Goal: Check status: Check status

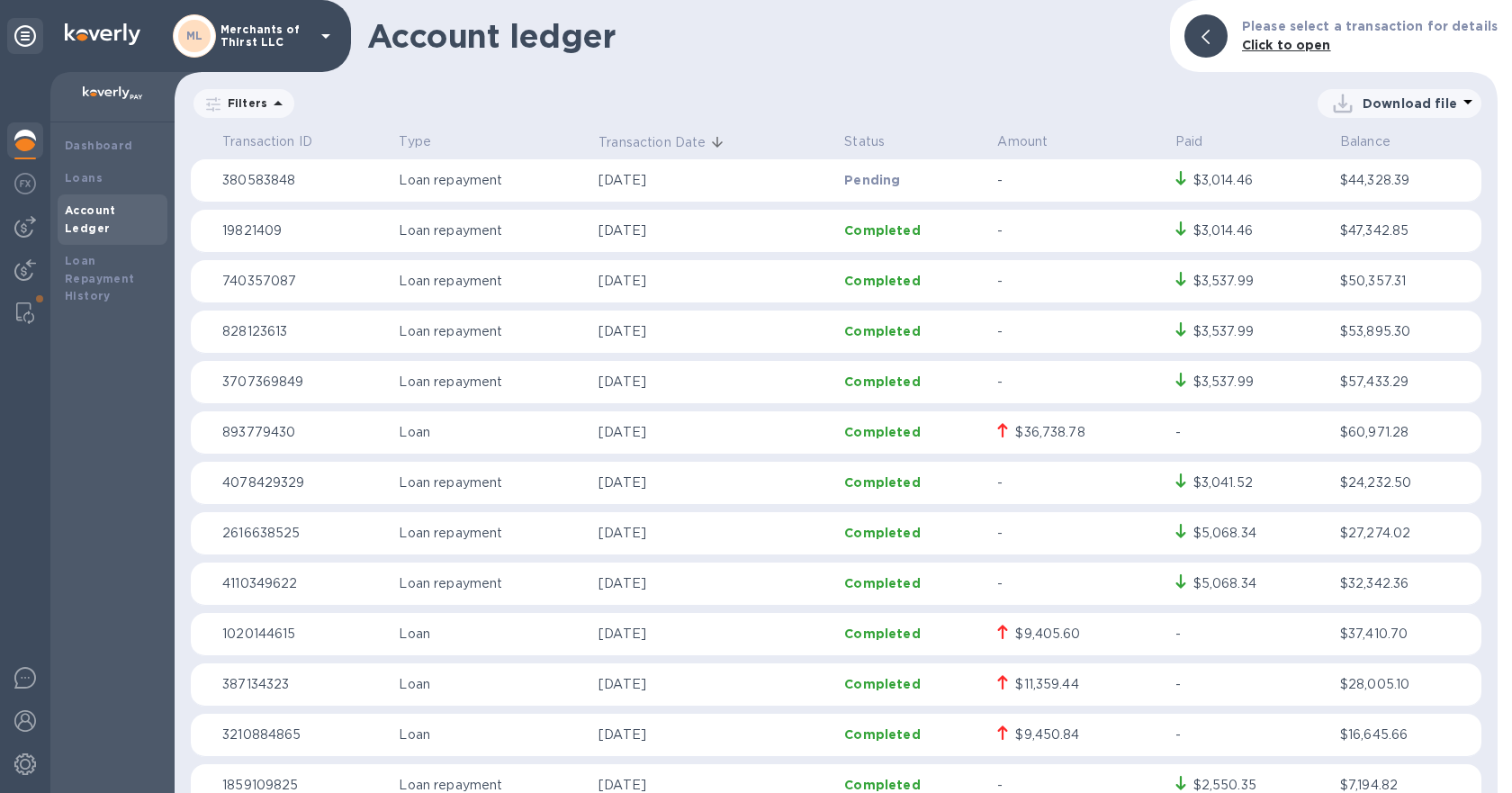
click at [1463, 102] on icon at bounding box center [1467, 102] width 9 height 5
click at [1384, 144] on li "XLSX file" at bounding box center [1400, 146] width 123 height 50
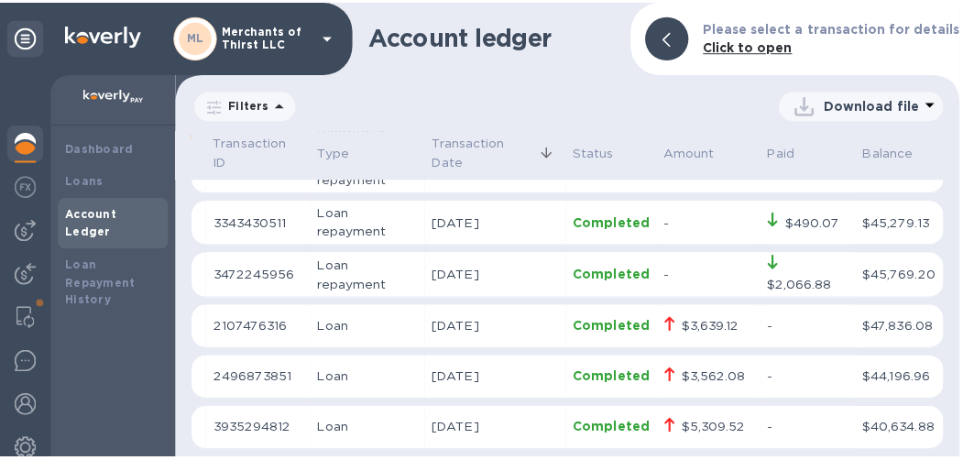
scroll to position [2871, 0]
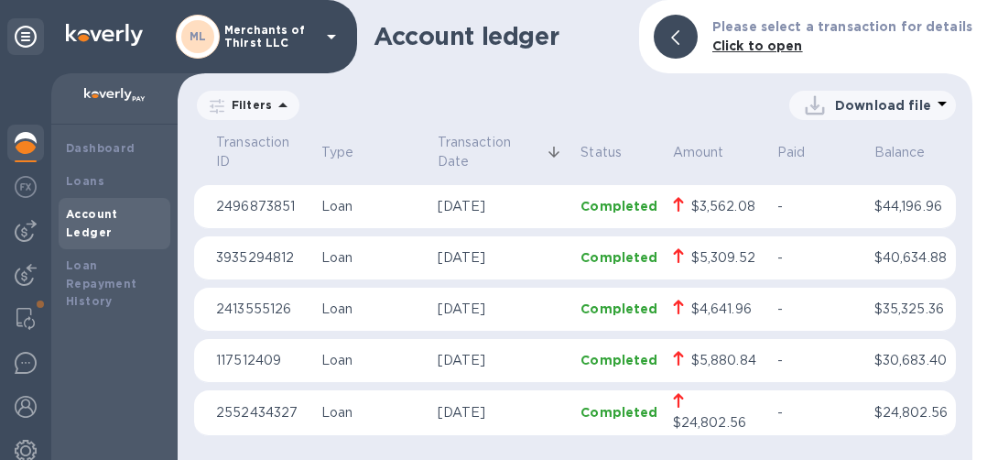
click at [343, 427] on td "Loan" at bounding box center [372, 413] width 116 height 46
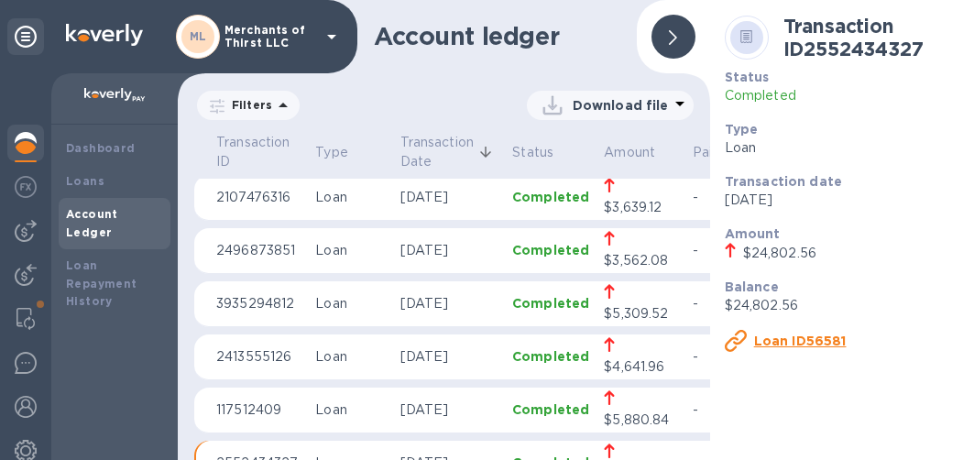
scroll to position [2912, 0]
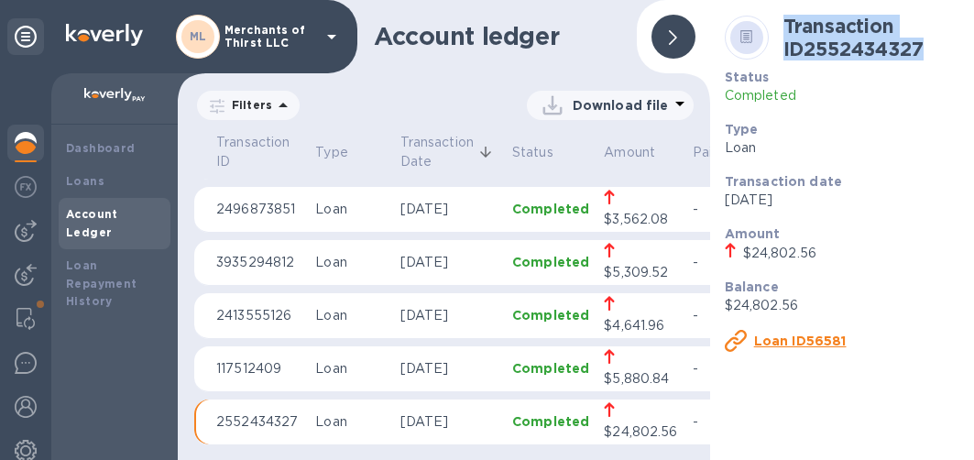
drag, startPoint x: 777, startPoint y: 26, endPoint x: 923, endPoint y: 52, distance: 148.9
click at [923, 52] on h2 "Transaction ID 2552434327" at bounding box center [872, 38] width 178 height 46
copy b "Transaction ID 2552434327"
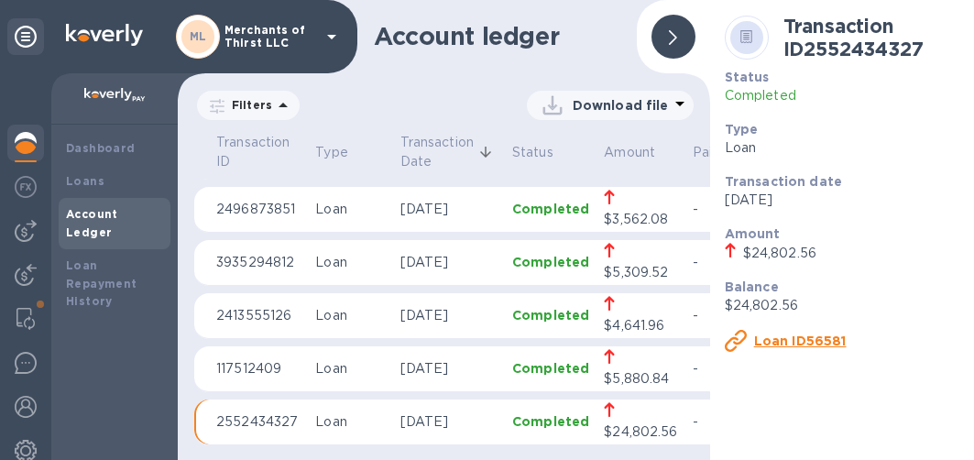
click at [814, 414] on div "Transaction ID 2552434327 Status Completed Type Loan Transaction date [DATE] Am…" at bounding box center [843, 230] width 266 height 460
click at [341, 267] on p "Loan" at bounding box center [350, 262] width 70 height 19
click at [768, 344] on u "Loan ID39049" at bounding box center [803, 340] width 99 height 15
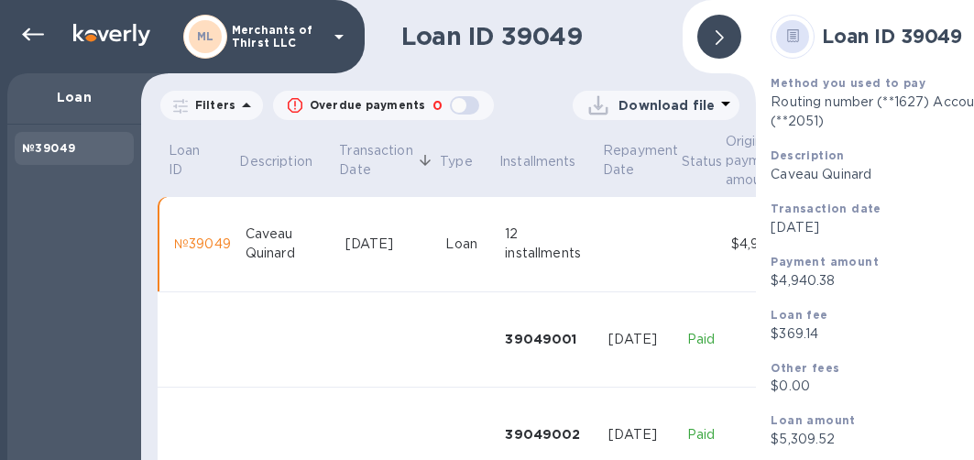
click at [726, 26] on div at bounding box center [719, 37] width 44 height 44
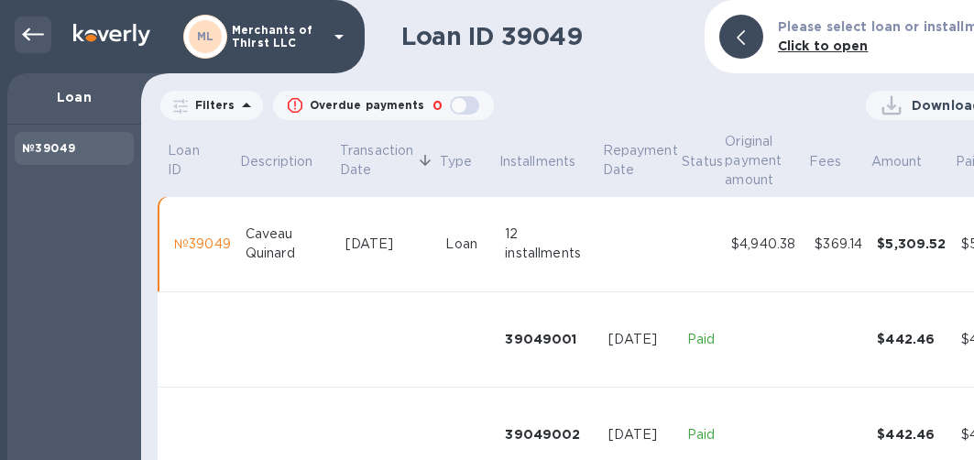
click at [18, 35] on div at bounding box center [33, 34] width 37 height 37
click at [40, 33] on icon at bounding box center [33, 35] width 22 height 22
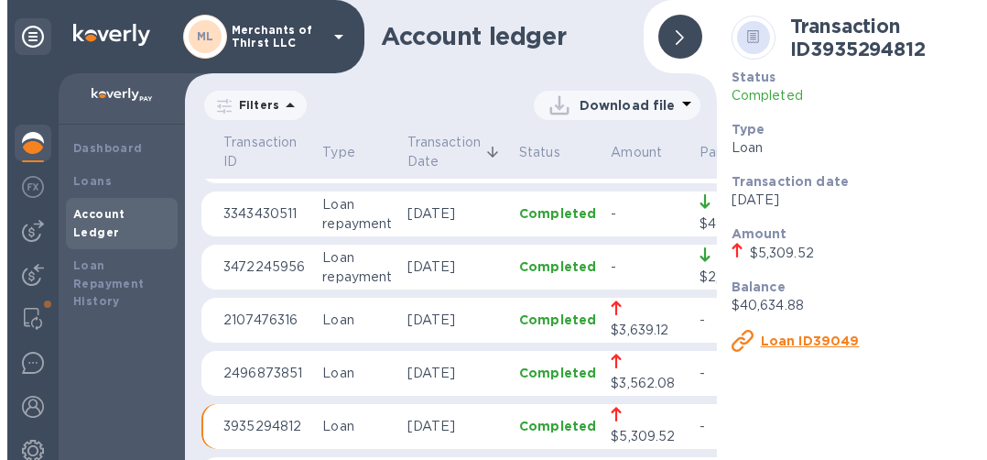
scroll to position [2840, 0]
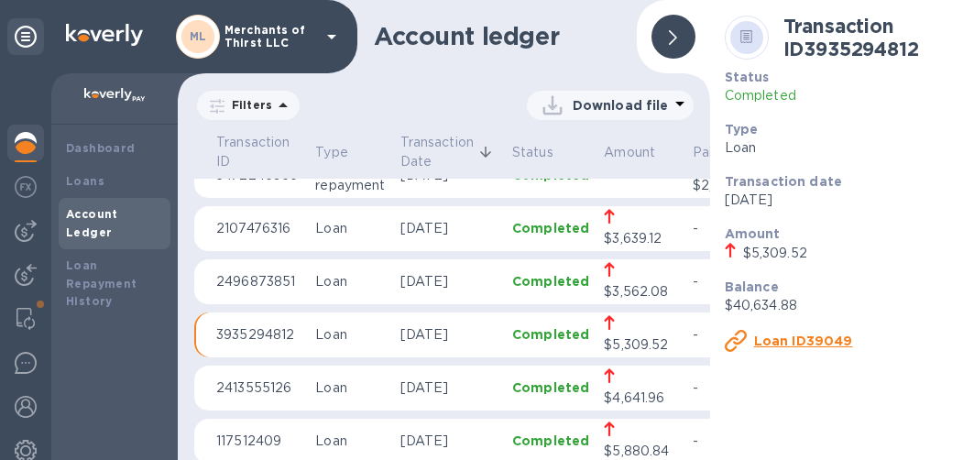
click at [281, 226] on p "2107476316" at bounding box center [258, 228] width 84 height 19
click at [772, 345] on u "Loan ID69797" at bounding box center [802, 340] width 97 height 15
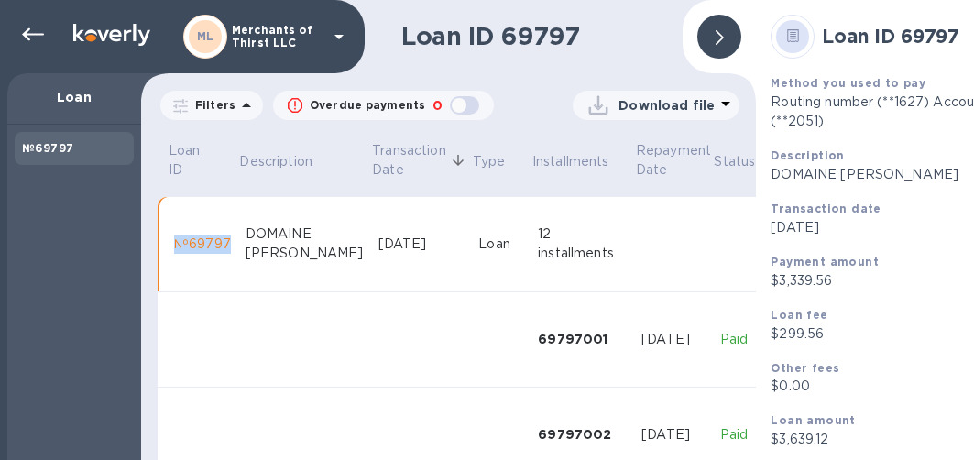
drag, startPoint x: 172, startPoint y: 241, endPoint x: 229, endPoint y: 245, distance: 56.9
click at [229, 245] on td "№69797" at bounding box center [202, 244] width 71 height 95
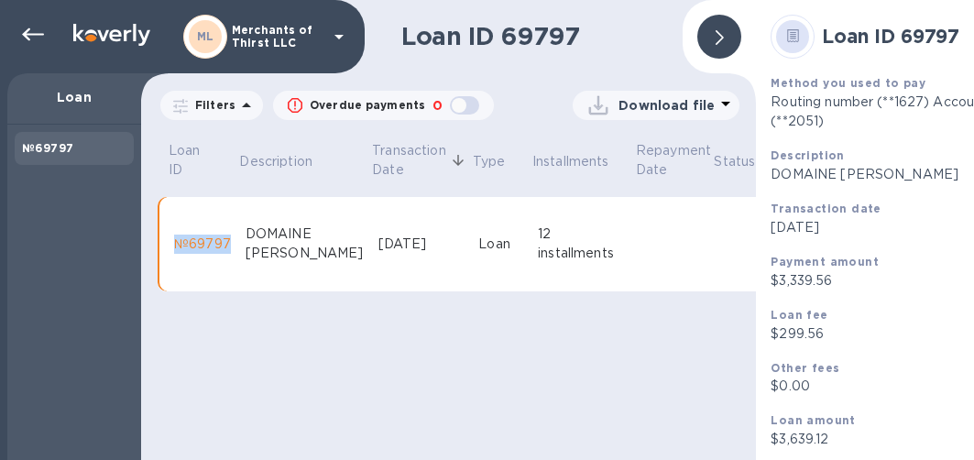
copy div "№69797"
click at [723, 50] on div at bounding box center [719, 37] width 44 height 44
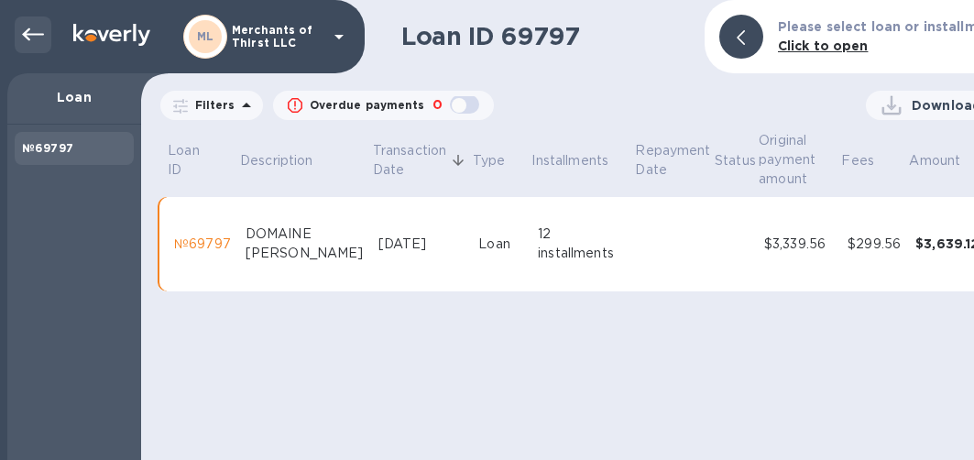
click at [35, 42] on icon at bounding box center [33, 35] width 22 height 22
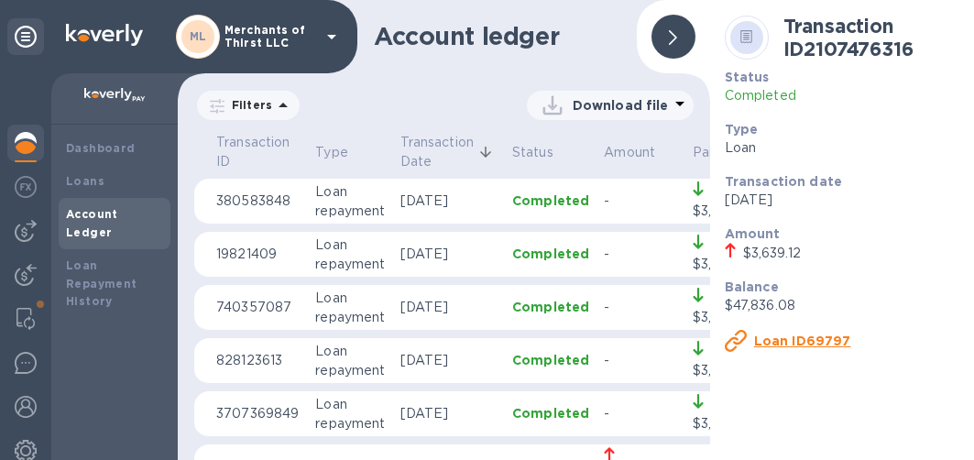
click at [669, 37] on icon at bounding box center [673, 37] width 8 height 15
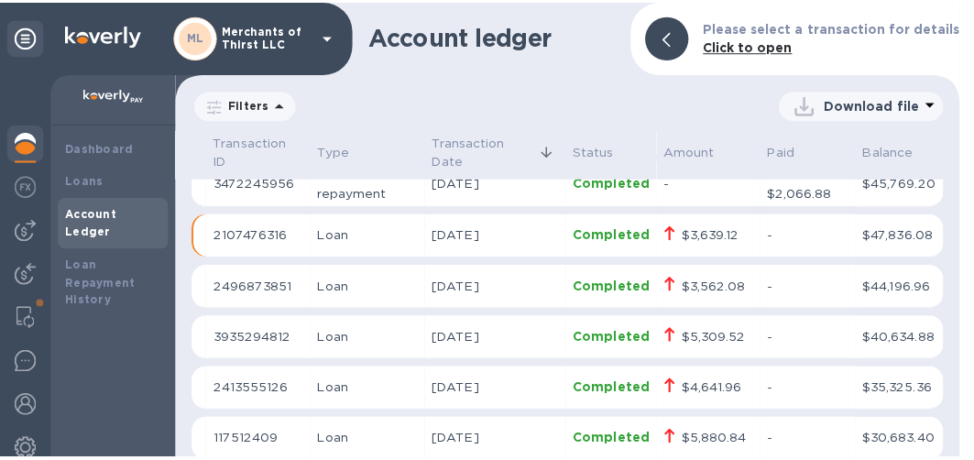
scroll to position [2871, 0]
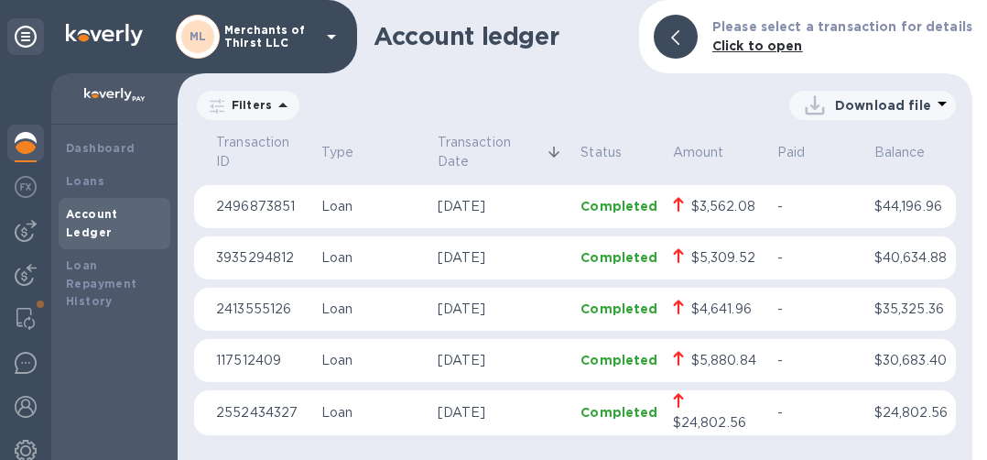
click at [395, 362] on p "Loan" at bounding box center [373, 360] width 102 height 19
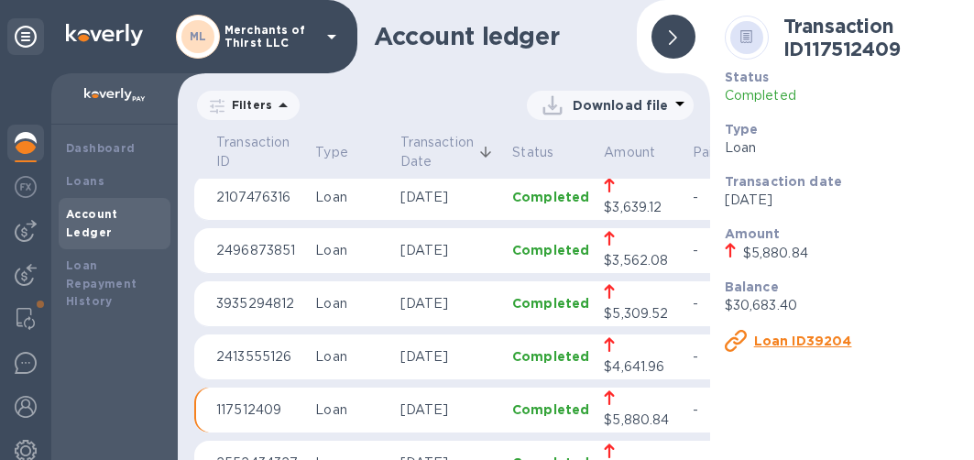
scroll to position [2912, 0]
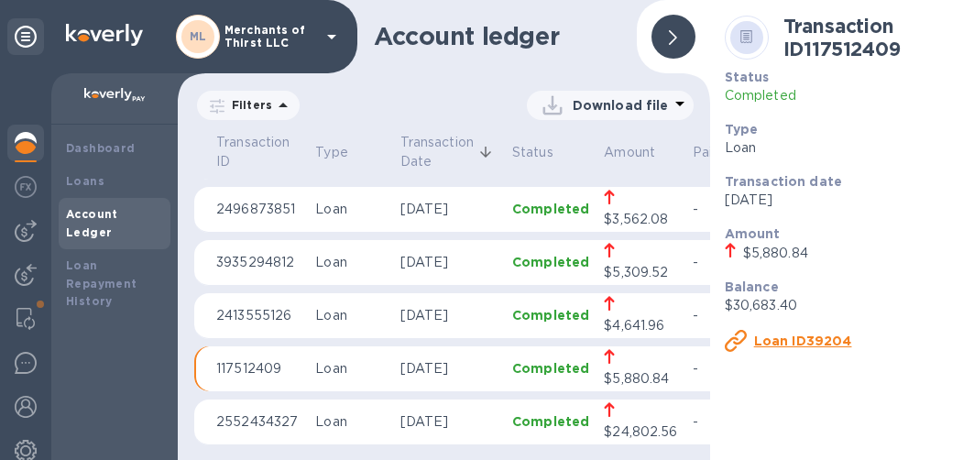
click at [779, 342] on u "Loan ID39204" at bounding box center [803, 340] width 98 height 15
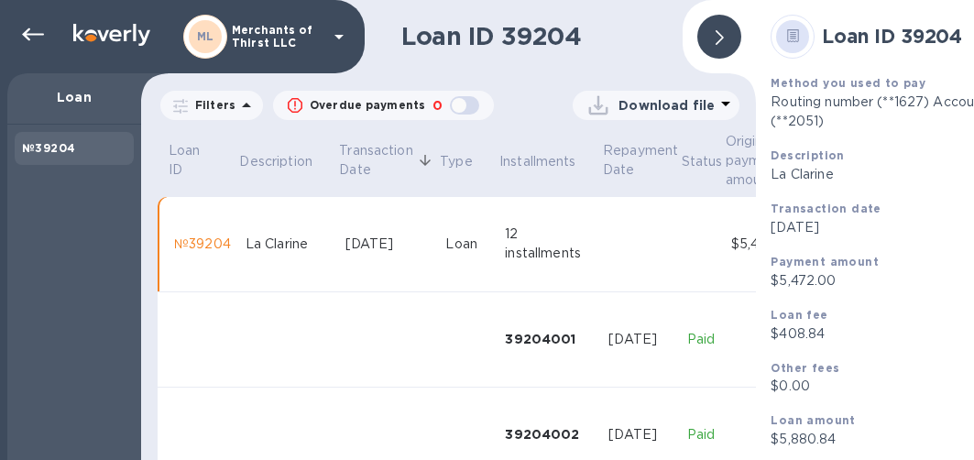
click at [726, 35] on div at bounding box center [719, 37] width 44 height 44
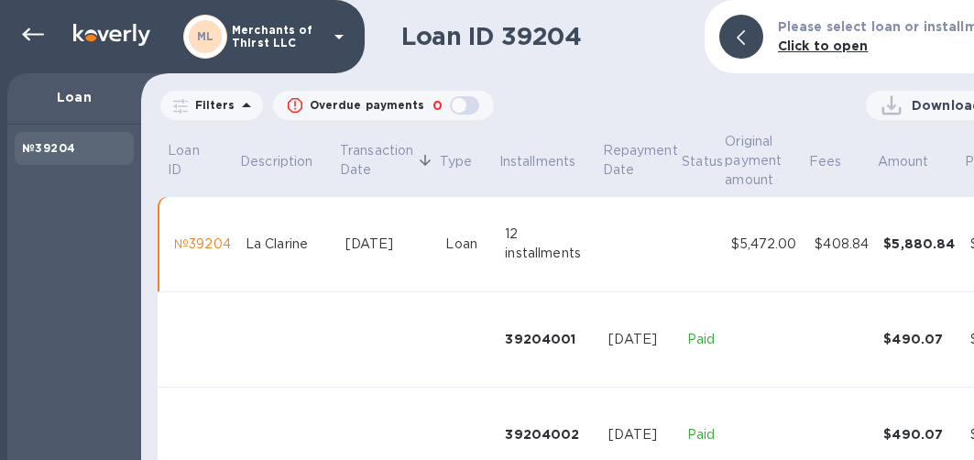
click at [745, 37] on icon at bounding box center [740, 37] width 8 height 15
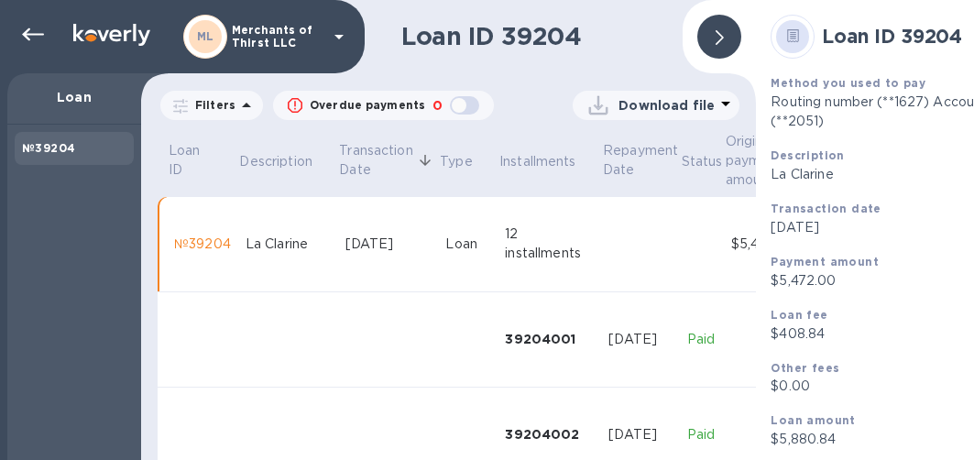
click at [703, 57] on div at bounding box center [719, 36] width 59 height 59
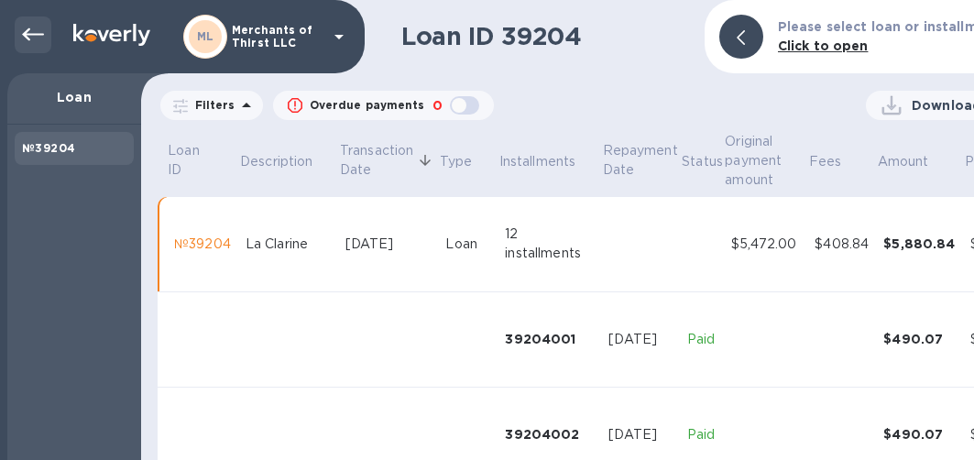
click at [38, 27] on icon at bounding box center [33, 35] width 22 height 22
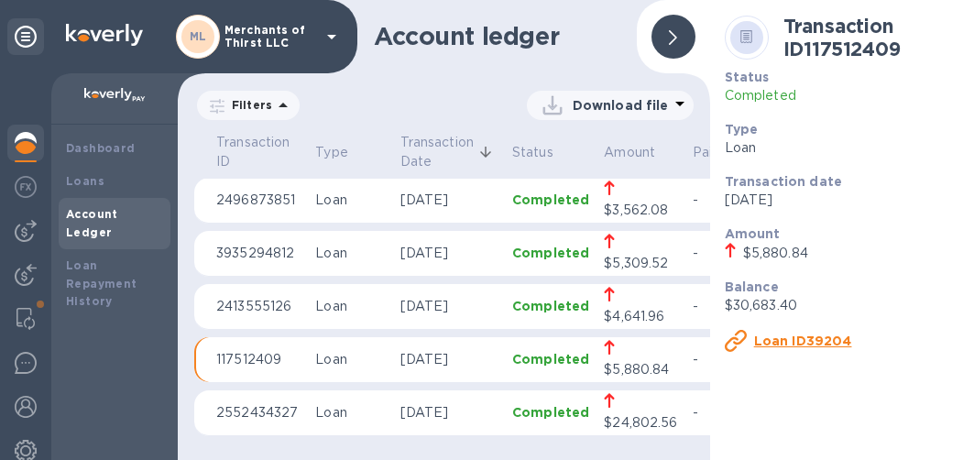
scroll to position [13, 0]
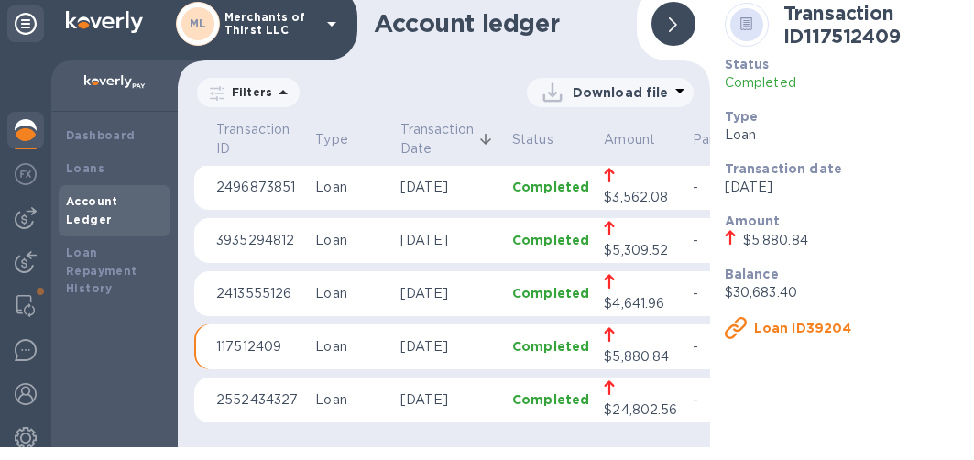
click at [371, 284] on p "Loan" at bounding box center [350, 293] width 70 height 19
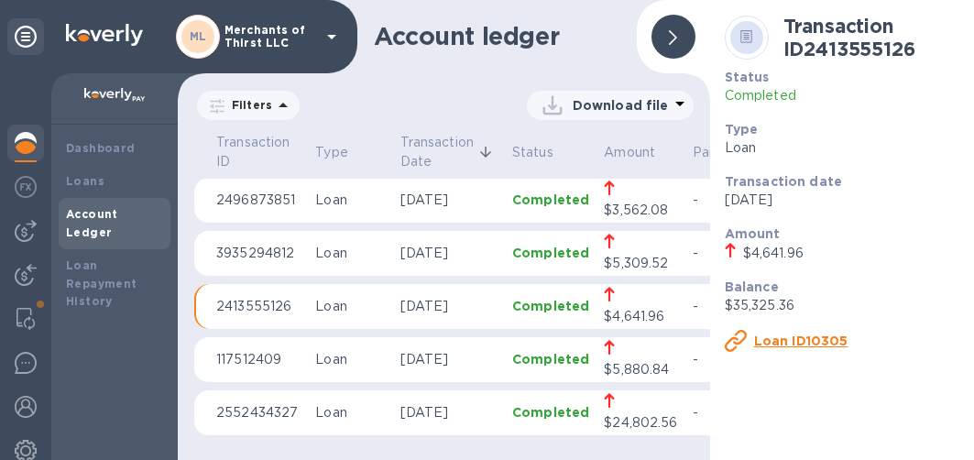
click at [651, 26] on div at bounding box center [673, 37] width 44 height 44
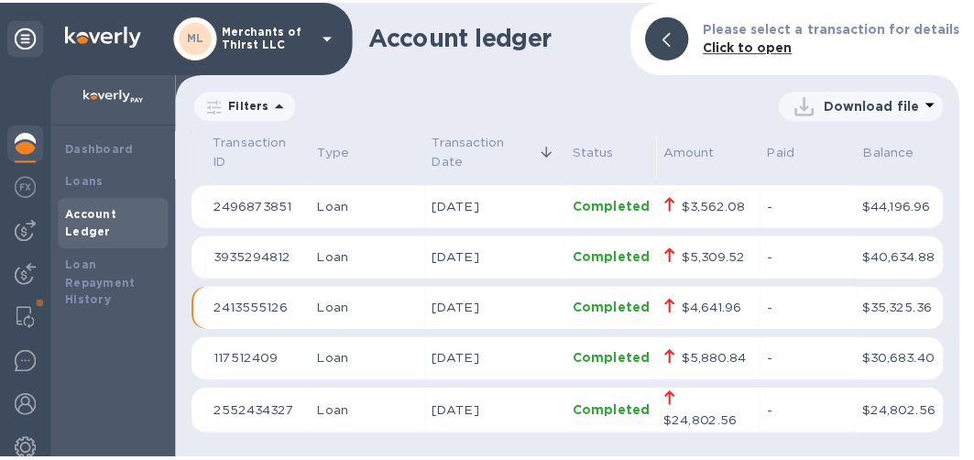
scroll to position [2871, 0]
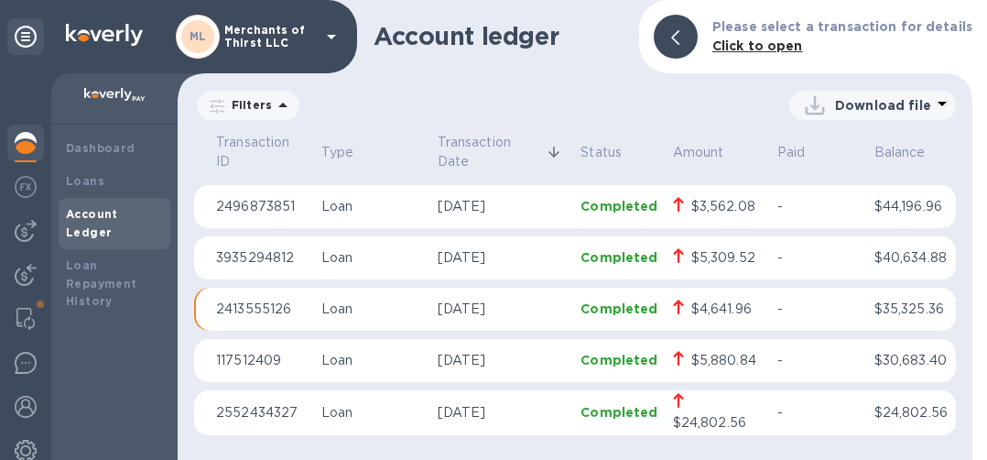
click at [281, 302] on p "2413555126" at bounding box center [261, 309] width 91 height 19
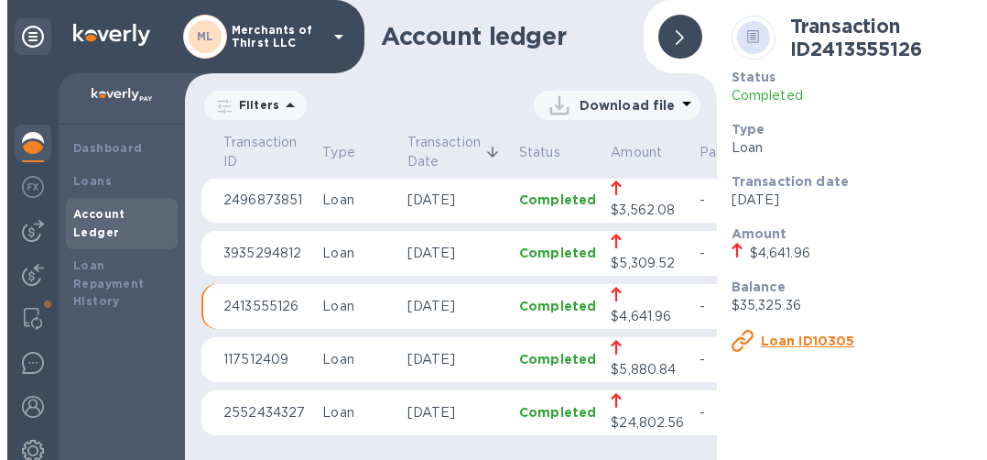
scroll to position [2843, 0]
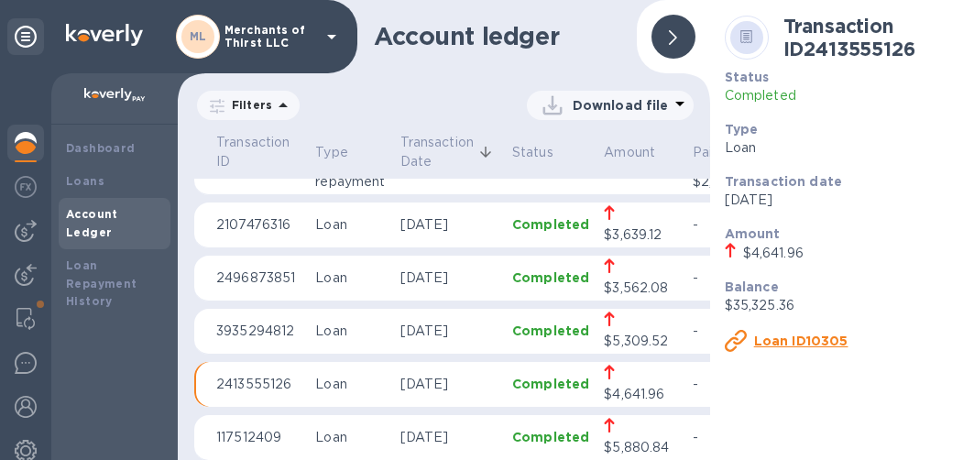
click at [248, 332] on p "3935294812" at bounding box center [258, 331] width 84 height 19
click at [804, 337] on u "Loan ID39049" at bounding box center [803, 340] width 99 height 15
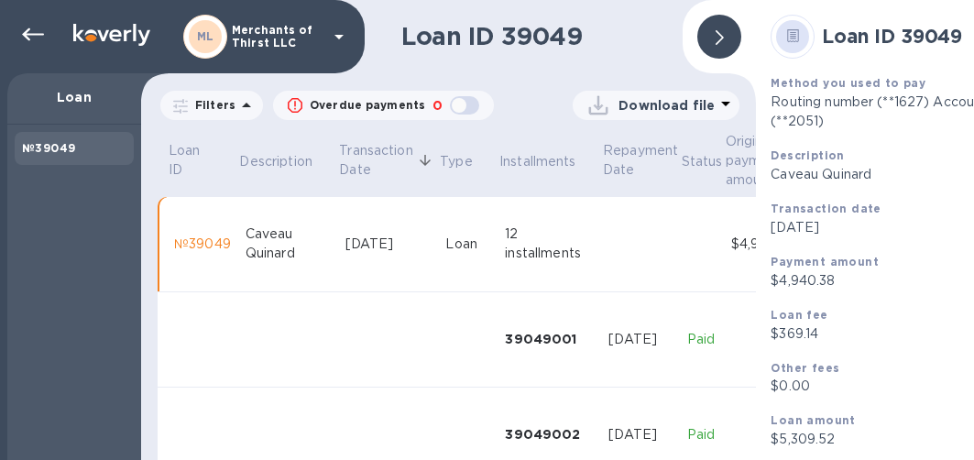
click at [737, 38] on div at bounding box center [719, 37] width 44 height 44
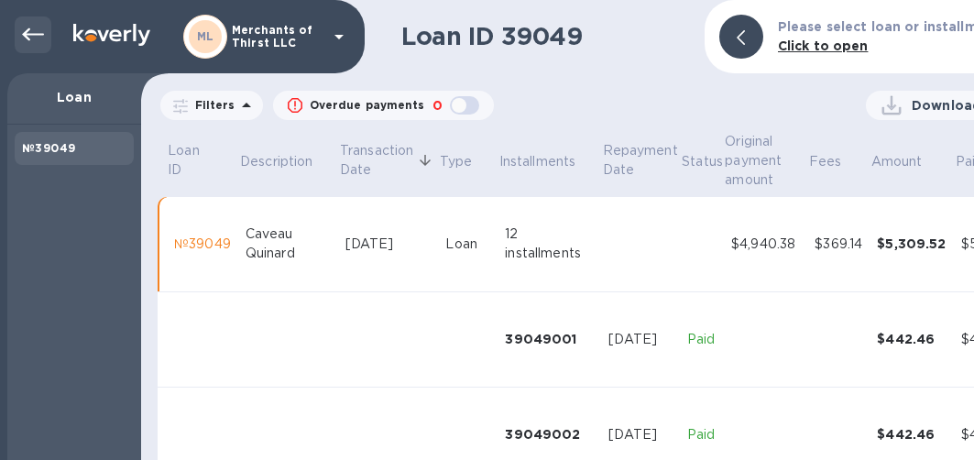
click at [42, 27] on icon at bounding box center [33, 35] width 22 height 22
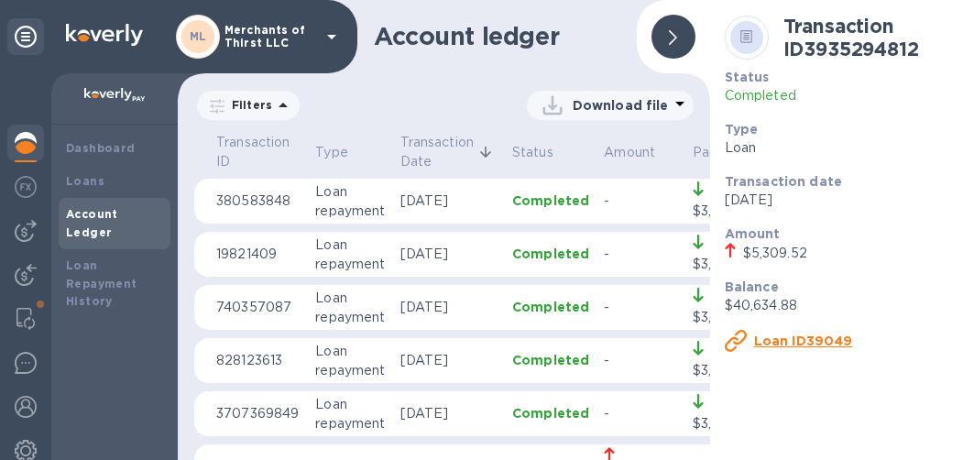
click at [654, 38] on div at bounding box center [673, 37] width 44 height 44
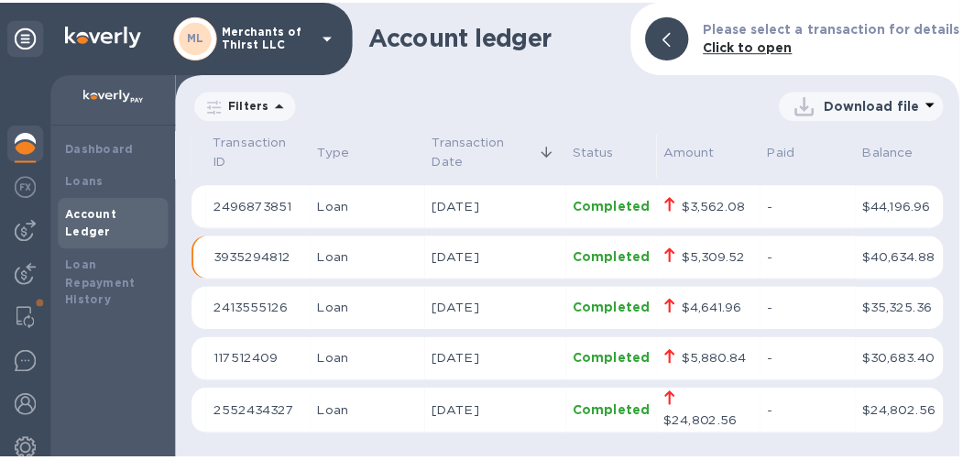
scroll to position [2779, 0]
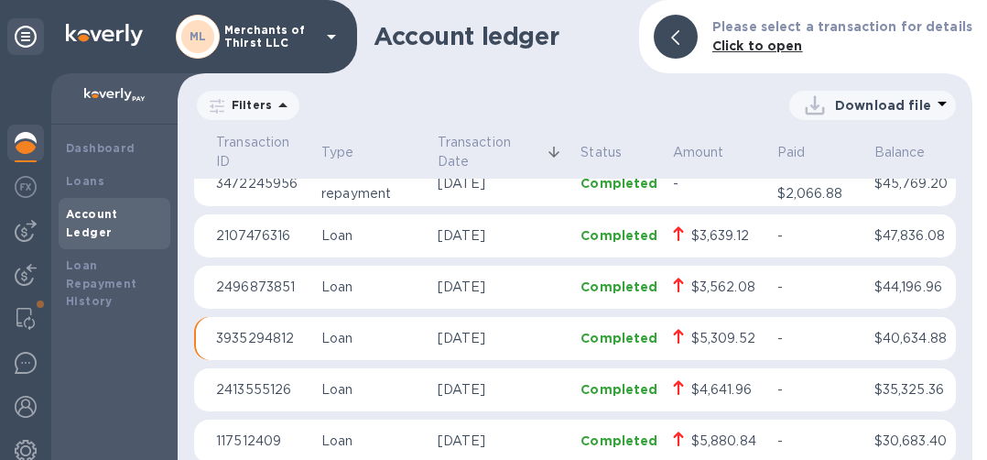
click at [227, 297] on p "2496873851" at bounding box center [261, 287] width 91 height 19
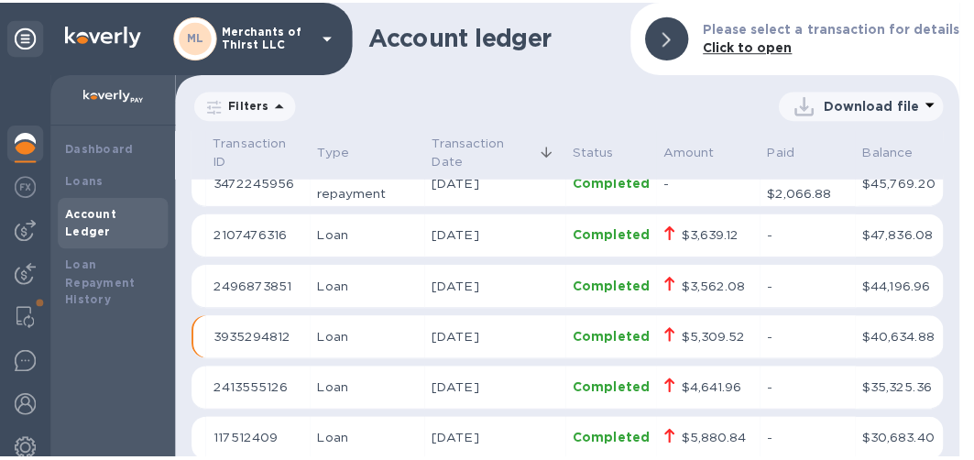
scroll to position [2819, 0]
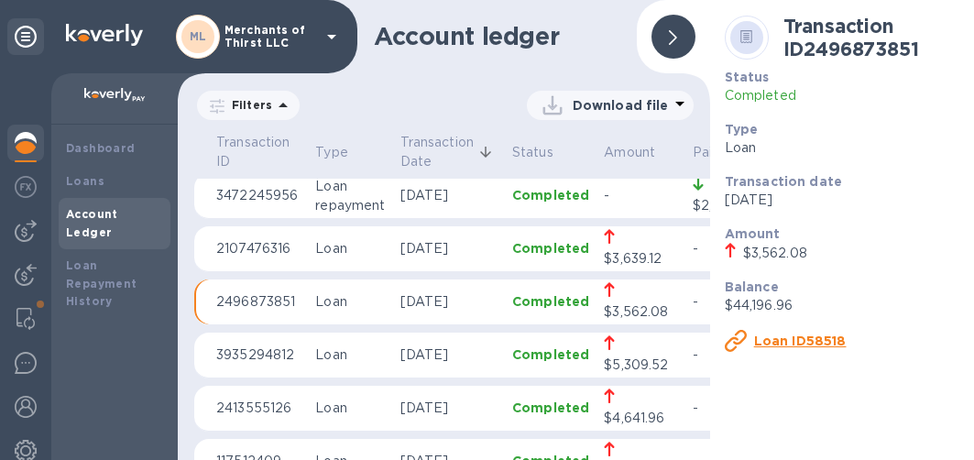
click at [739, 334] on div "Loan ID58518" at bounding box center [786, 341] width 122 height 22
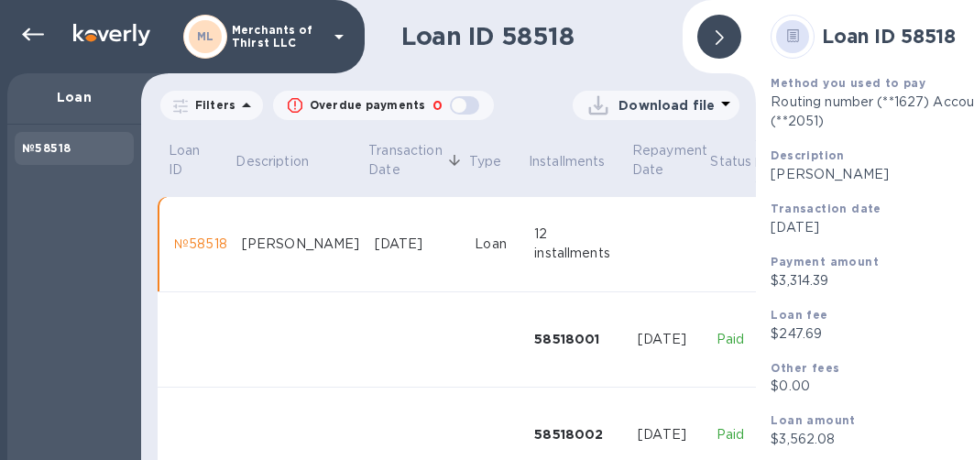
click at [701, 36] on div at bounding box center [719, 37] width 44 height 44
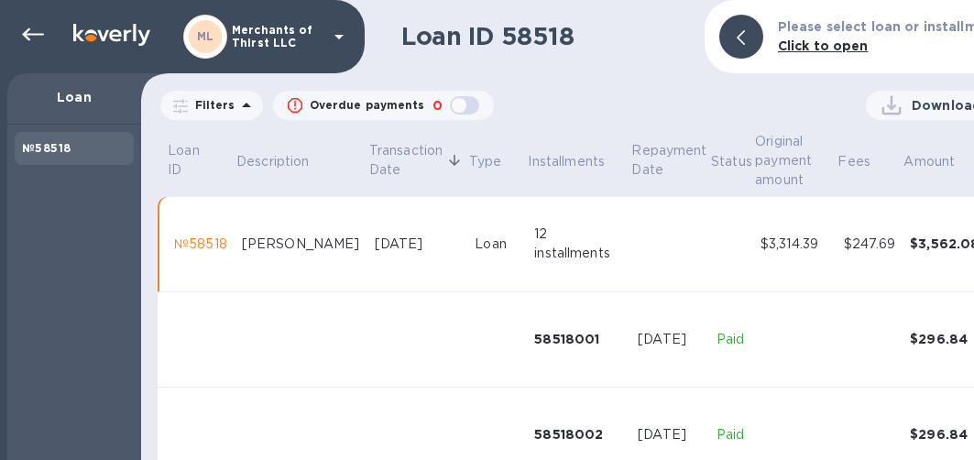
click at [758, 43] on div at bounding box center [741, 37] width 44 height 44
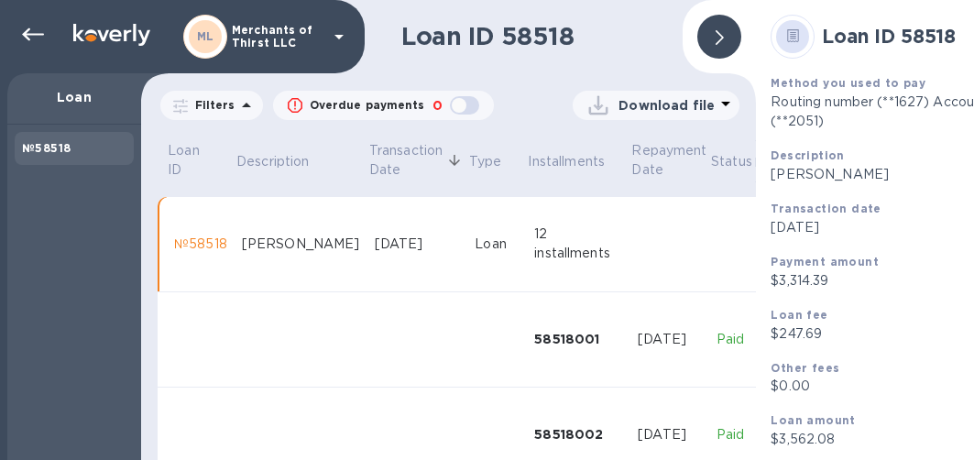
drag, startPoint x: 747, startPoint y: 42, endPoint x: 728, endPoint y: 39, distance: 19.4
click at [728, 39] on div at bounding box center [719, 36] width 59 height 59
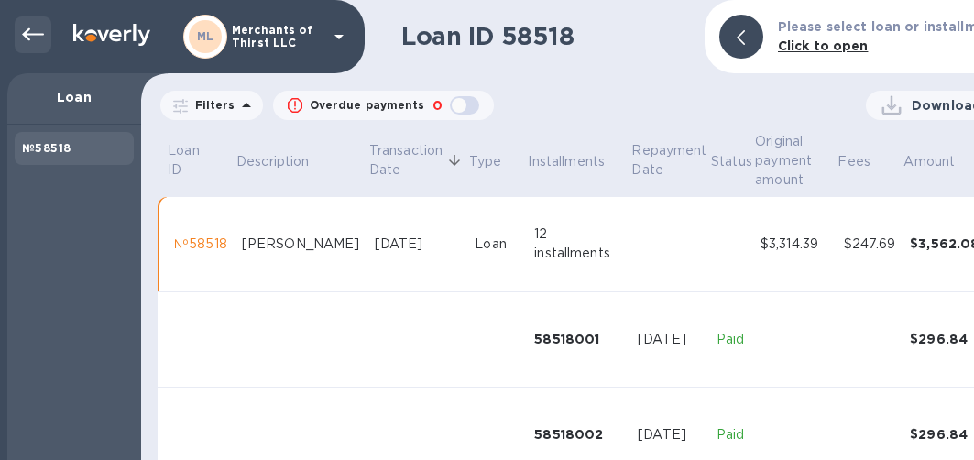
click at [37, 22] on div at bounding box center [33, 34] width 37 height 37
click at [23, 45] on icon at bounding box center [33, 35] width 22 height 22
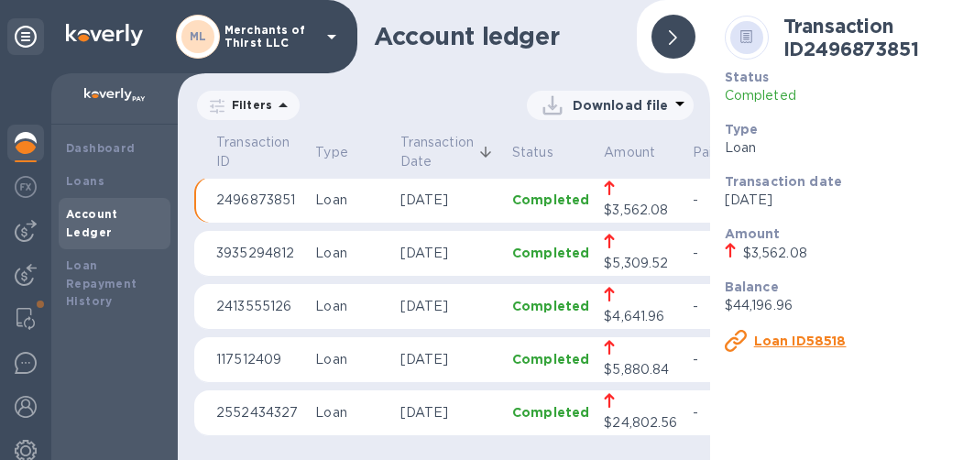
scroll to position [2843, 0]
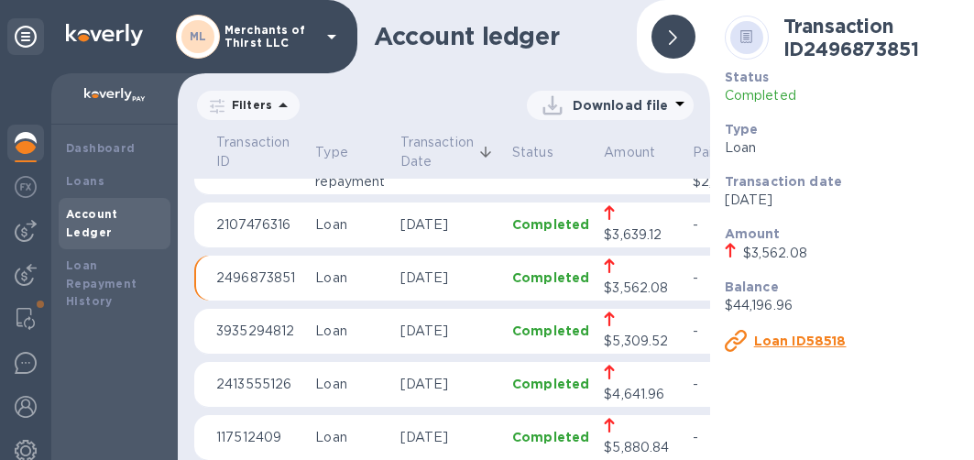
click at [326, 235] on td "Loan" at bounding box center [350, 225] width 84 height 46
click at [754, 334] on u "Loan ID69797" at bounding box center [802, 340] width 97 height 15
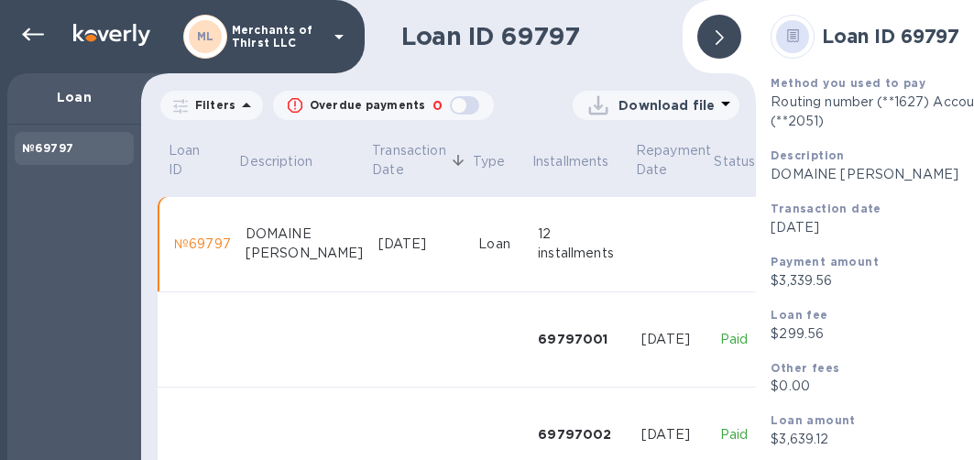
click at [717, 33] on icon at bounding box center [719, 37] width 8 height 15
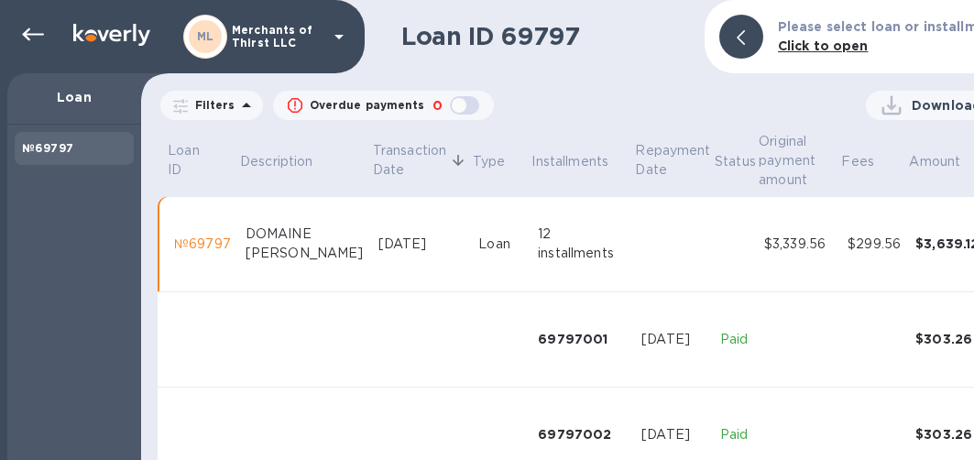
click at [10, 46] on div at bounding box center [29, 36] width 44 height 40
click at [50, 45] on div at bounding box center [33, 34] width 37 height 37
click at [39, 45] on icon at bounding box center [33, 35] width 22 height 22
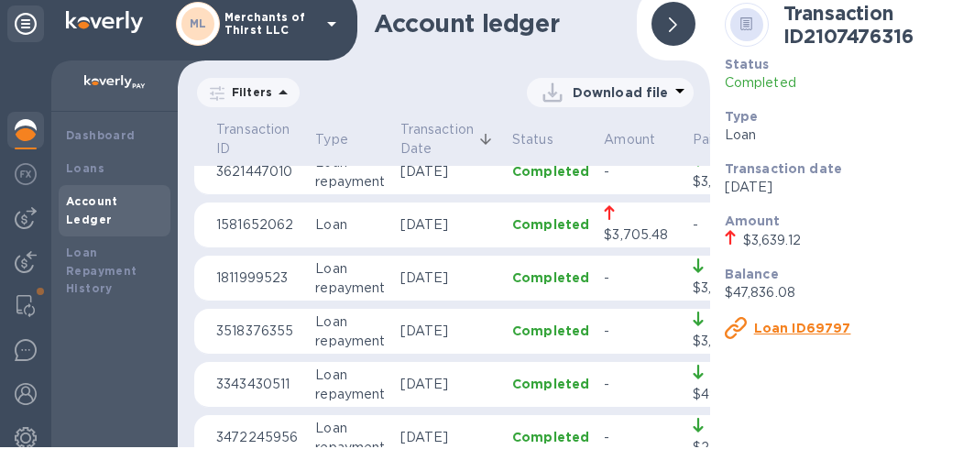
scroll to position [2935, 0]
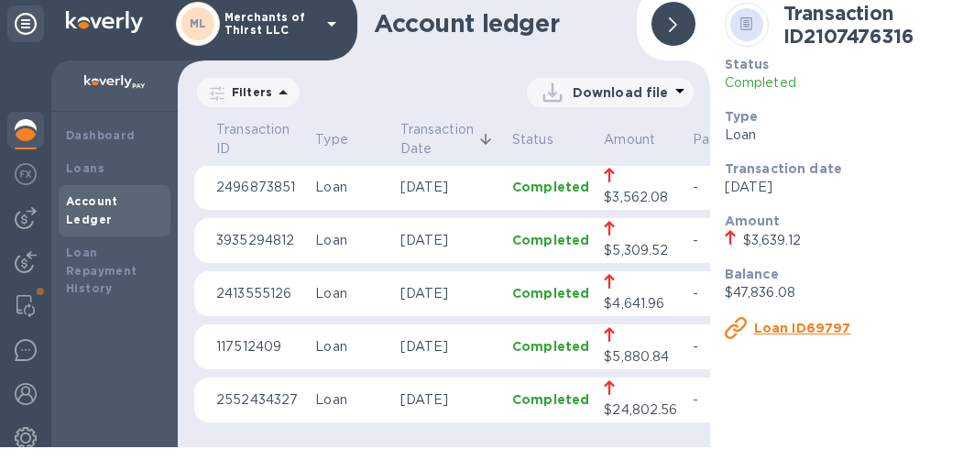
click at [256, 284] on p "2413555126" at bounding box center [258, 293] width 84 height 19
click at [252, 271] on td "2413555126" at bounding box center [258, 294] width 99 height 46
click at [773, 325] on u "Loan ID10305" at bounding box center [801, 328] width 94 height 15
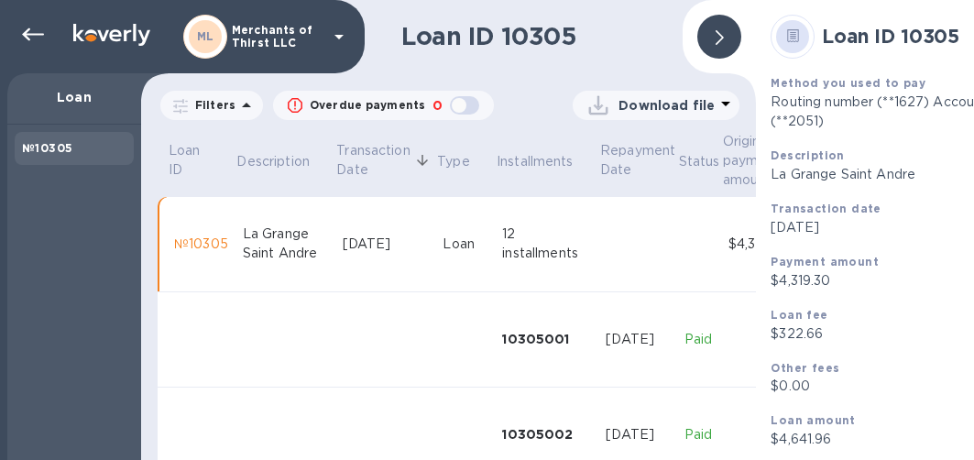
click at [735, 49] on div at bounding box center [719, 37] width 44 height 44
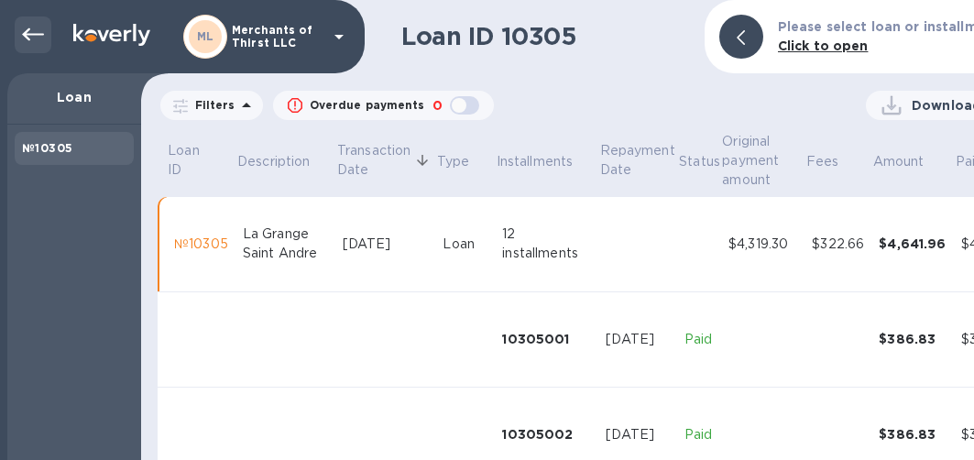
click at [36, 31] on icon at bounding box center [33, 35] width 22 height 22
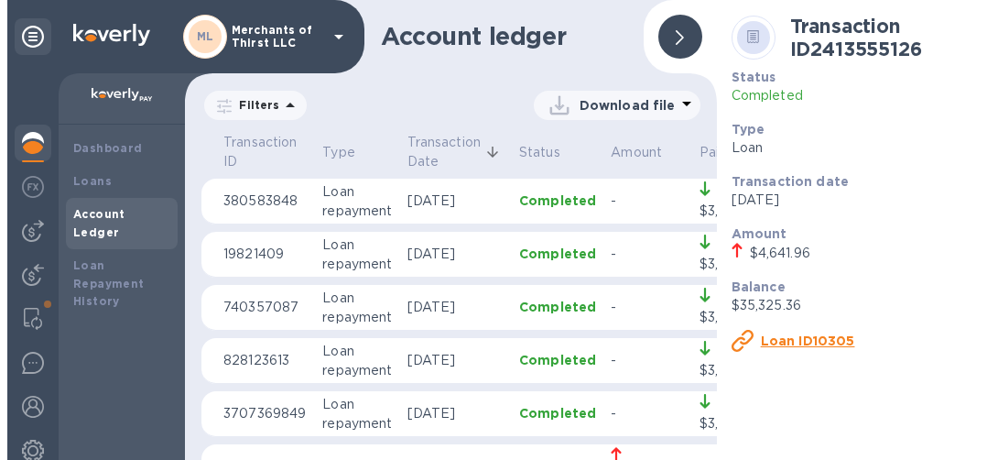
scroll to position [92, 0]
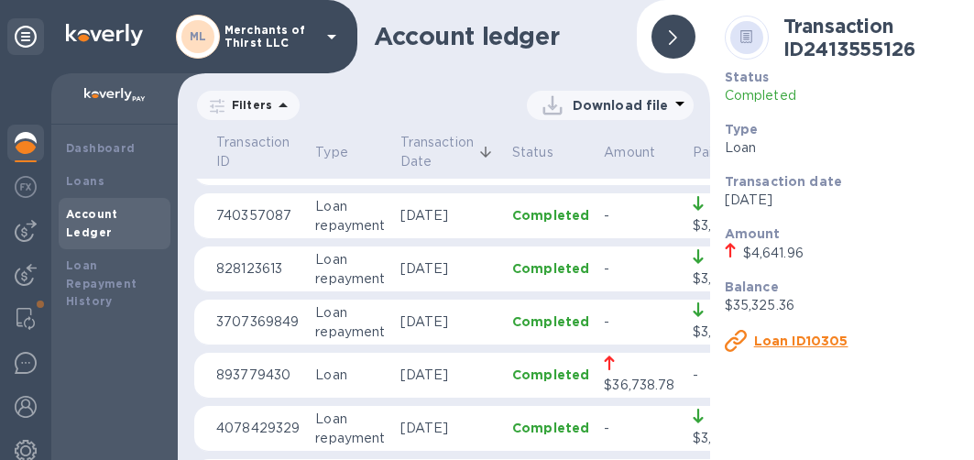
click at [672, 29] on div at bounding box center [673, 37] width 44 height 44
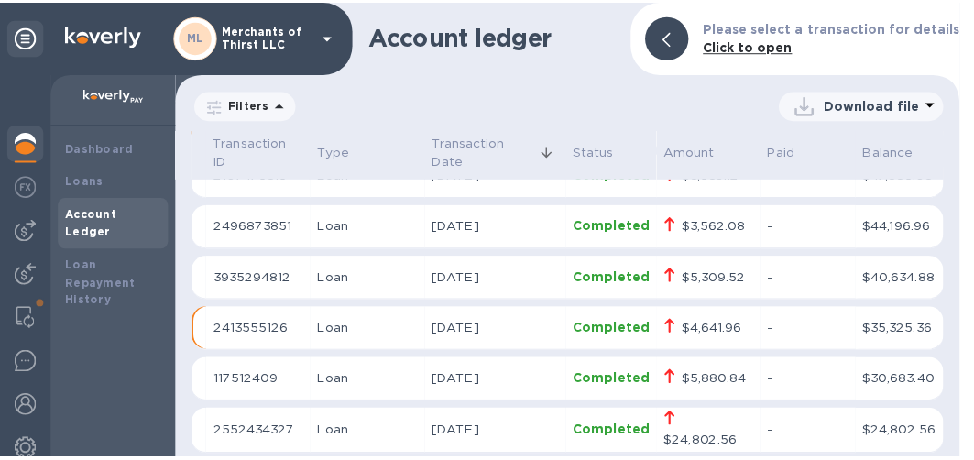
scroll to position [2871, 0]
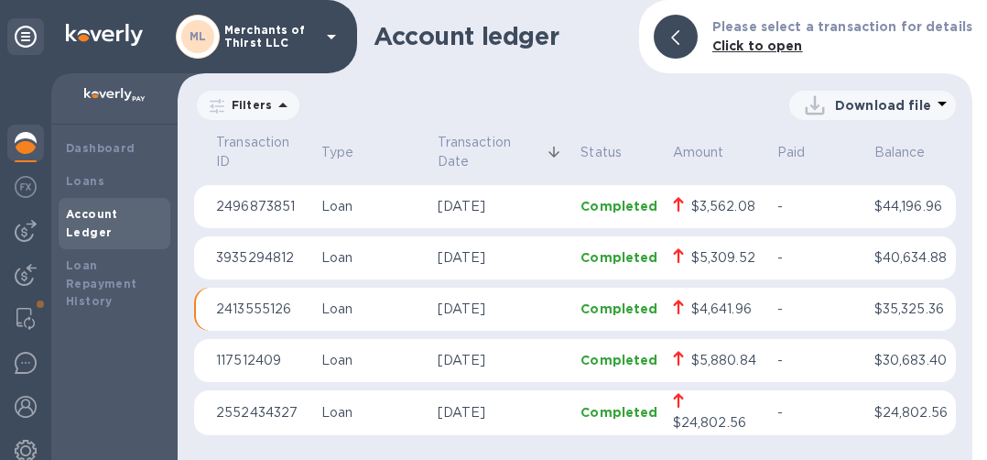
click at [278, 260] on p "3935294812" at bounding box center [261, 257] width 91 height 19
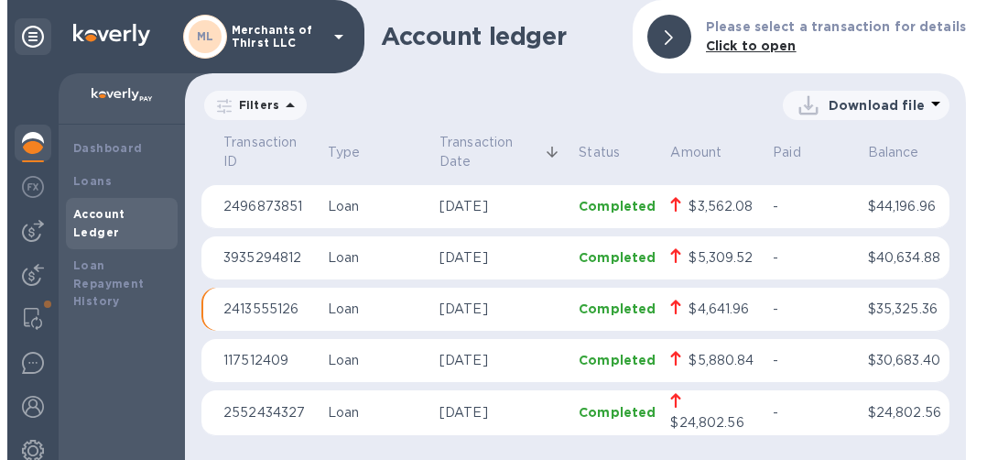
scroll to position [2912, 0]
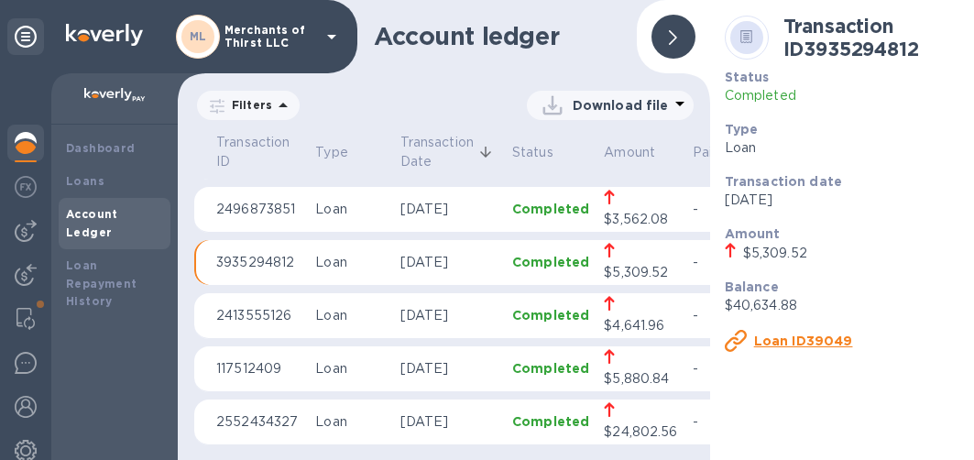
click at [756, 335] on u "Loan ID39049" at bounding box center [803, 340] width 99 height 15
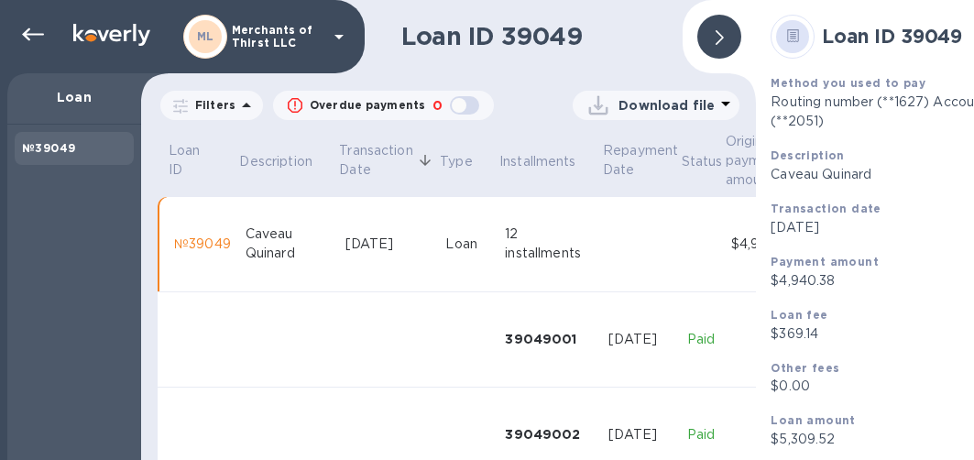
click at [726, 28] on div at bounding box center [719, 37] width 44 height 44
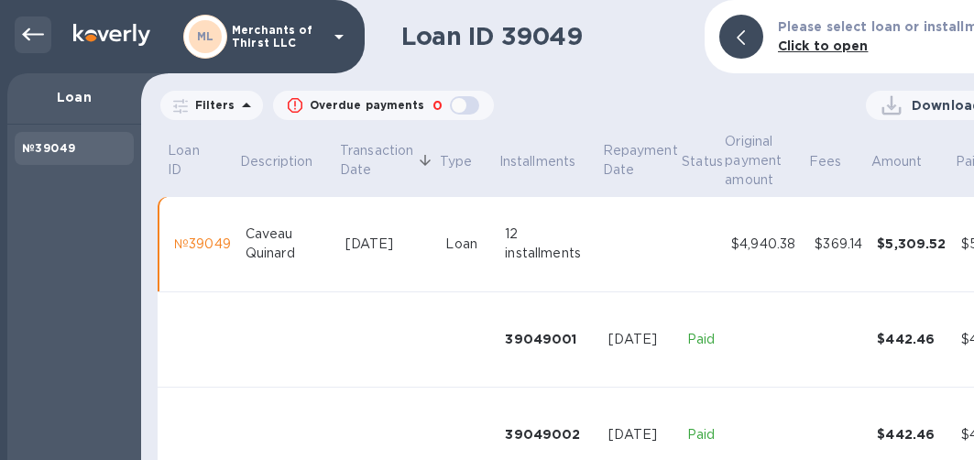
click at [30, 34] on icon at bounding box center [33, 34] width 22 height 13
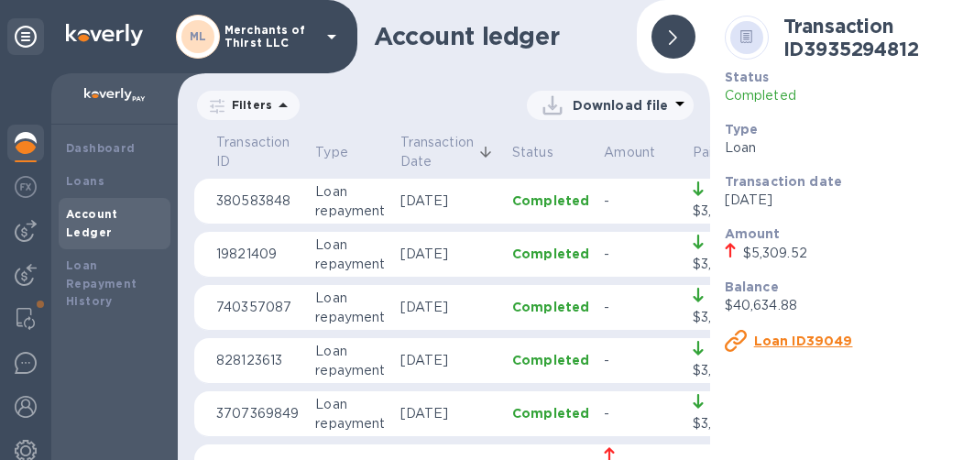
click at [672, 16] on div at bounding box center [673, 37] width 44 height 44
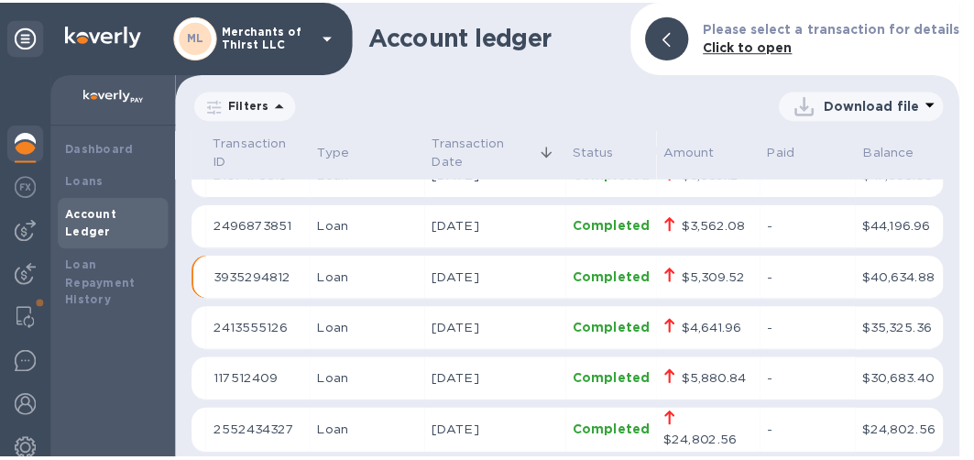
scroll to position [2871, 0]
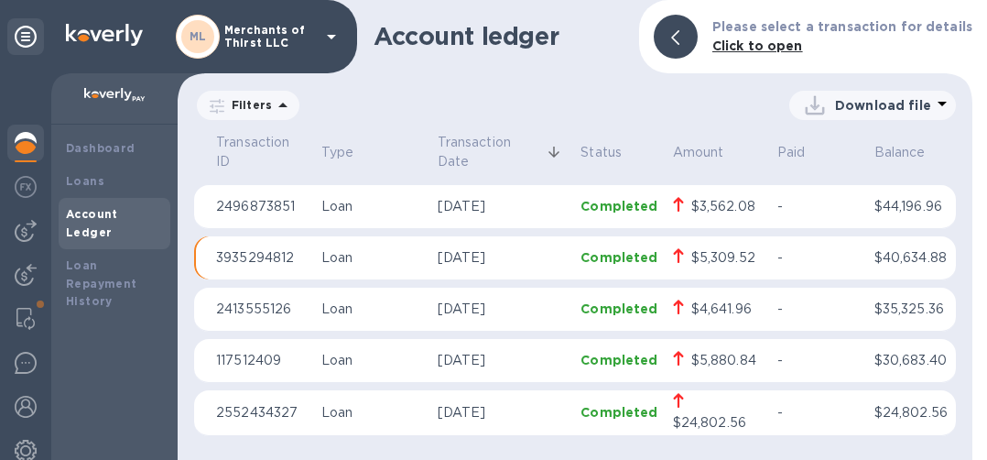
click at [256, 219] on td "2496873851" at bounding box center [261, 207] width 105 height 44
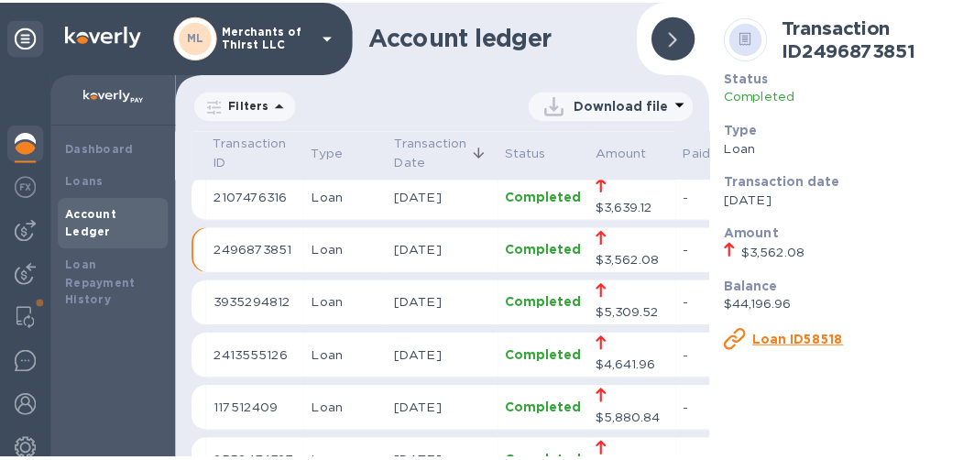
scroll to position [2912, 0]
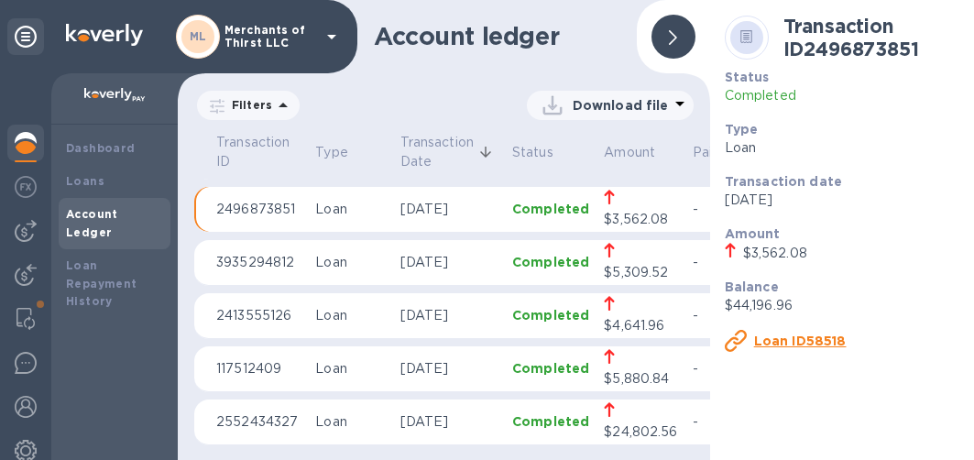
click at [754, 350] on p "Loan ID58518" at bounding box center [800, 341] width 93 height 18
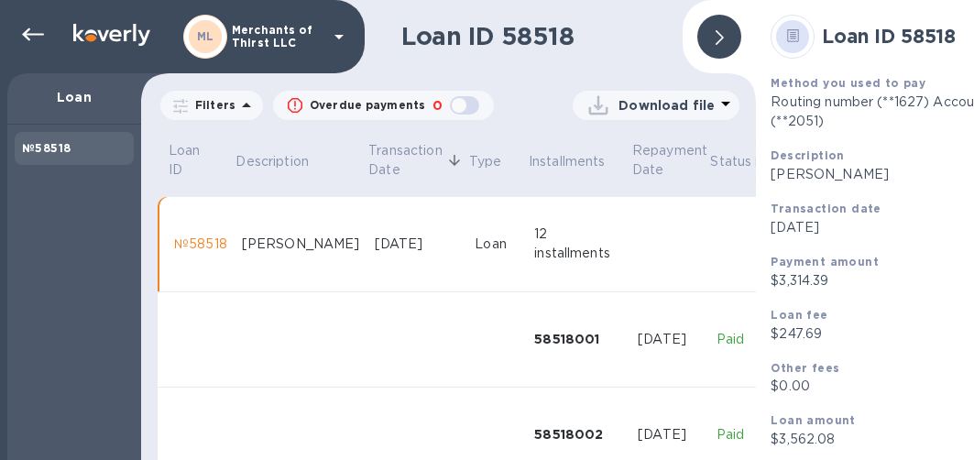
click at [730, 23] on div at bounding box center [719, 37] width 44 height 44
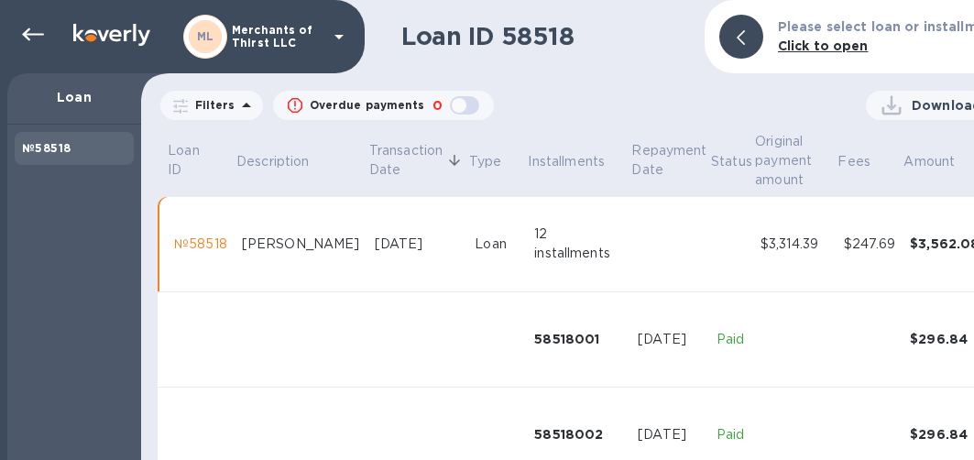
click at [55, 35] on div "ML Merchants of Thirst LLC" at bounding box center [182, 36] width 365 height 73
click at [22, 38] on icon at bounding box center [33, 35] width 22 height 22
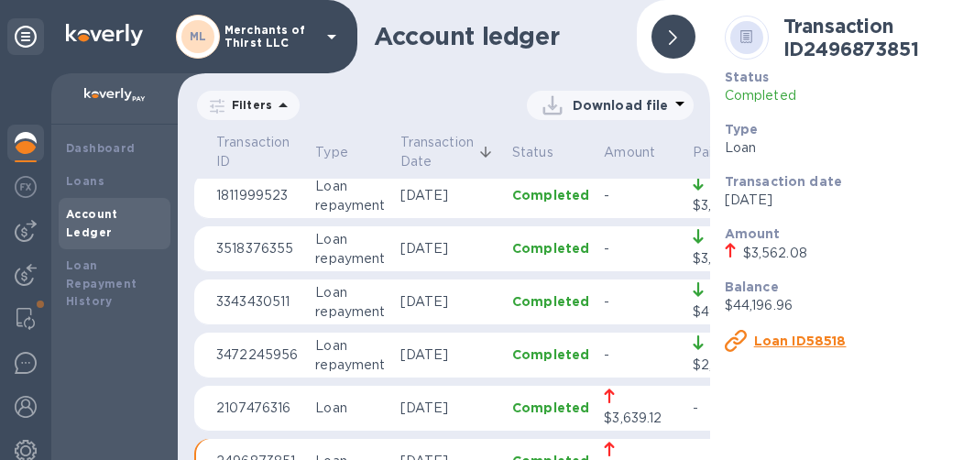
scroll to position [2568, 0]
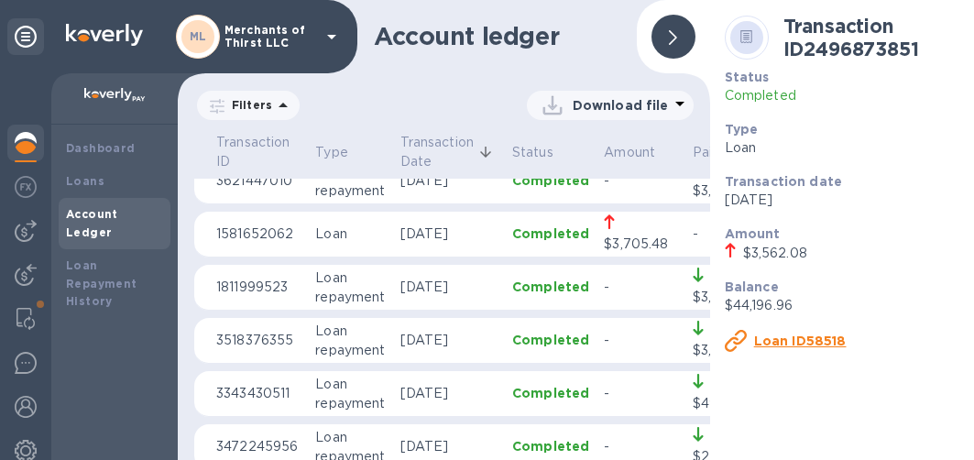
click at [261, 236] on p "1581652062" at bounding box center [258, 233] width 84 height 19
click at [801, 333] on u "Loan ID20385" at bounding box center [802, 340] width 97 height 15
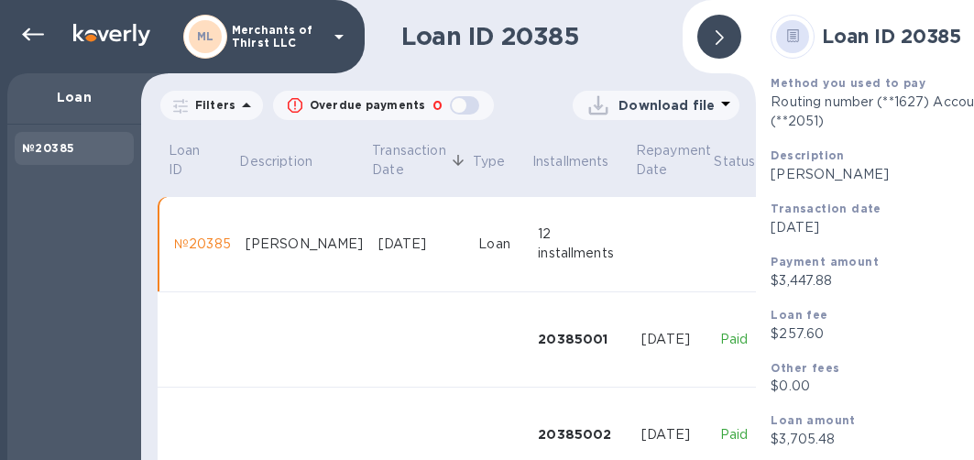
click at [839, 30] on b "Loan ID 20385" at bounding box center [891, 36] width 139 height 23
drag, startPoint x: 837, startPoint y: 34, endPoint x: 973, endPoint y: 51, distance: 136.7
click at [973, 51] on div "Loan ID 20385" at bounding box center [909, 36] width 293 height 59
copy b "Loan ID 20385"
click at [712, 49] on div at bounding box center [719, 37] width 44 height 44
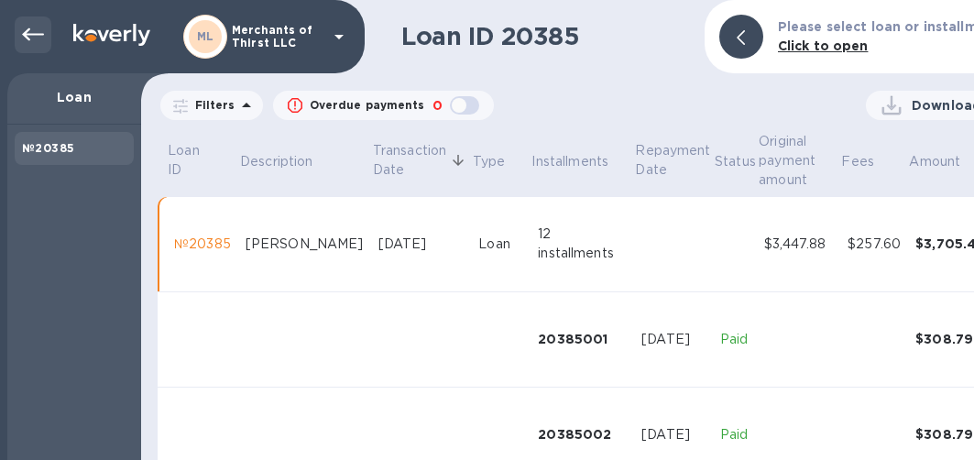
click at [47, 27] on div at bounding box center [33, 34] width 37 height 37
click at [34, 38] on icon at bounding box center [33, 35] width 22 height 22
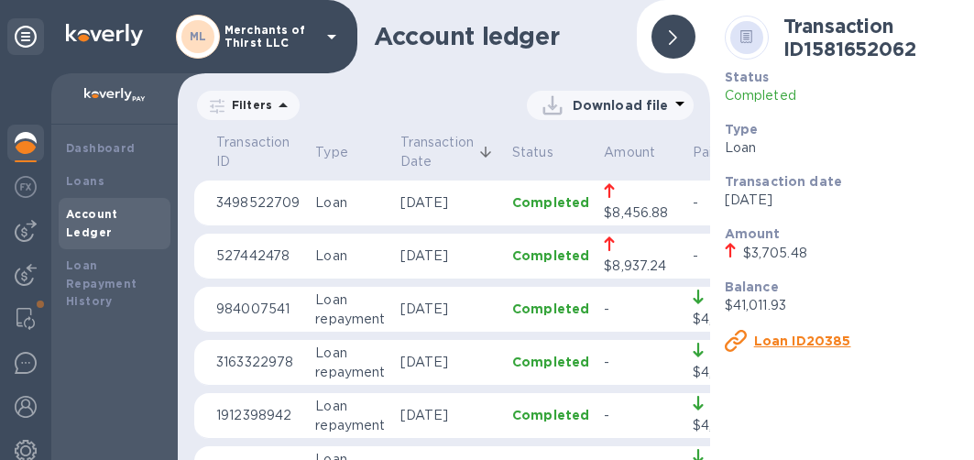
scroll to position [1924, 0]
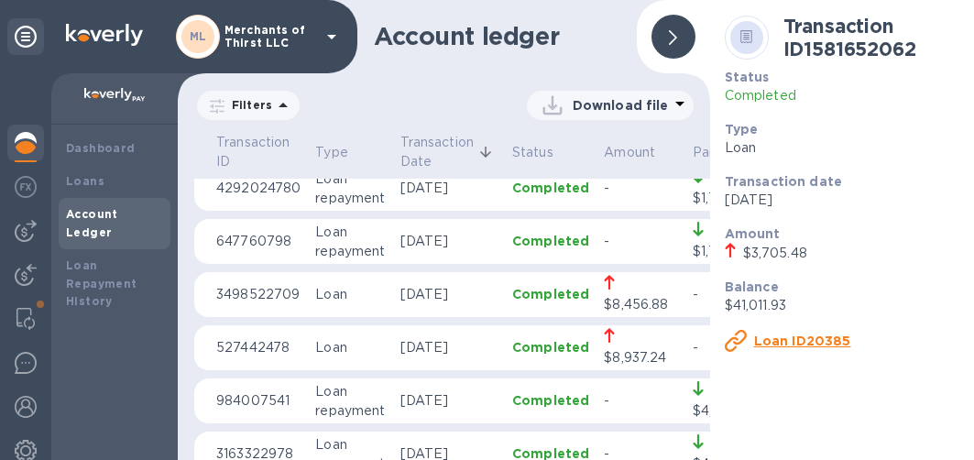
click at [284, 343] on p "527442478" at bounding box center [258, 347] width 84 height 19
click at [782, 334] on u "Loan ID90565" at bounding box center [803, 340] width 98 height 15
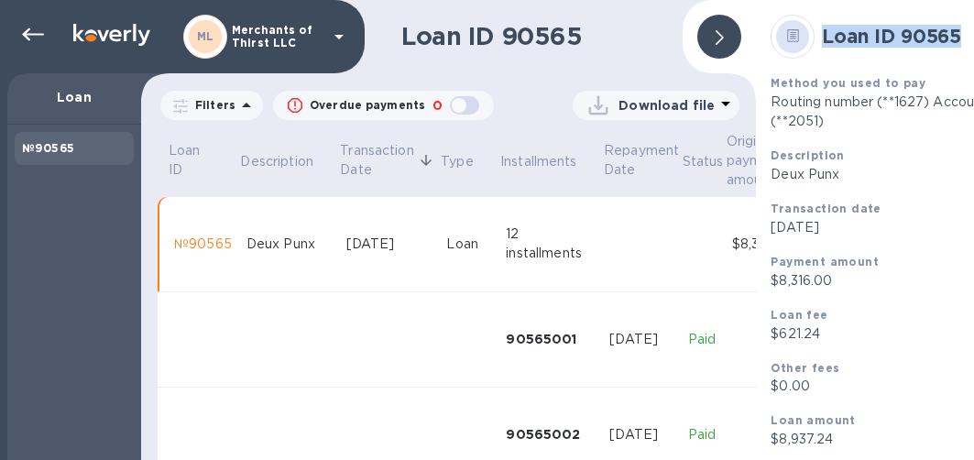
drag, startPoint x: 827, startPoint y: 31, endPoint x: 965, endPoint y: 43, distance: 137.9
click at [965, 42] on h2 "Loan ID 90565" at bounding box center [935, 36] width 227 height 23
click at [710, 38] on div at bounding box center [719, 37] width 44 height 44
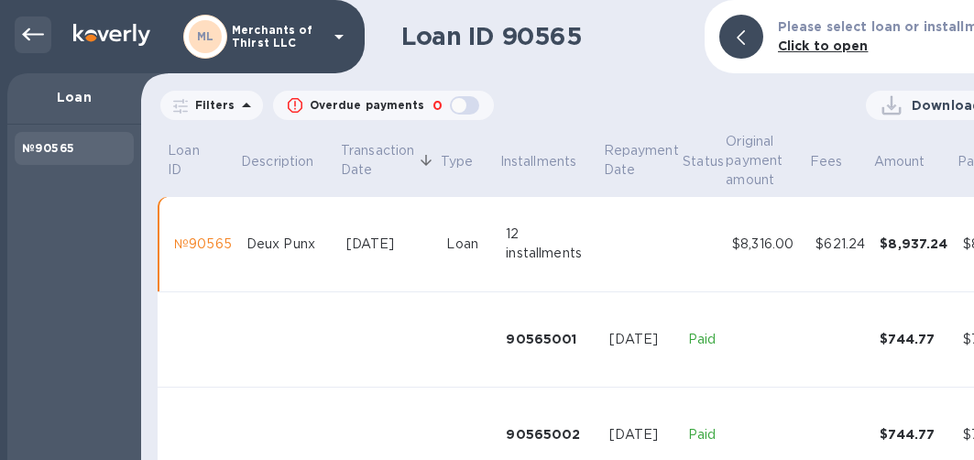
click at [20, 34] on div at bounding box center [33, 34] width 37 height 37
click at [745, 37] on icon at bounding box center [740, 37] width 8 height 15
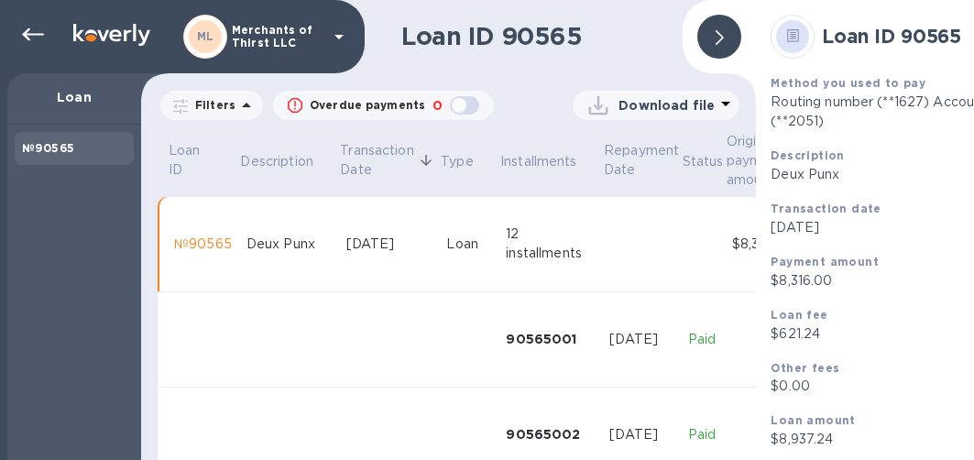
click at [717, 48] on div at bounding box center [719, 37] width 44 height 44
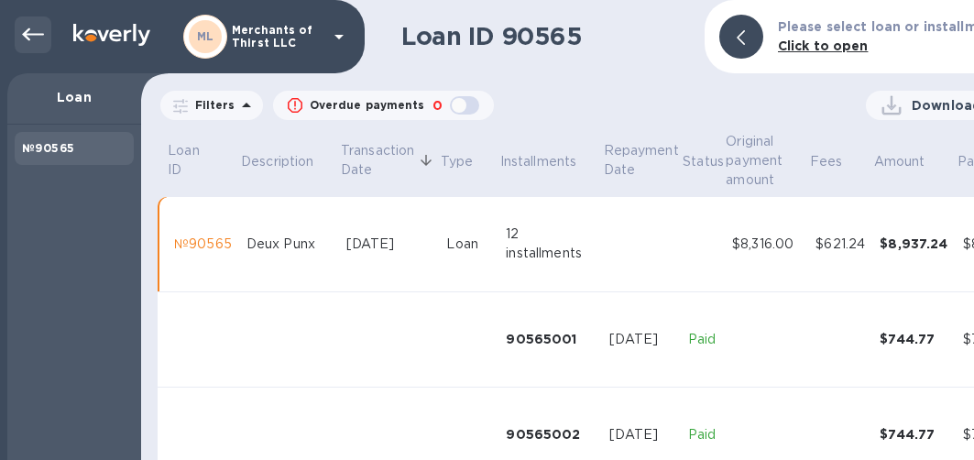
click at [31, 35] on icon at bounding box center [33, 34] width 22 height 13
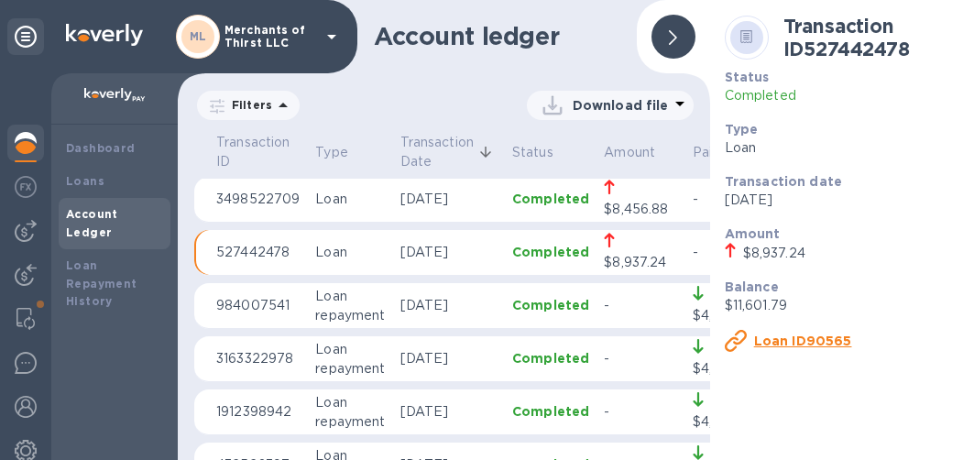
scroll to position [1927, 0]
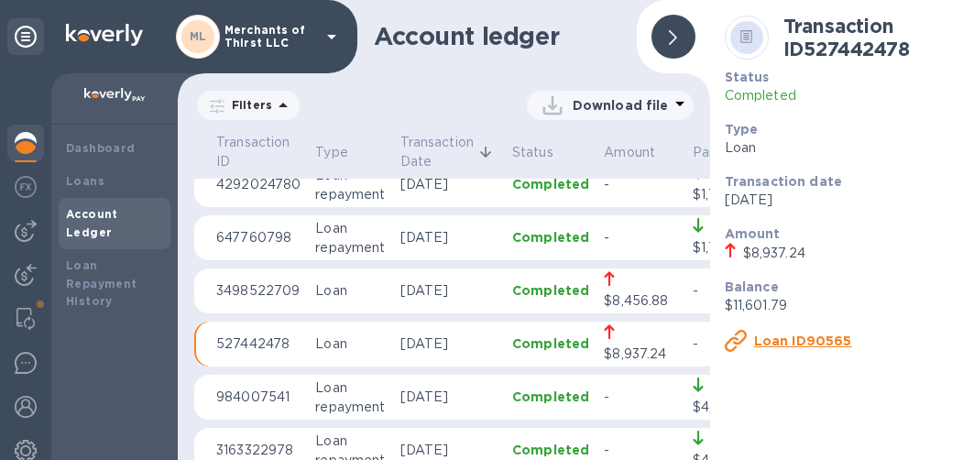
click at [349, 285] on p "Loan" at bounding box center [350, 290] width 70 height 19
click at [764, 343] on u "Loan ID34699" at bounding box center [803, 340] width 98 height 15
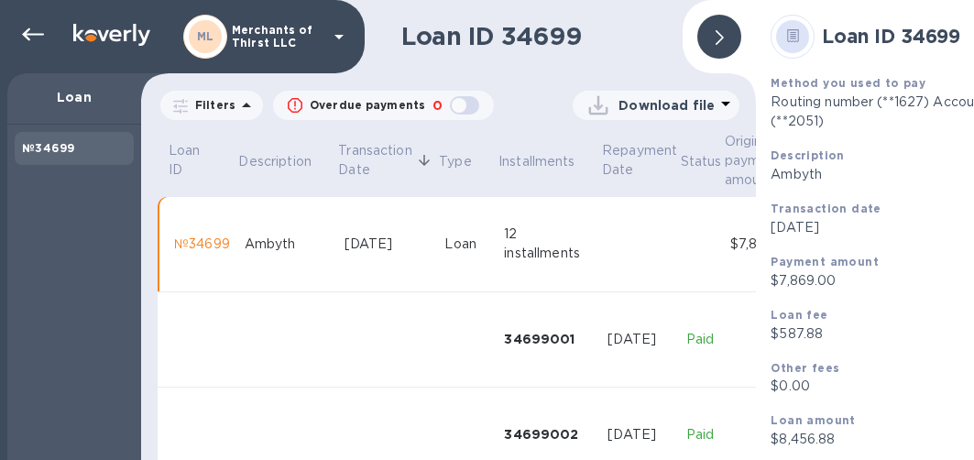
scroll to position [92, 0]
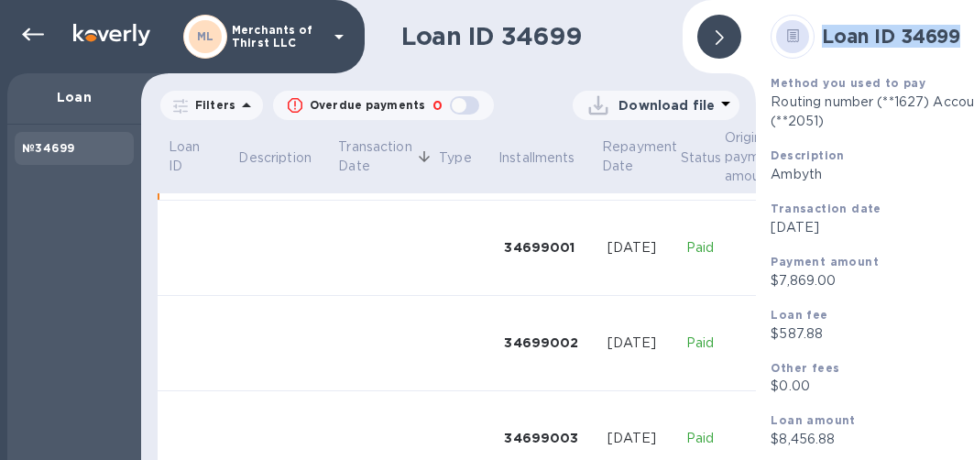
drag, startPoint x: 819, startPoint y: 32, endPoint x: 972, endPoint y: 65, distance: 156.5
click at [972, 65] on div "Loan ID 34699" at bounding box center [909, 36] width 293 height 59
copy b "Loan ID 34699"
click at [716, 38] on span at bounding box center [719, 36] width 8 height 17
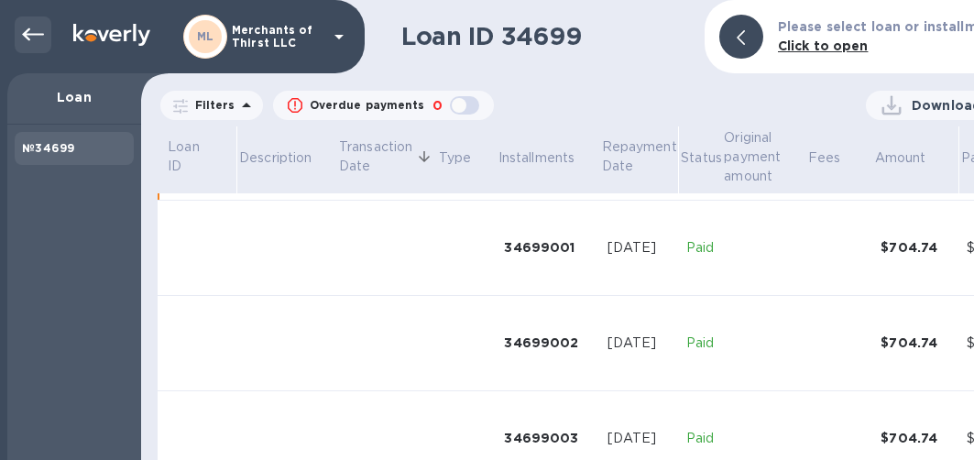
click at [31, 34] on icon at bounding box center [33, 34] width 22 height 13
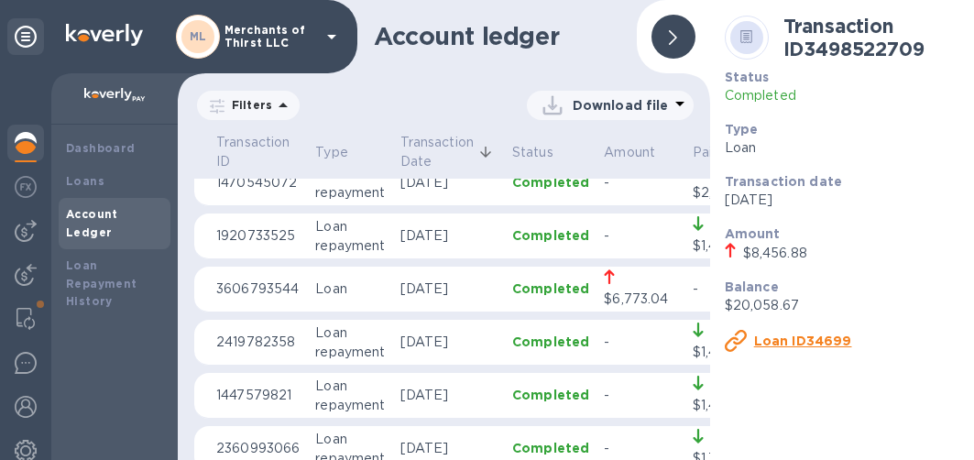
scroll to position [1649, 0]
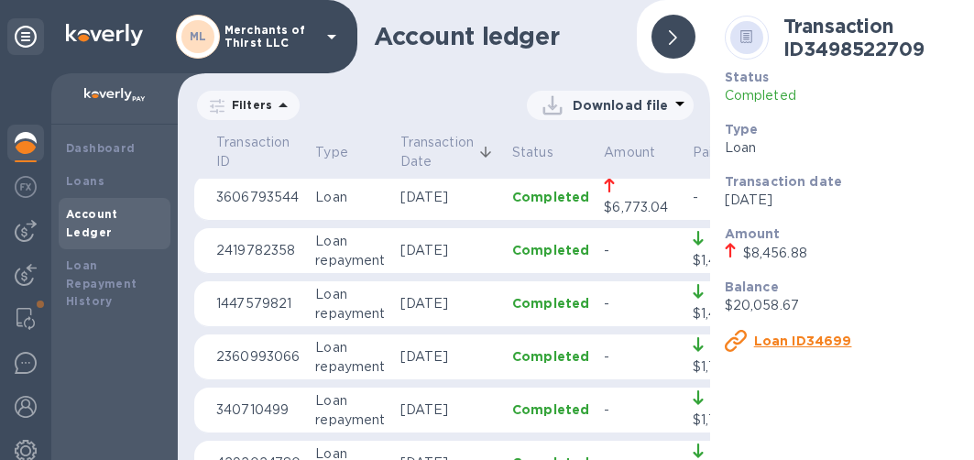
click at [338, 198] on p "Loan" at bounding box center [350, 197] width 70 height 19
click at [783, 331] on div "Loan ID12622" at bounding box center [785, 341] width 121 height 22
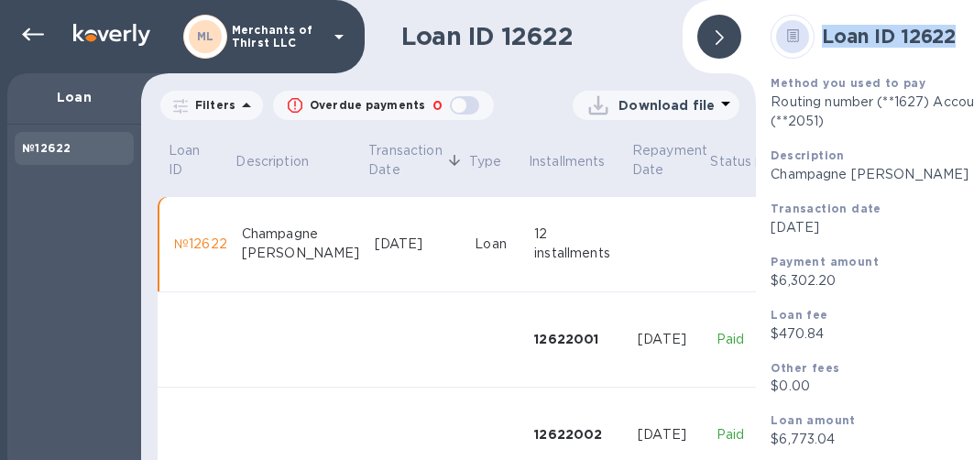
drag, startPoint x: 819, startPoint y: 27, endPoint x: 958, endPoint y: 40, distance: 139.8
click at [958, 40] on div "Loan ID 12622" at bounding box center [909, 36] width 293 height 59
copy b "Loan ID 12622"
click at [714, 47] on div at bounding box center [719, 37] width 44 height 44
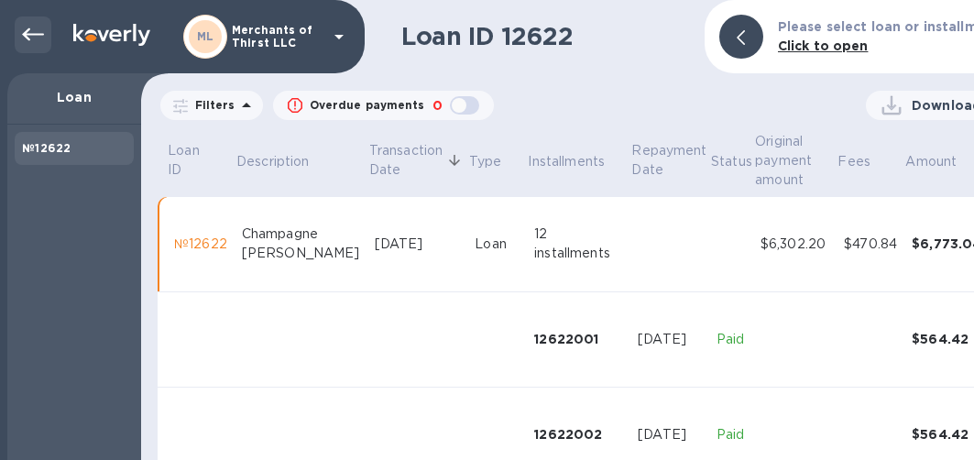
click at [21, 34] on div at bounding box center [33, 34] width 37 height 37
click at [31, 38] on icon at bounding box center [33, 35] width 22 height 22
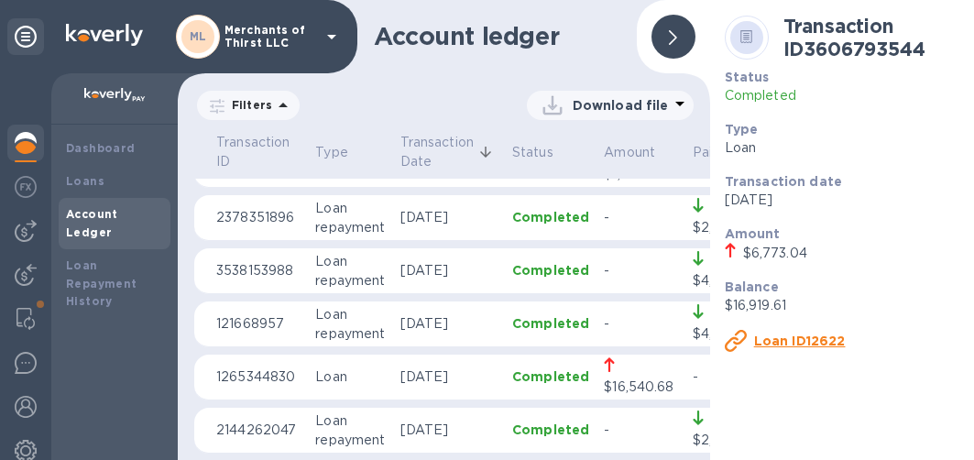
scroll to position [1191, 0]
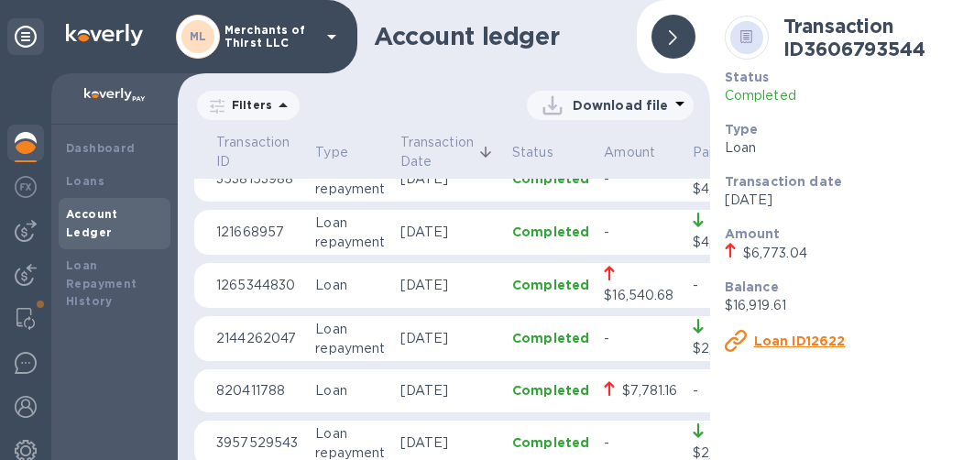
click at [323, 384] on p "Loan" at bounding box center [350, 390] width 70 height 19
click at [769, 337] on u "Loan ID70270" at bounding box center [803, 340] width 98 height 15
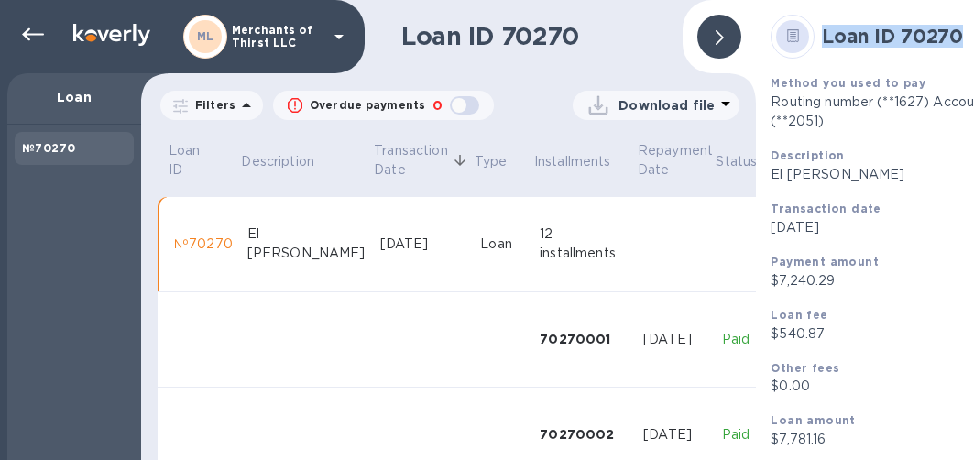
drag, startPoint x: 826, startPoint y: 34, endPoint x: 968, endPoint y: 57, distance: 143.8
click at [968, 57] on div "Loan ID 70270" at bounding box center [909, 36] width 293 height 59
copy b "Loan ID 70270"
click at [701, 18] on div at bounding box center [719, 36] width 59 height 59
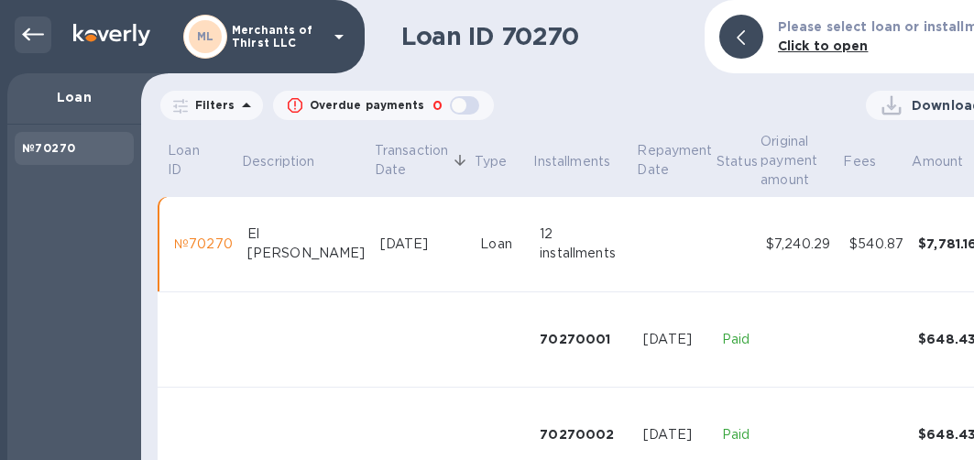
click at [25, 32] on icon at bounding box center [33, 34] width 22 height 13
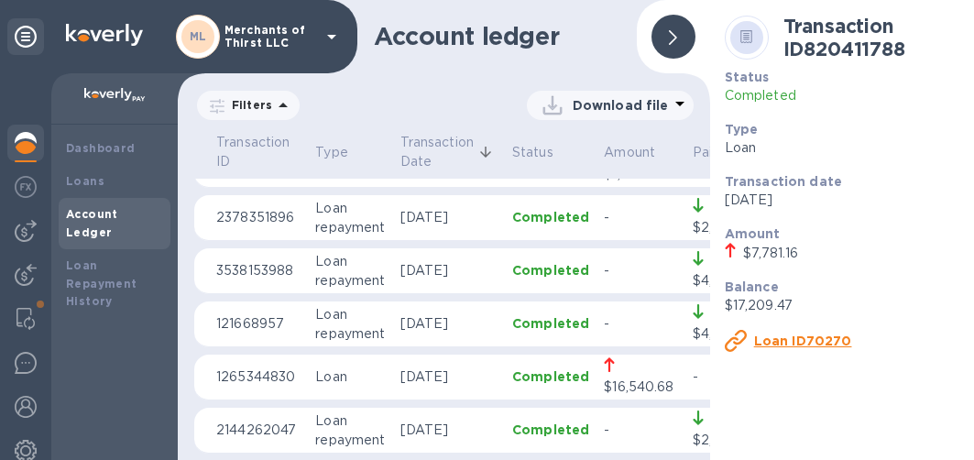
scroll to position [1191, 0]
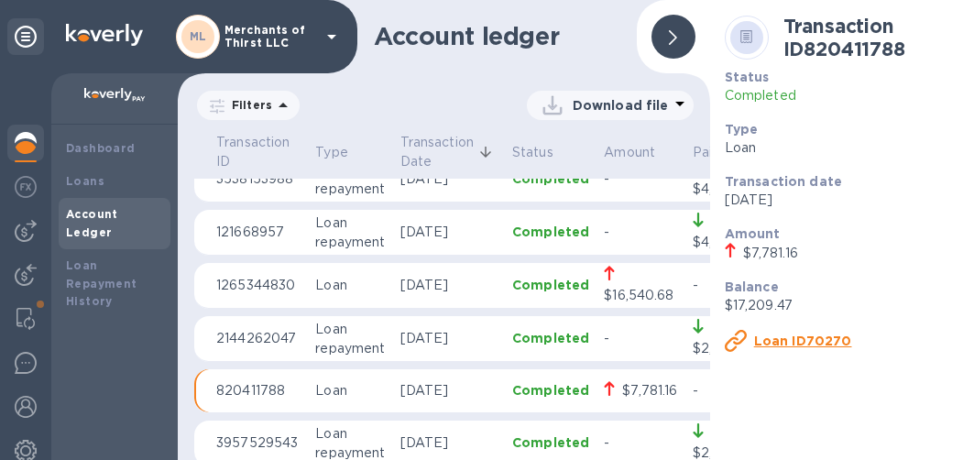
click at [314, 286] on td "Loan" at bounding box center [350, 286] width 84 height 46
click at [786, 347] on u "Loan ID21819" at bounding box center [798, 340] width 89 height 15
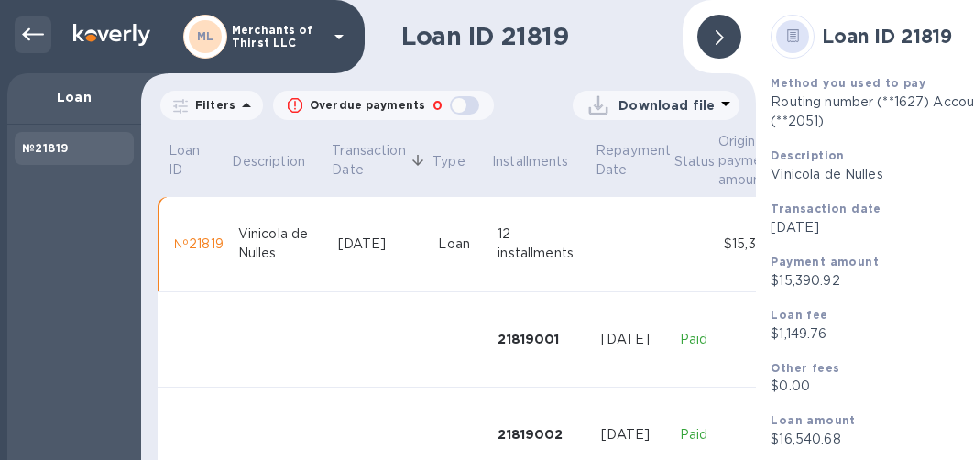
click at [38, 27] on icon at bounding box center [33, 35] width 22 height 22
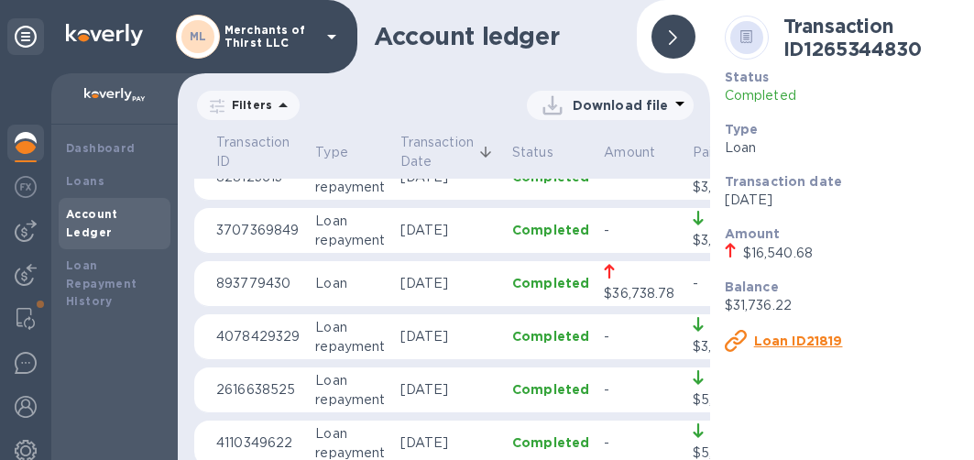
scroll to position [458, 0]
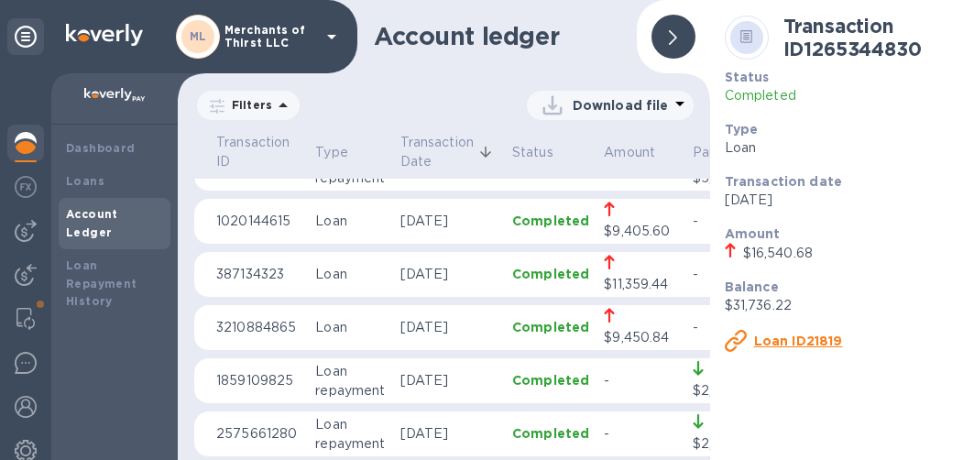
click at [284, 278] on p "387134323" at bounding box center [258, 274] width 84 height 19
click at [773, 343] on u "Loan ID99558" at bounding box center [802, 340] width 97 height 15
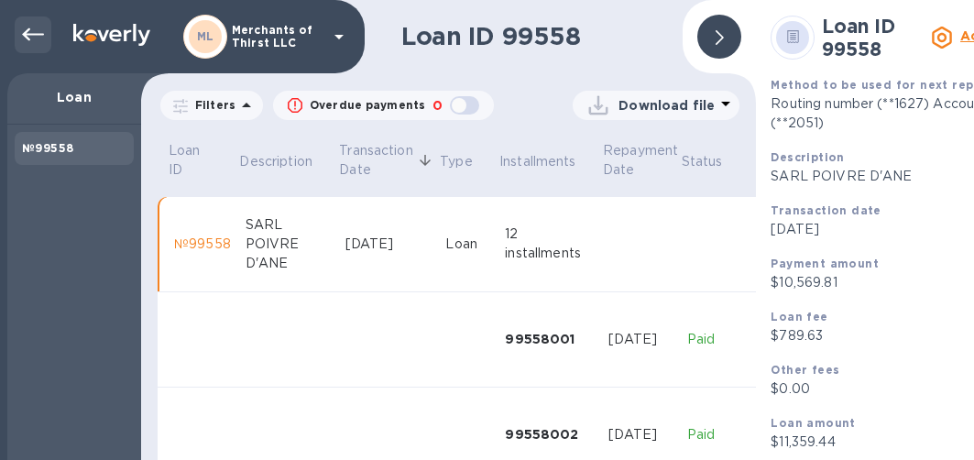
click at [28, 34] on icon at bounding box center [33, 34] width 22 height 13
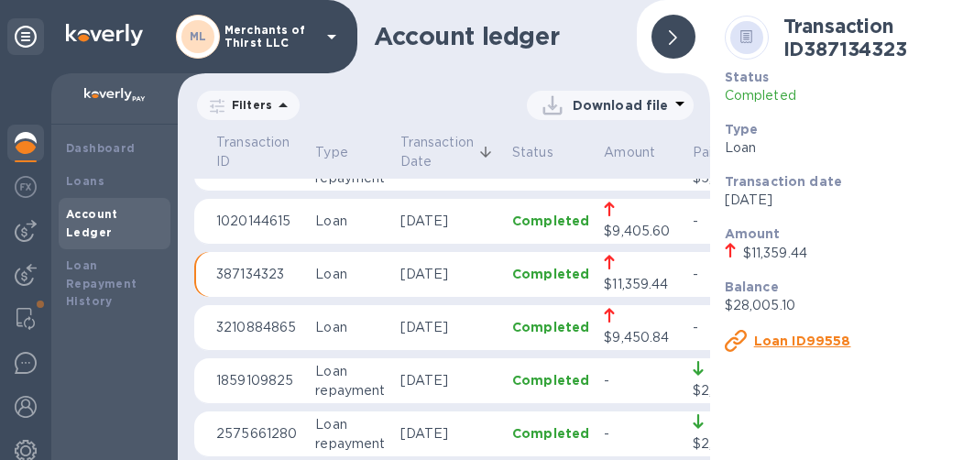
scroll to position [550, 0]
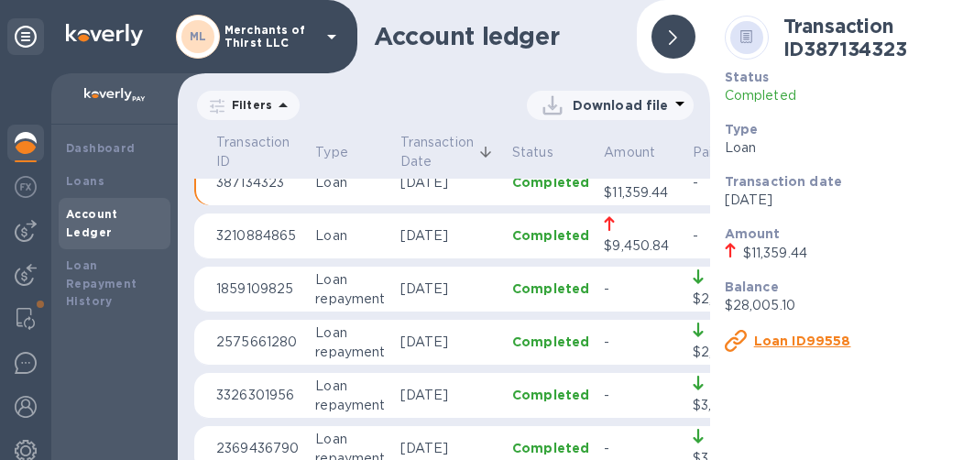
click at [246, 226] on p "3210884865" at bounding box center [258, 235] width 84 height 19
click at [769, 338] on u "Loan ID54755" at bounding box center [801, 340] width 95 height 15
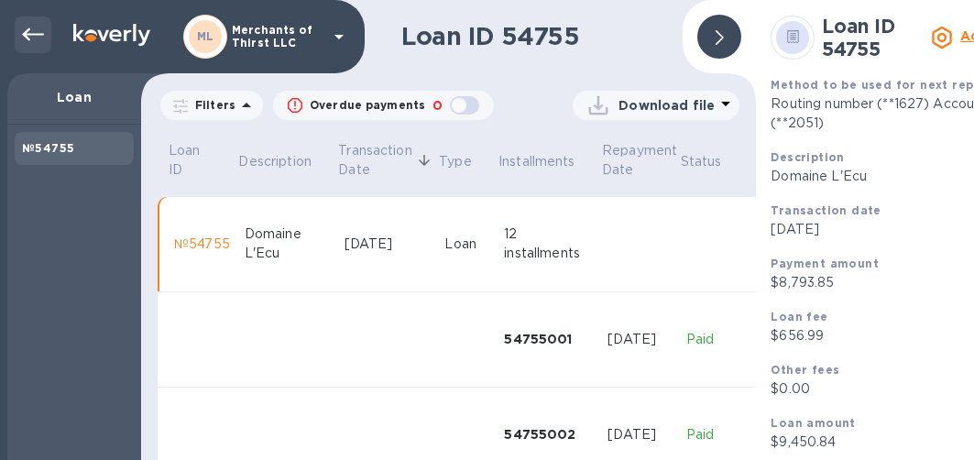
click at [37, 41] on icon at bounding box center [33, 35] width 22 height 22
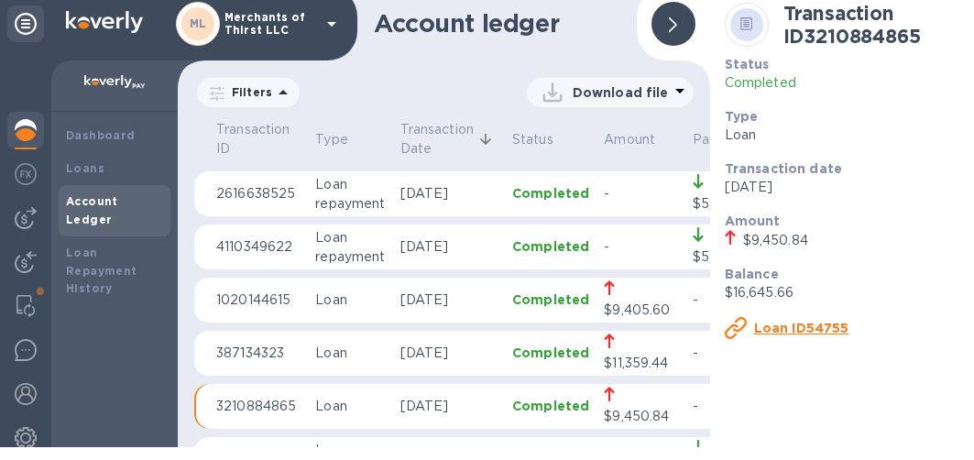
scroll to position [458, 0]
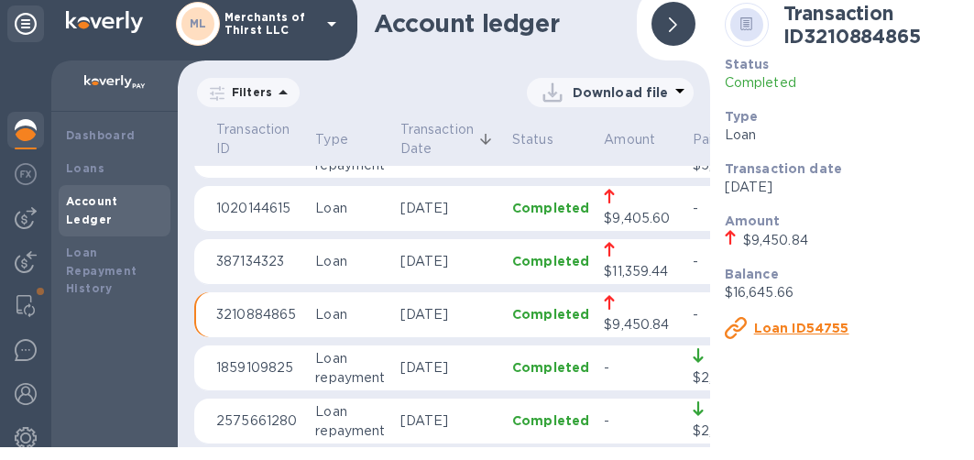
click at [267, 269] on p "387134323" at bounding box center [258, 261] width 84 height 19
click at [771, 324] on u "Loan ID99558" at bounding box center [802, 328] width 97 height 15
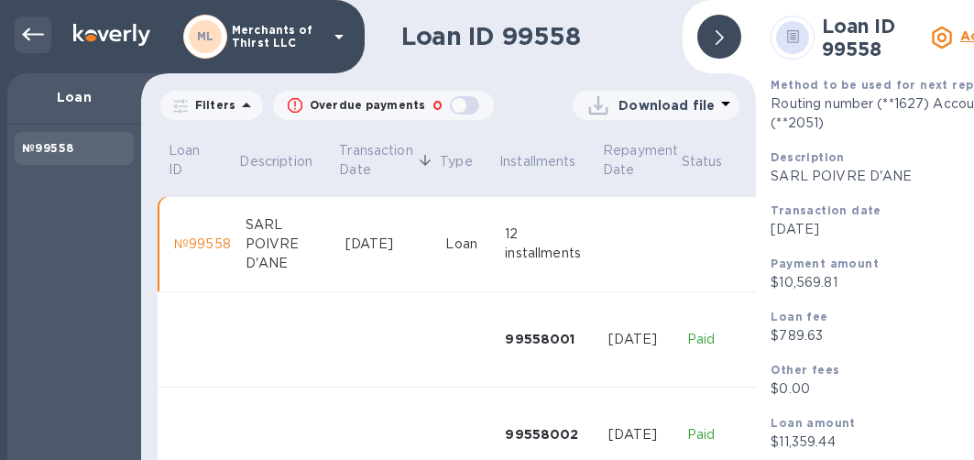
click at [34, 46] on div at bounding box center [33, 34] width 37 height 37
drag, startPoint x: 821, startPoint y: 25, endPoint x: 890, endPoint y: 49, distance: 73.9
click at [890, 49] on div "Loan ID 99558 Actions" at bounding box center [909, 37] width 293 height 60
copy b "Loan ID 99558"
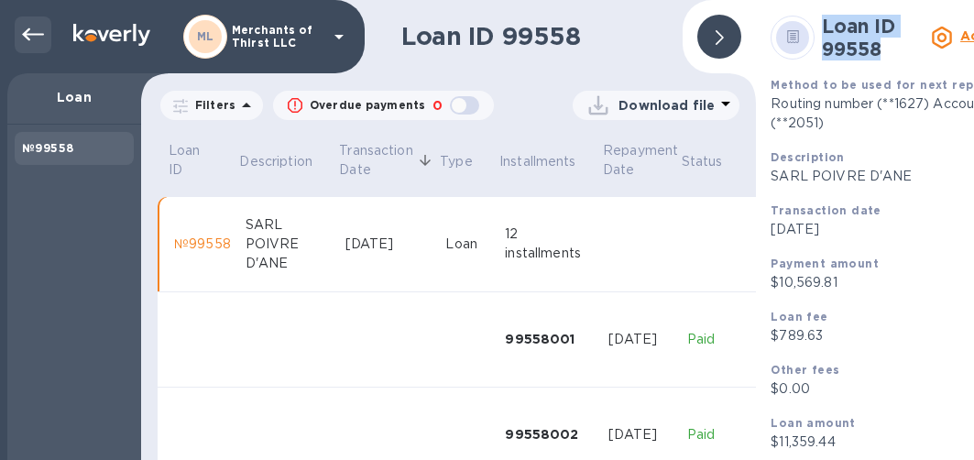
click at [27, 39] on icon at bounding box center [33, 34] width 22 height 13
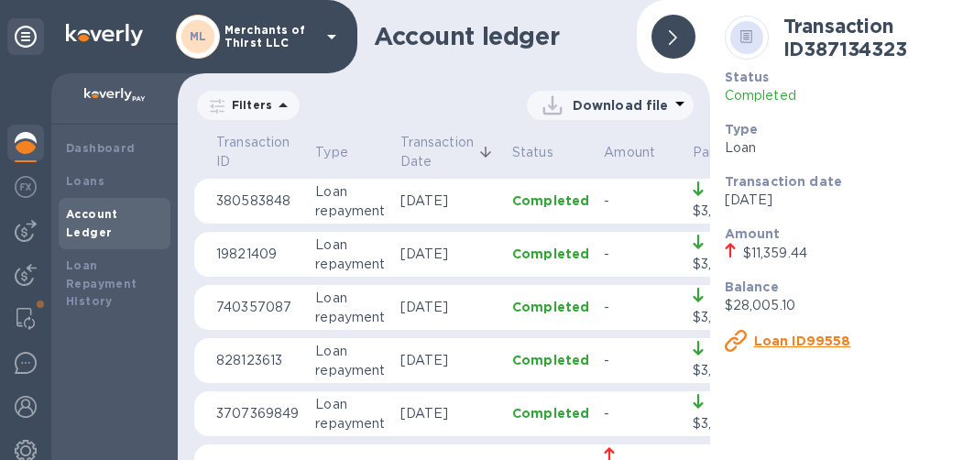
scroll to position [458, 0]
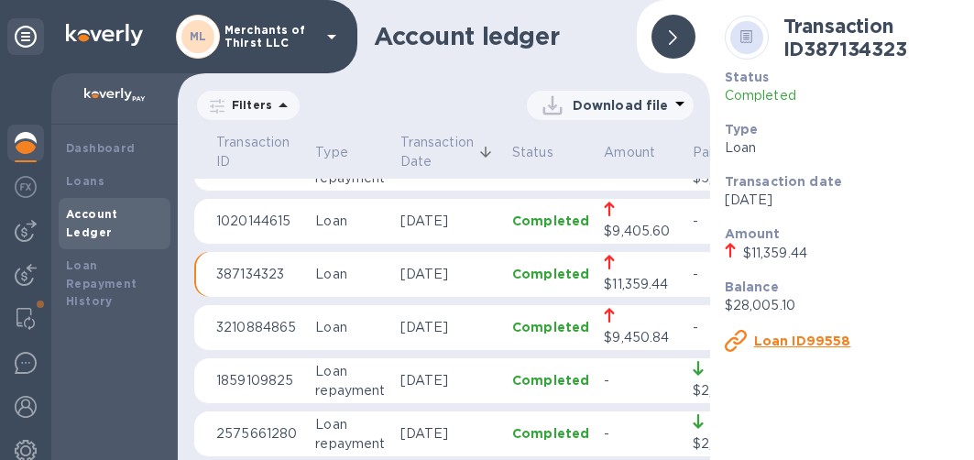
click at [223, 317] on td "3210884865" at bounding box center [258, 328] width 99 height 46
click at [790, 345] on u "Loan ID54755" at bounding box center [801, 340] width 95 height 15
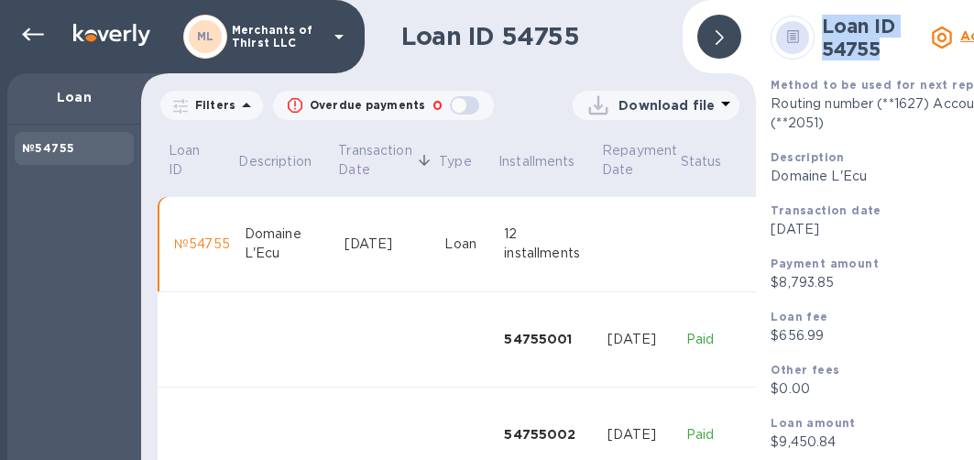
drag, startPoint x: 823, startPoint y: 18, endPoint x: 913, endPoint y: 60, distance: 98.8
click at [913, 60] on h2 "Loan ID 54755" at bounding box center [873, 38] width 102 height 46
copy b "Loan ID 54755"
click at [34, 27] on icon at bounding box center [33, 35] width 22 height 22
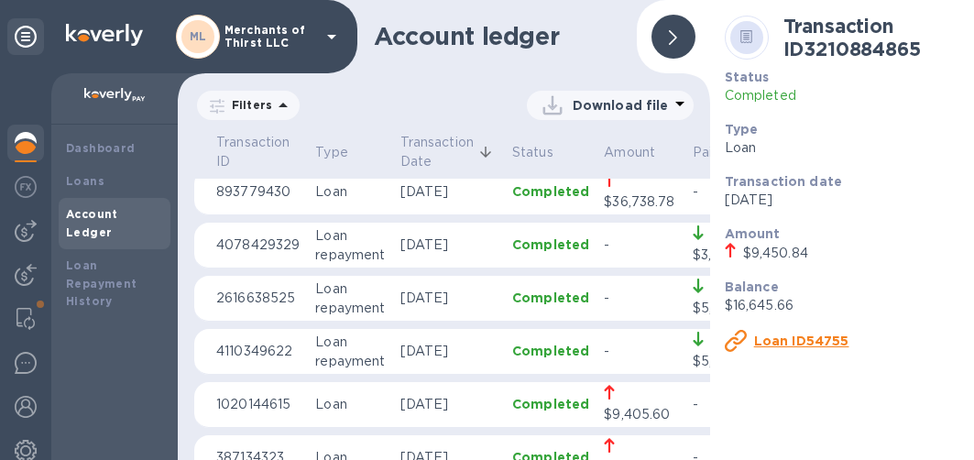
scroll to position [366, 0]
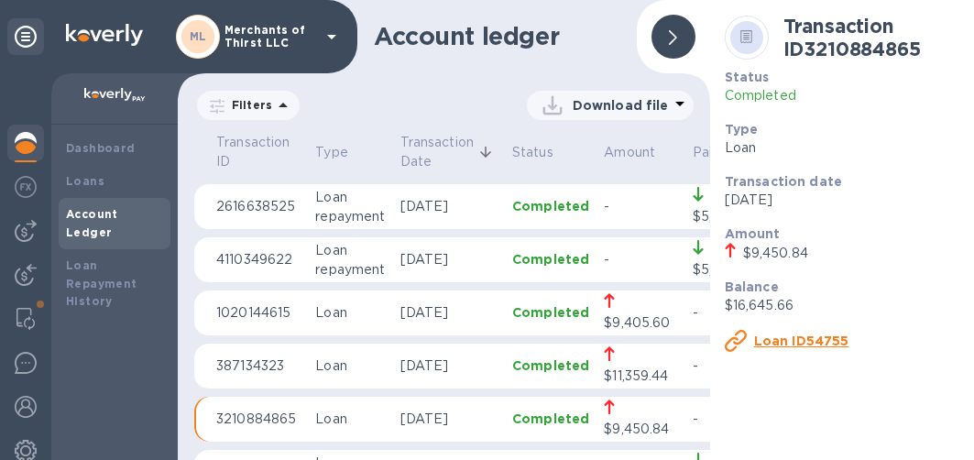
click at [261, 313] on p "1020144615" at bounding box center [258, 312] width 84 height 19
click at [770, 337] on u "Loan ID70880" at bounding box center [804, 340] width 100 height 15
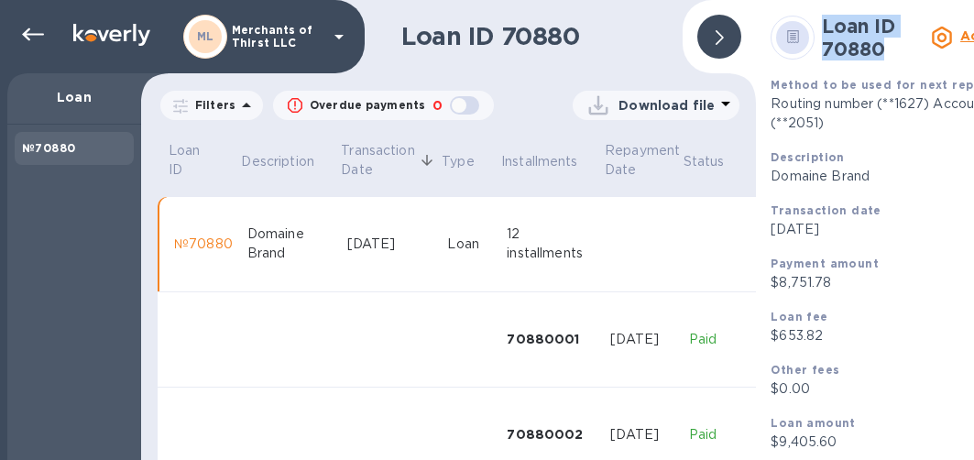
drag, startPoint x: 824, startPoint y: 20, endPoint x: 892, endPoint y: 51, distance: 74.6
click at [892, 51] on h2 "Loan ID 70880" at bounding box center [873, 38] width 102 height 46
copy b "Loan ID 70880"
click at [38, 43] on icon at bounding box center [33, 35] width 22 height 22
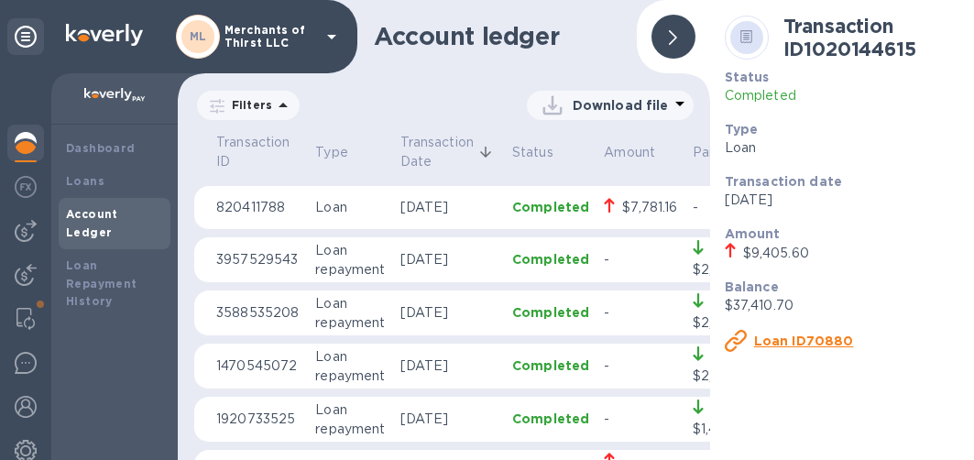
scroll to position [1282, 0]
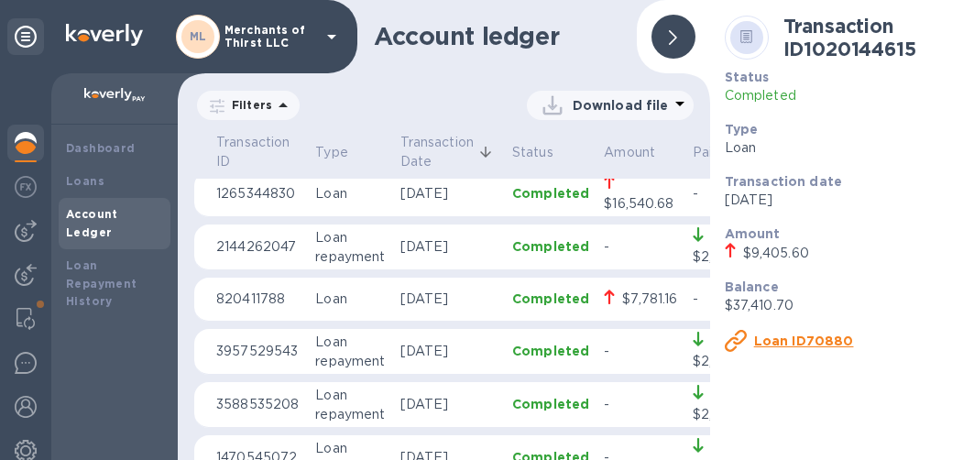
click at [297, 190] on p "1265344830" at bounding box center [258, 193] width 84 height 19
click at [769, 344] on u "Loan ID21819" at bounding box center [798, 340] width 89 height 15
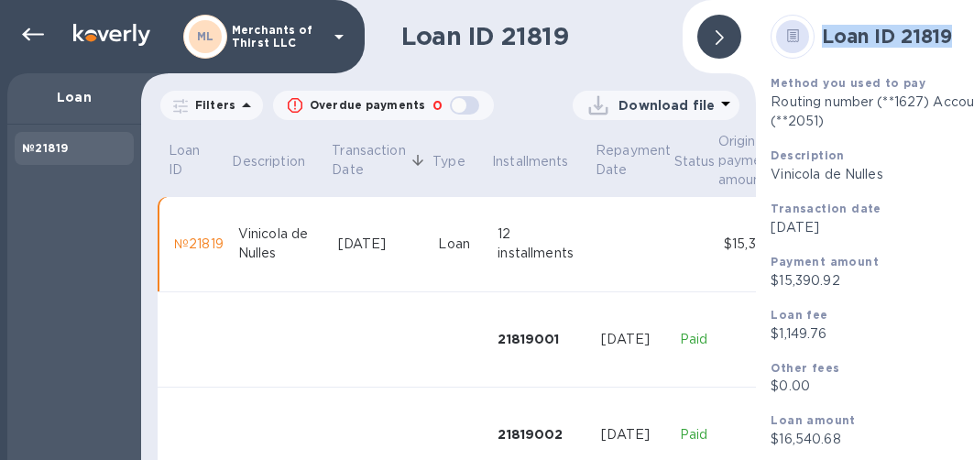
drag, startPoint x: 822, startPoint y: 30, endPoint x: 960, endPoint y: 32, distance: 138.3
click at [960, 32] on h2 "Loan ID 21819" at bounding box center [935, 36] width 227 height 23
copy b "Loan ID 21819"
click at [30, 38] on icon at bounding box center [33, 35] width 22 height 22
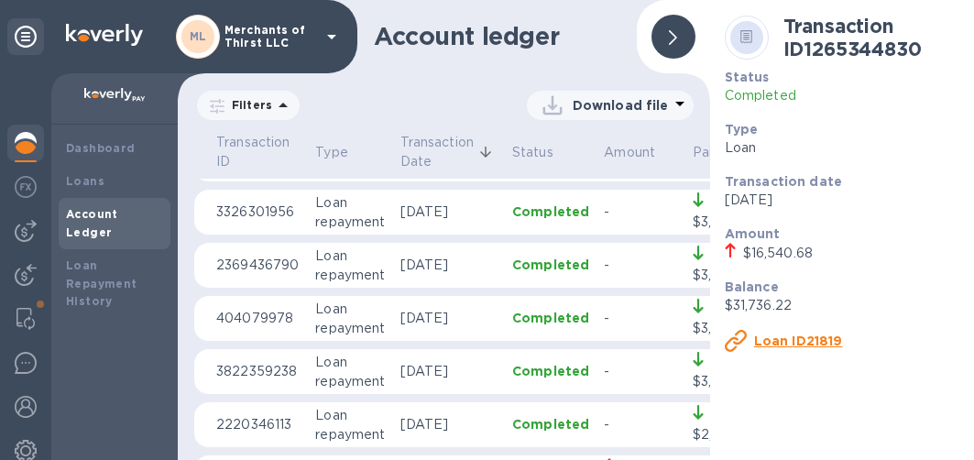
scroll to position [916, 0]
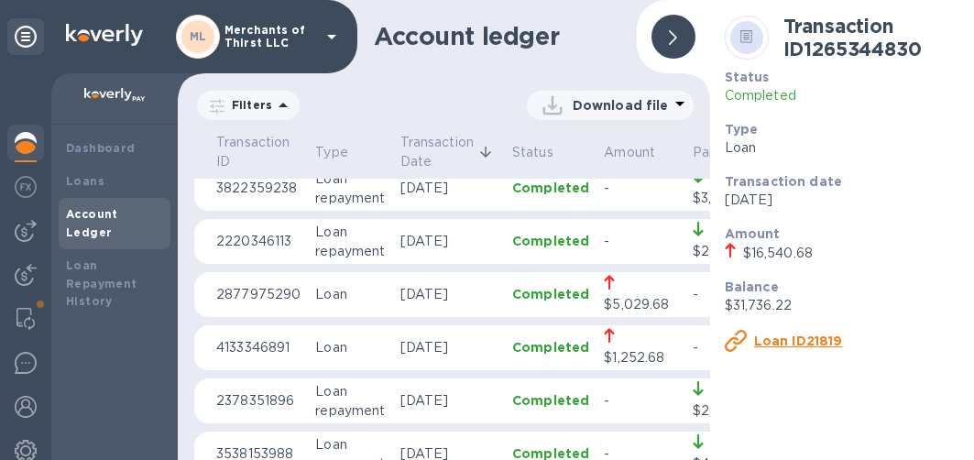
click at [295, 349] on p "4133346891" at bounding box center [258, 347] width 84 height 19
click at [759, 339] on u "Loan ID67589" at bounding box center [802, 340] width 97 height 15
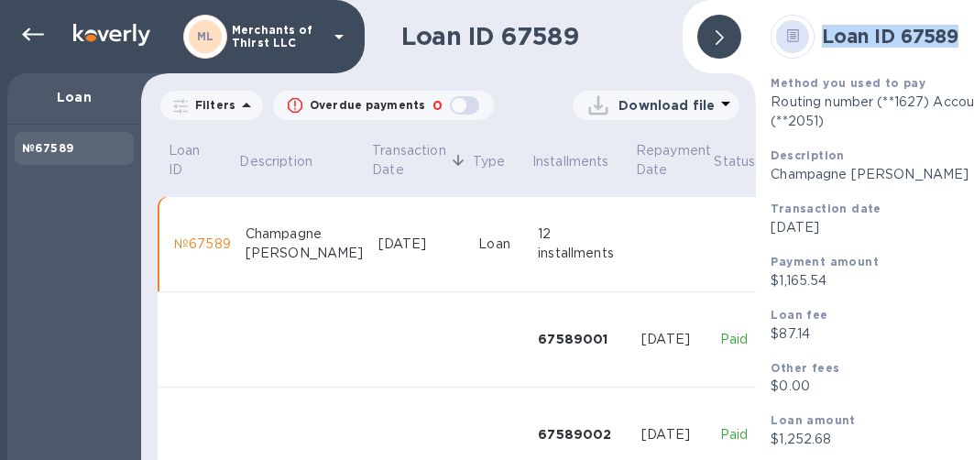
drag, startPoint x: 822, startPoint y: 30, endPoint x: 966, endPoint y: 58, distance: 147.3
click at [966, 58] on div "Loan ID 67589" at bounding box center [909, 36] width 293 height 59
click at [38, 38] on icon at bounding box center [33, 35] width 22 height 22
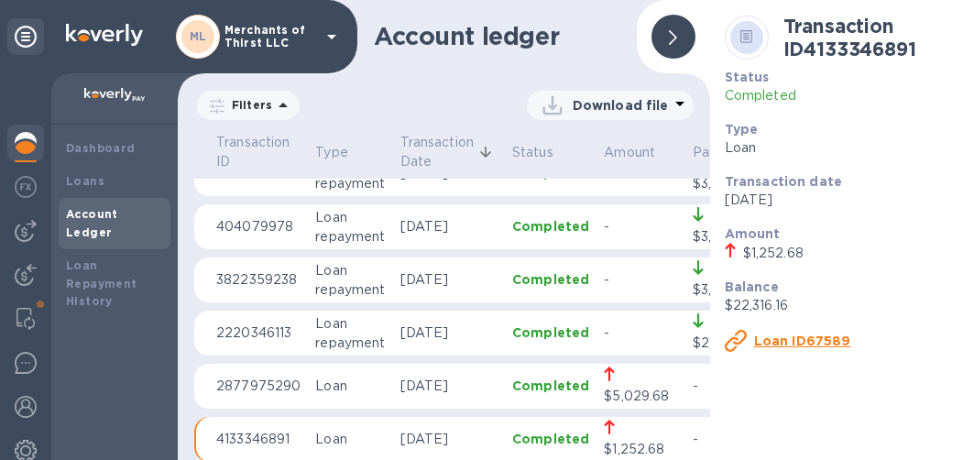
scroll to position [916, 0]
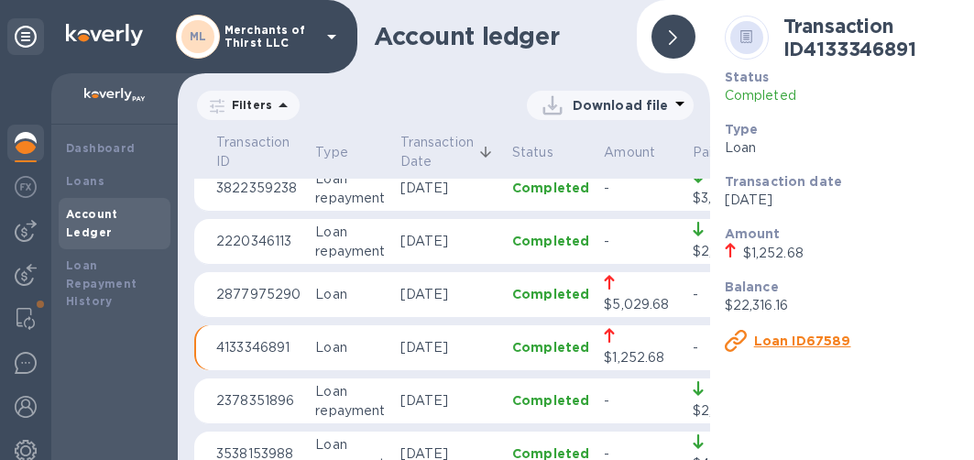
click at [281, 292] on p "2877975290" at bounding box center [258, 294] width 84 height 19
click at [769, 337] on u "Loan ID71151" at bounding box center [795, 340] width 83 height 15
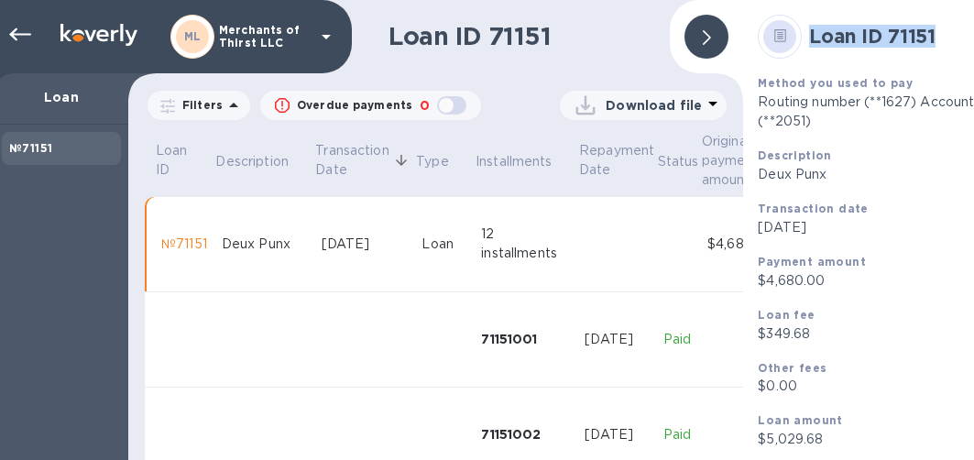
drag, startPoint x: 823, startPoint y: 34, endPoint x: 974, endPoint y: 44, distance: 150.6
click at [974, 44] on html "ML Merchants of Thirst LLC Loan №71151 Loan ID 71151 Filters Overdue payments 0…" at bounding box center [487, 230] width 974 height 460
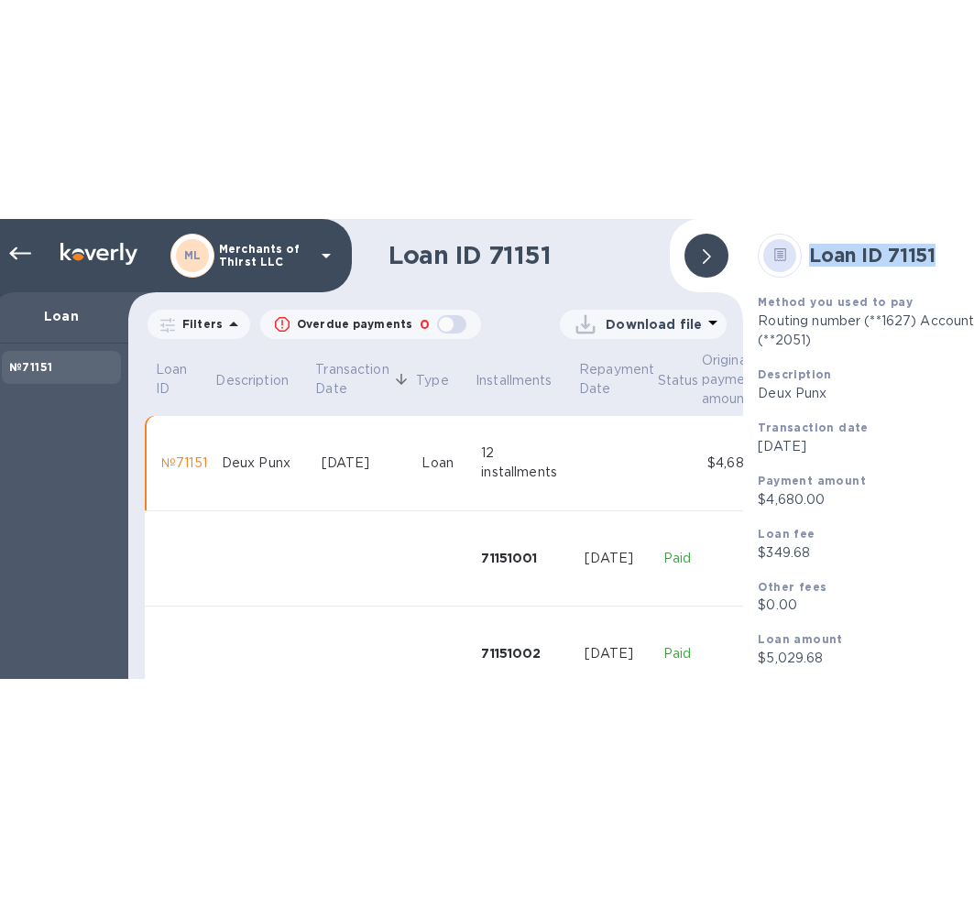
scroll to position [0, 15]
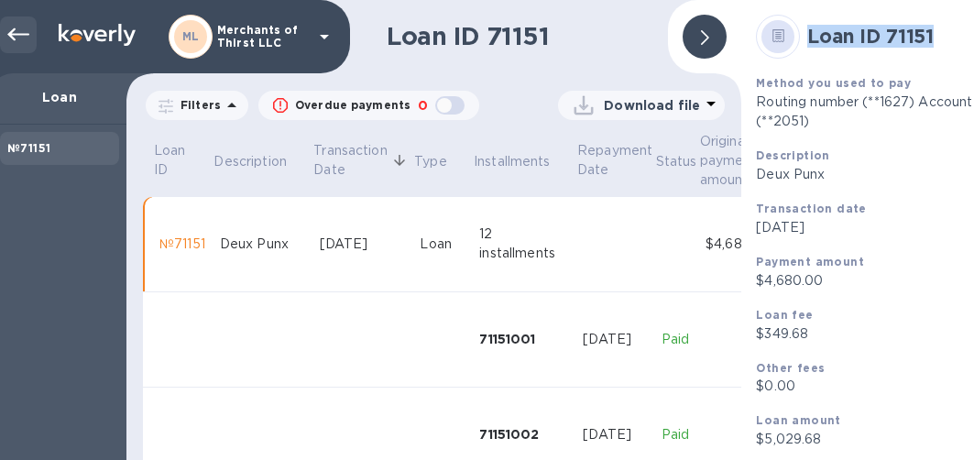
click at [31, 29] on div at bounding box center [18, 34] width 37 height 37
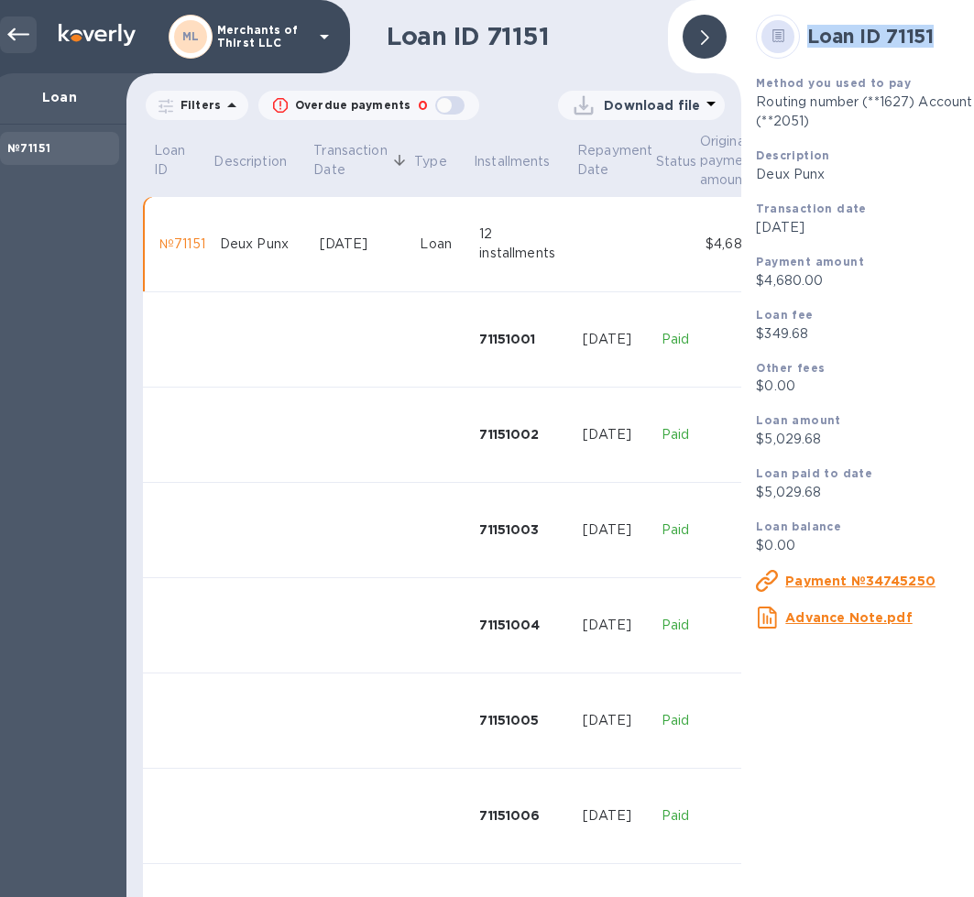
click at [27, 44] on icon at bounding box center [18, 35] width 22 height 22
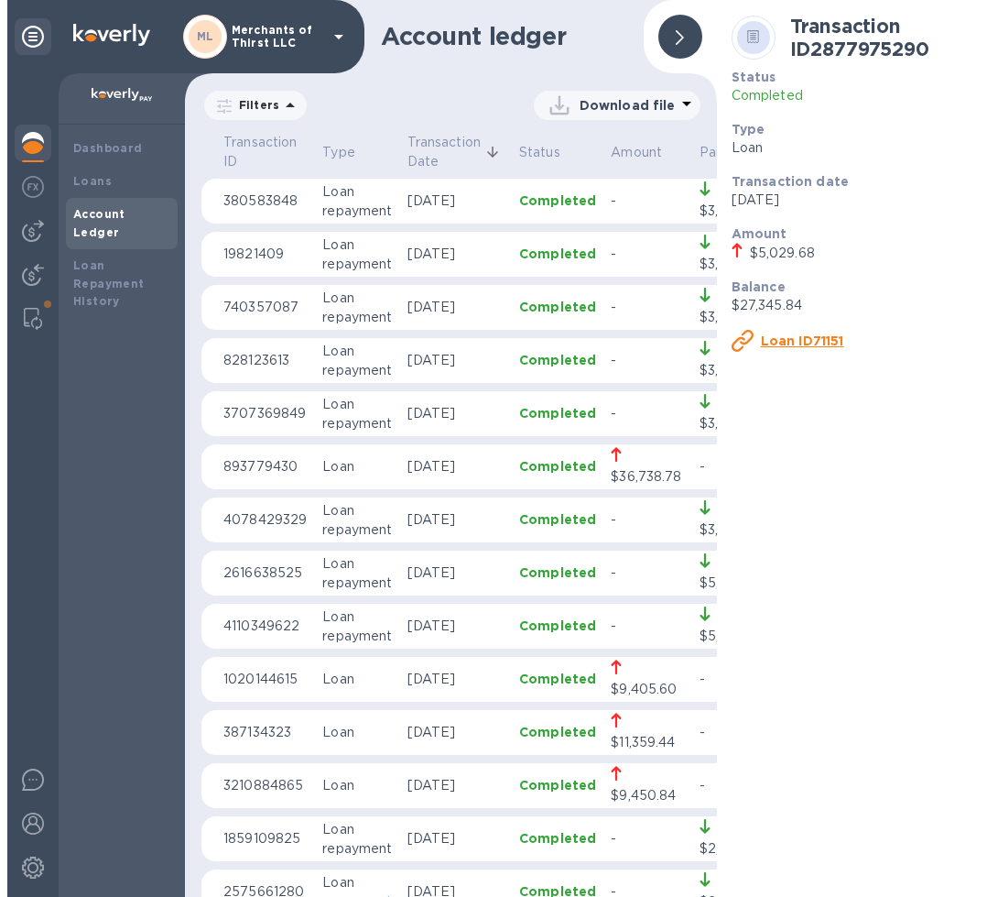
scroll to position [275, 0]
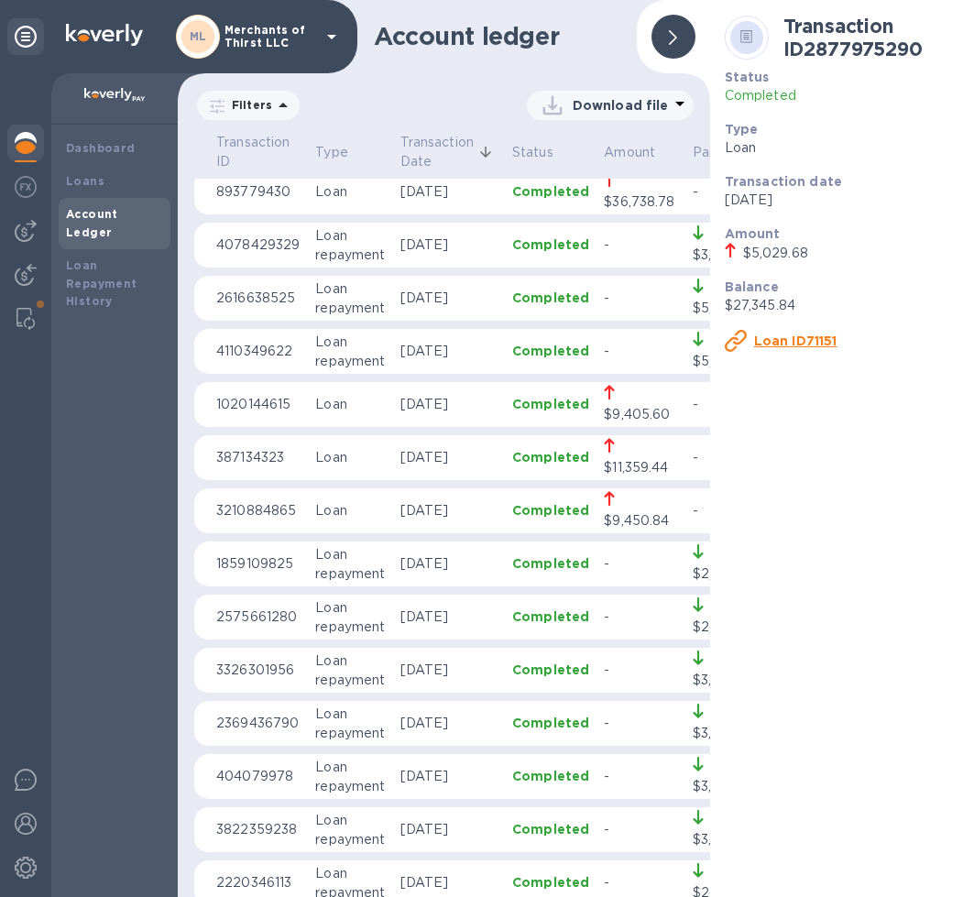
click at [248, 511] on p "3210884865" at bounding box center [258, 510] width 84 height 19
click at [795, 341] on u "Loan ID54755" at bounding box center [801, 340] width 95 height 15
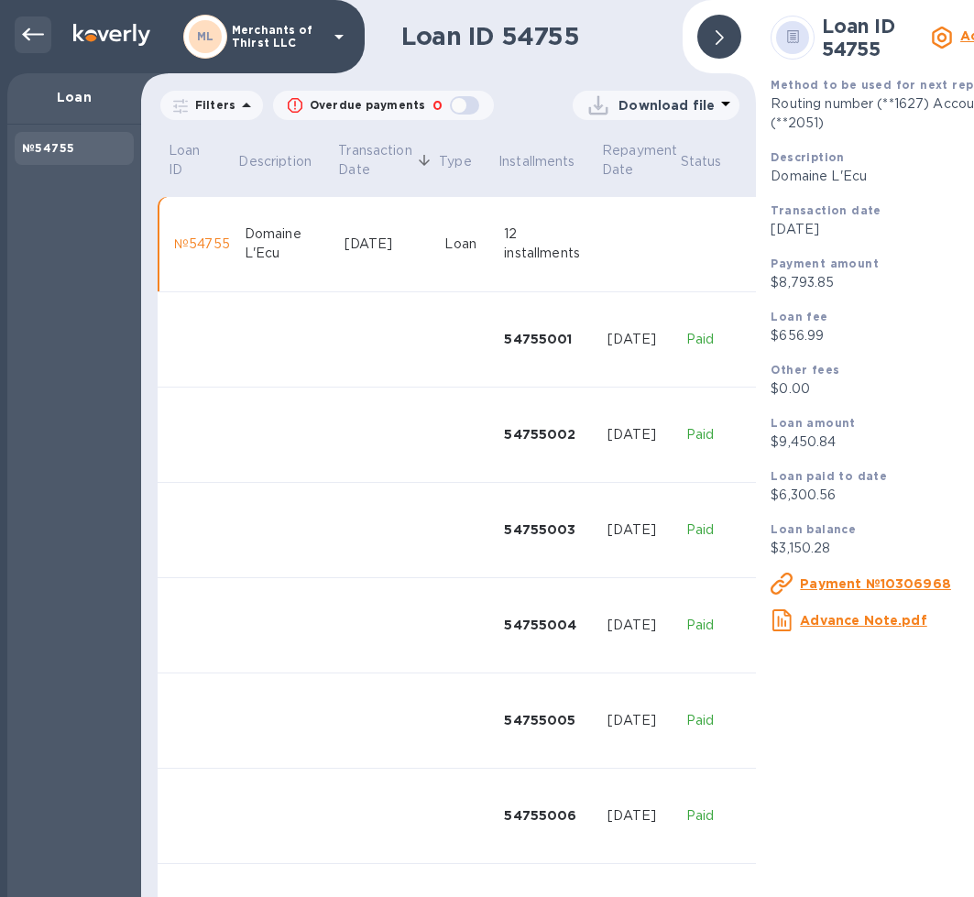
click at [26, 37] on icon at bounding box center [33, 34] width 22 height 13
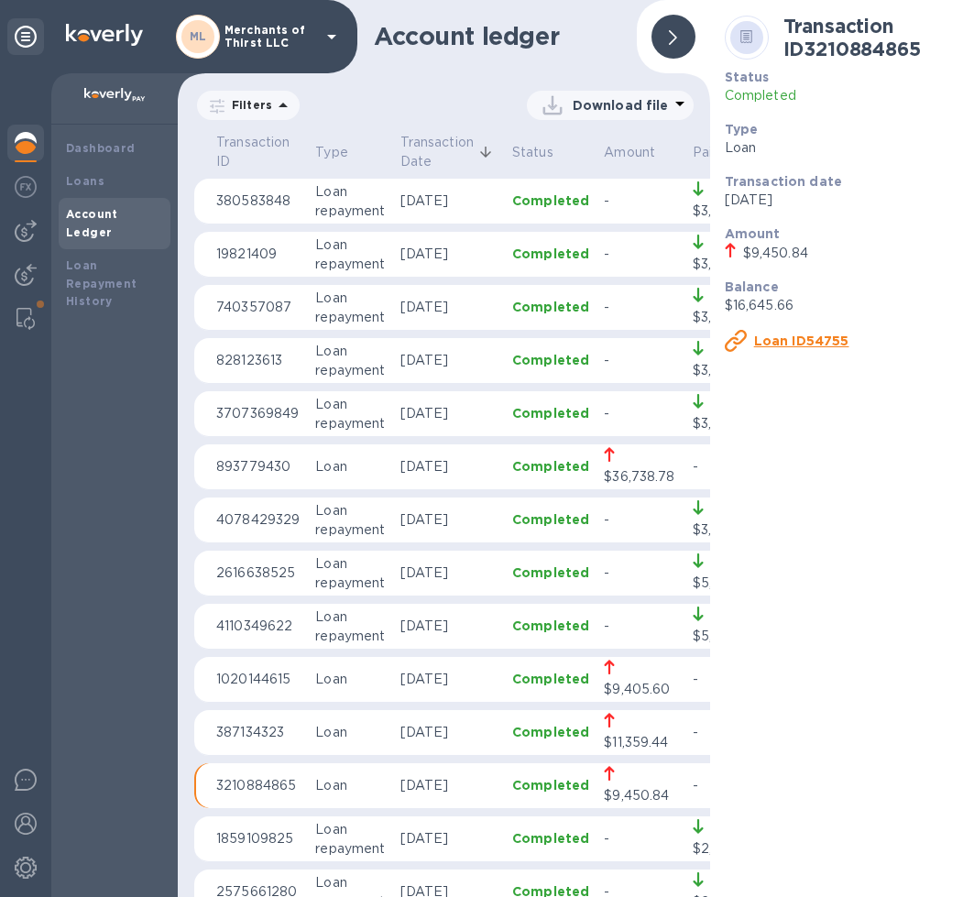
click at [298, 725] on p "387134323" at bounding box center [258, 732] width 84 height 19
click at [821, 343] on u "Loan ID99558" at bounding box center [802, 340] width 97 height 15
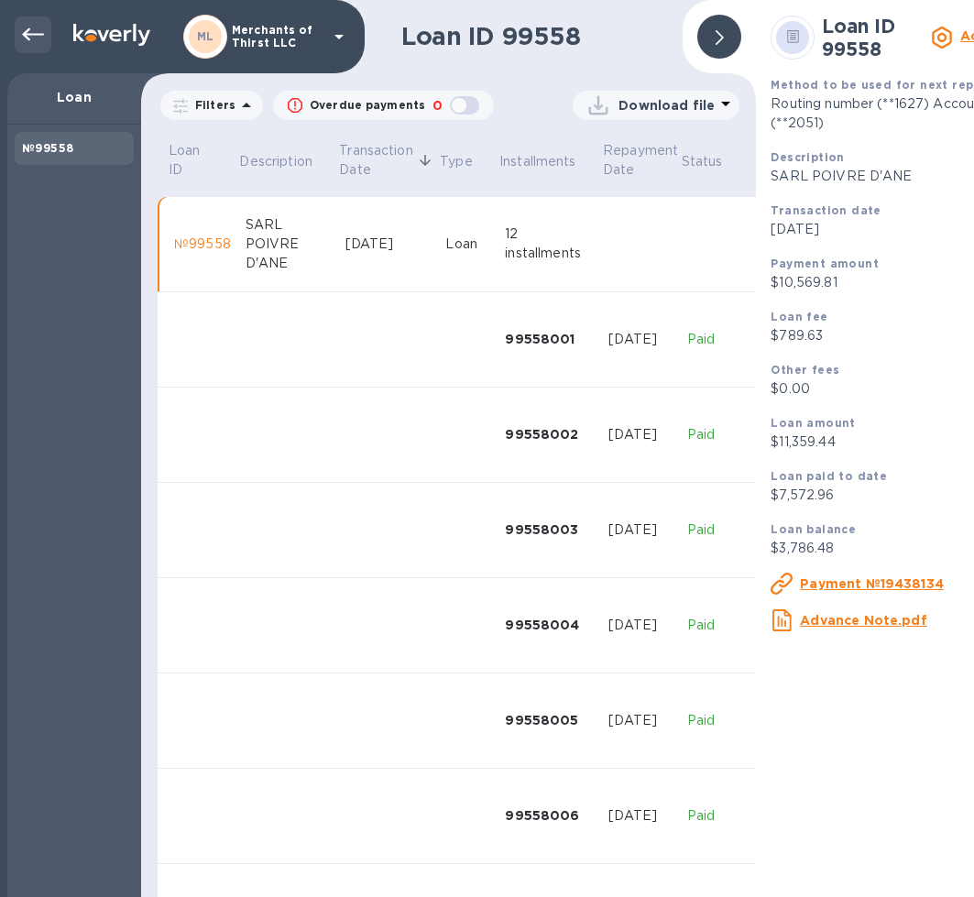
click at [26, 48] on div at bounding box center [33, 34] width 37 height 37
click at [43, 31] on icon at bounding box center [33, 35] width 22 height 22
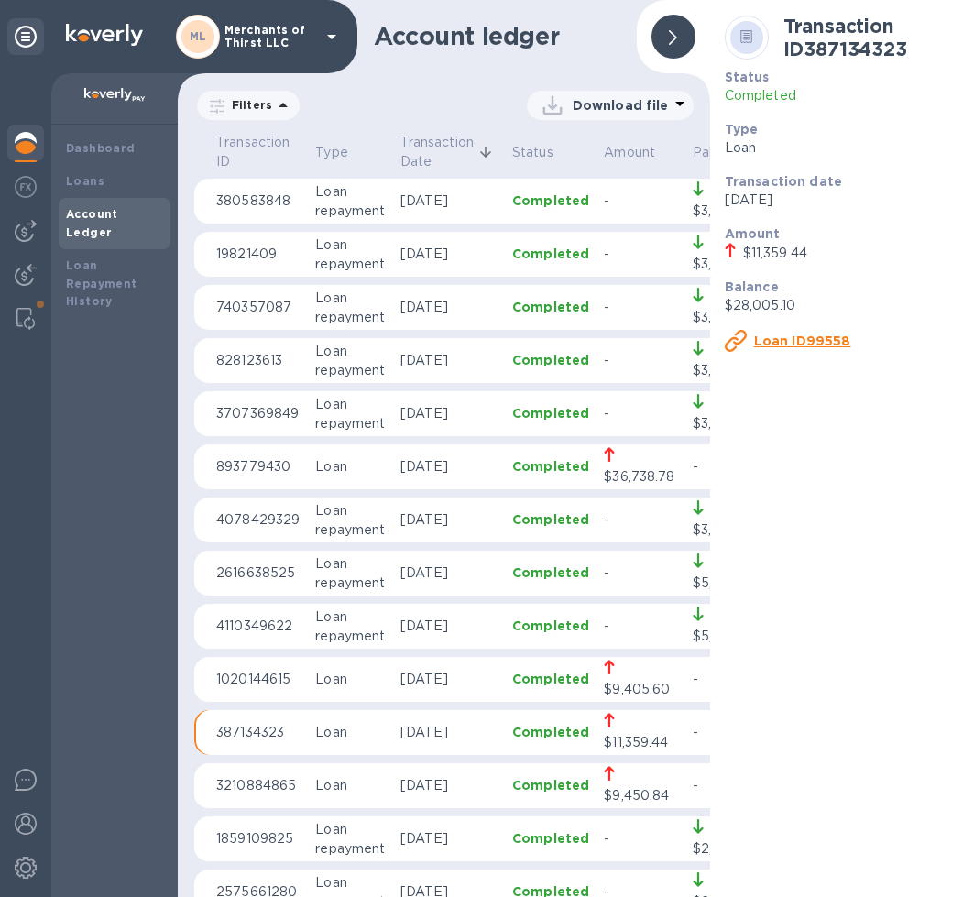
click at [250, 682] on p "1020144615" at bounding box center [258, 679] width 84 height 19
click at [751, 336] on div "Loan ID70880" at bounding box center [789, 341] width 129 height 22
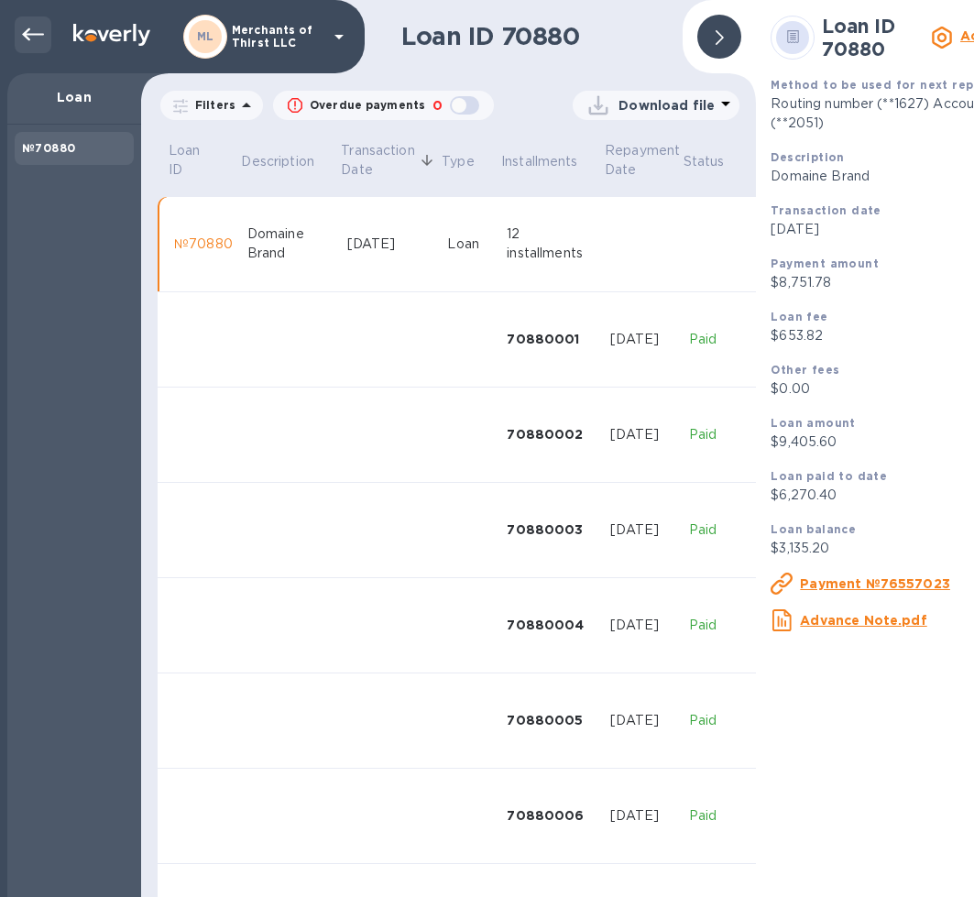
click at [45, 49] on div at bounding box center [33, 34] width 37 height 37
click at [714, 41] on div at bounding box center [719, 37] width 44 height 44
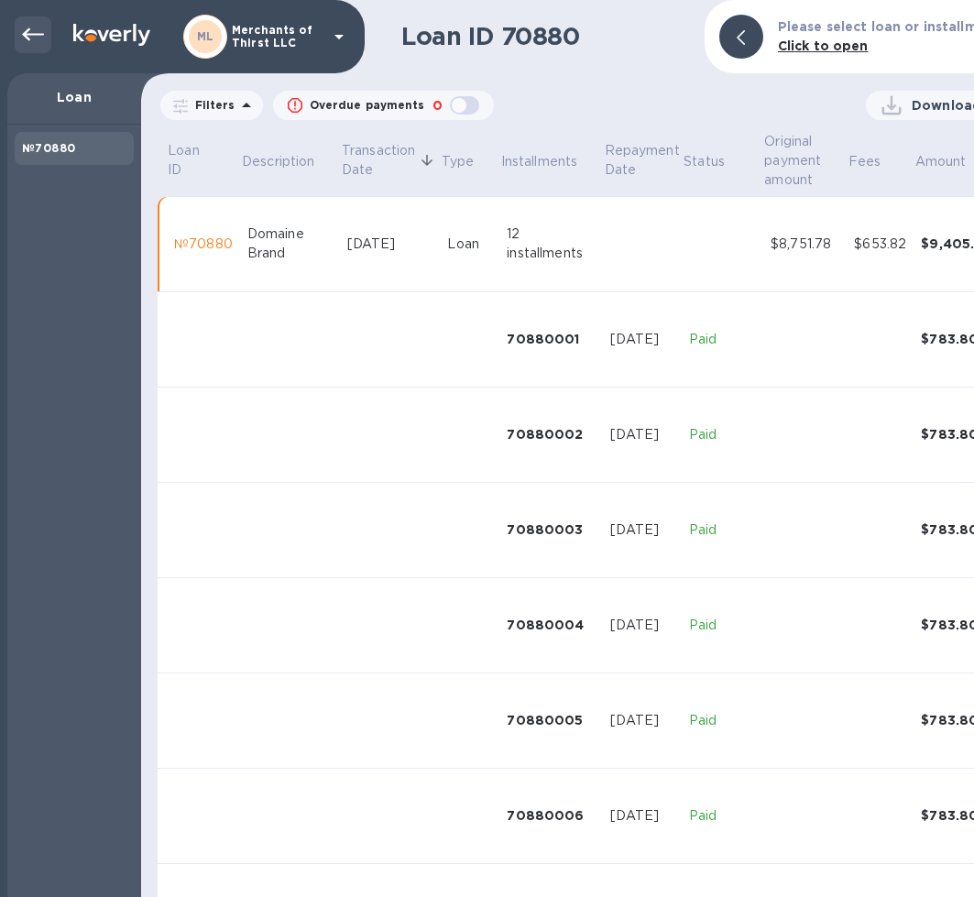
click at [35, 29] on icon at bounding box center [33, 35] width 22 height 22
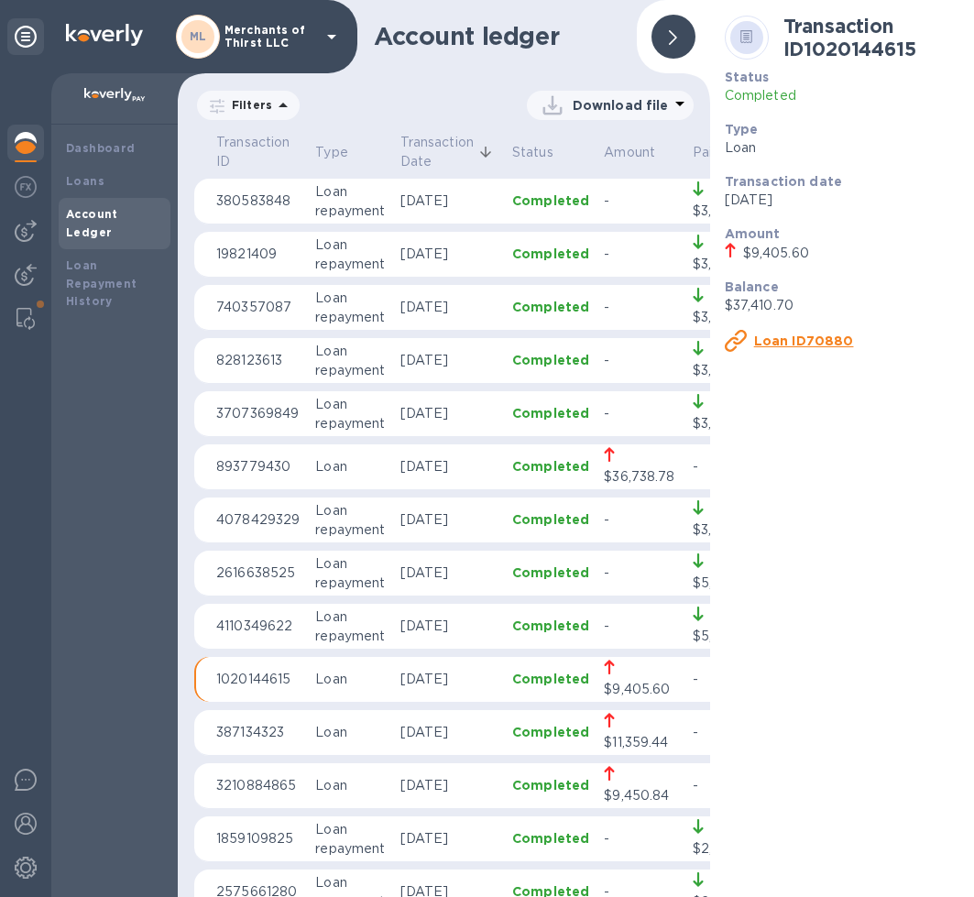
click at [251, 730] on p "387134323" at bounding box center [258, 732] width 84 height 19
click at [769, 334] on u "Loan ID99558" at bounding box center [802, 340] width 97 height 15
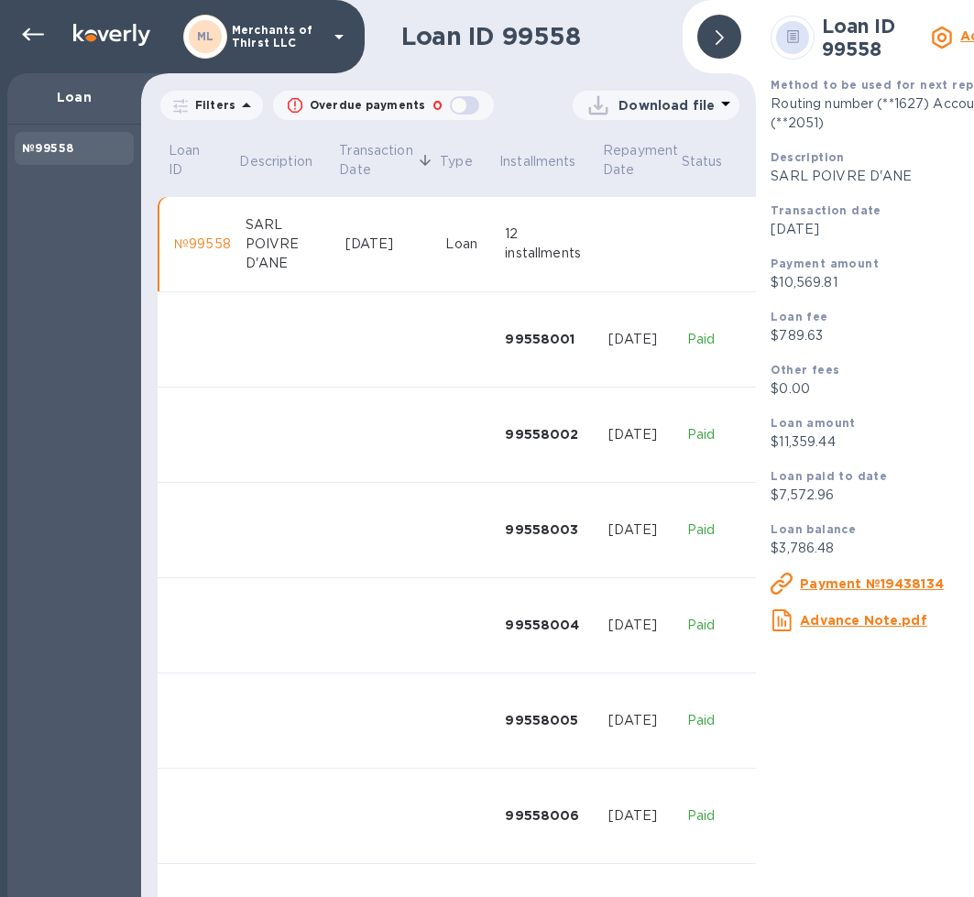
click at [718, 37] on icon at bounding box center [719, 37] width 8 height 15
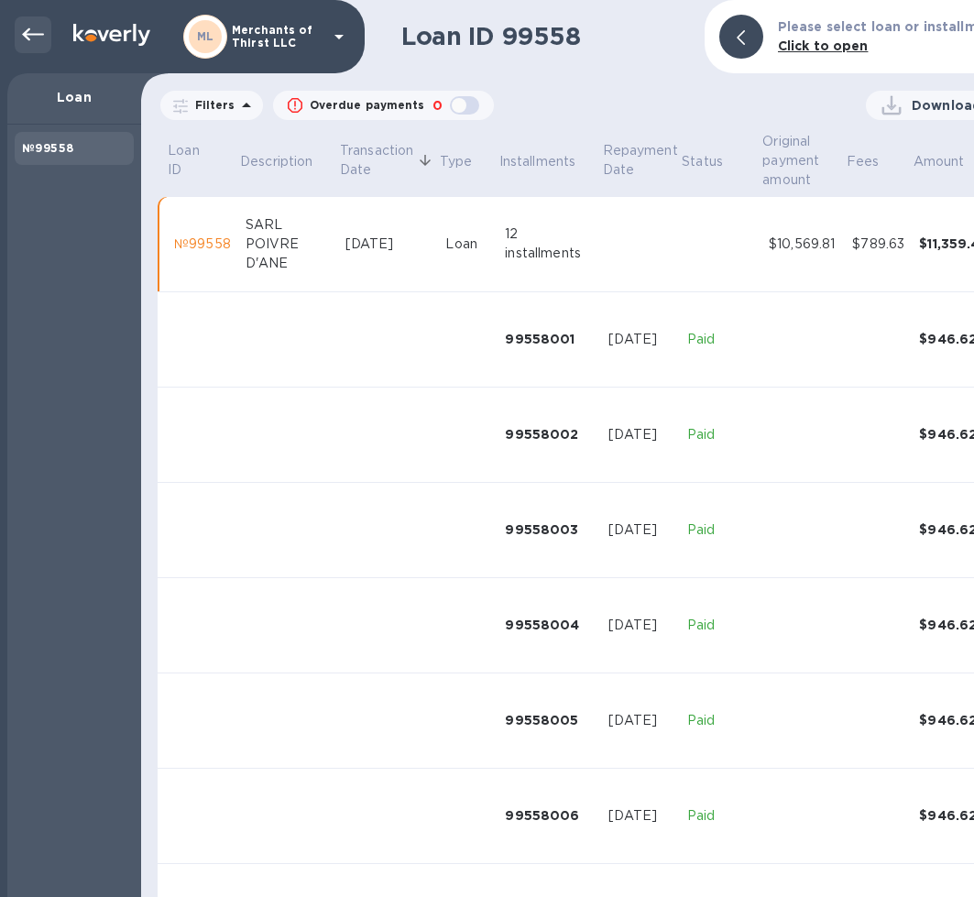
click at [47, 29] on div at bounding box center [33, 34] width 37 height 37
click at [21, 33] on div at bounding box center [33, 34] width 37 height 37
click at [28, 37] on icon at bounding box center [33, 35] width 22 height 22
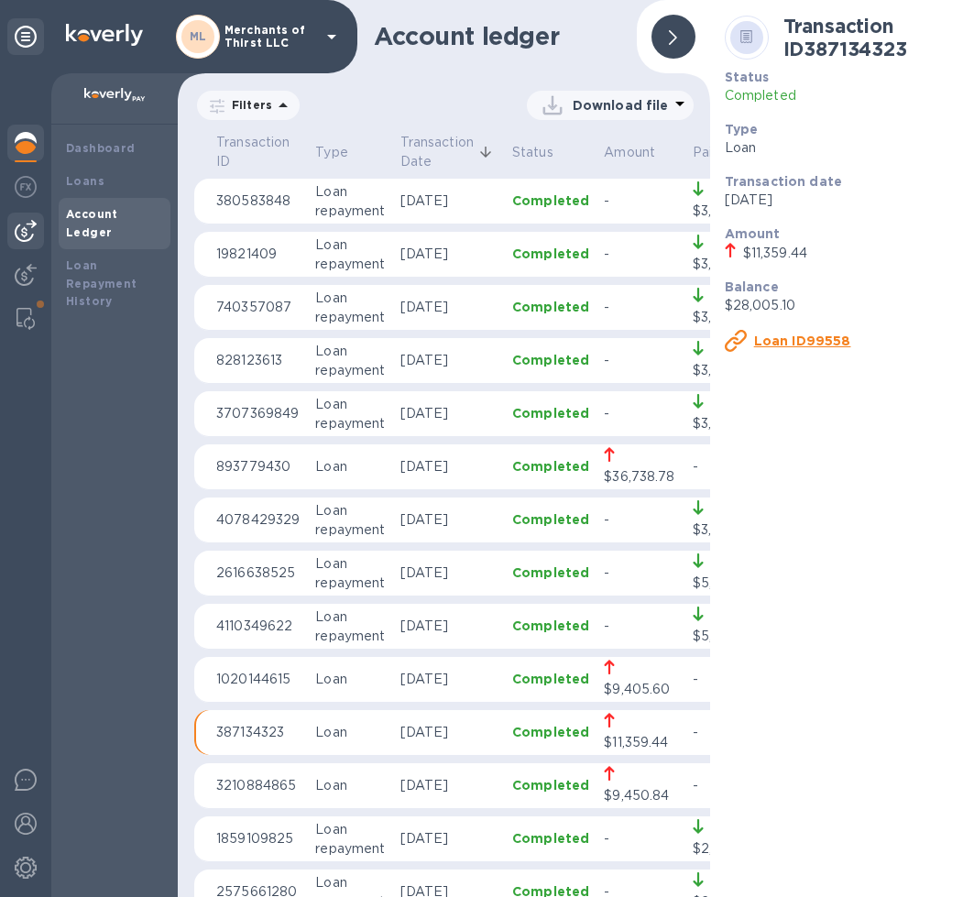
click at [25, 232] on img at bounding box center [26, 231] width 22 height 22
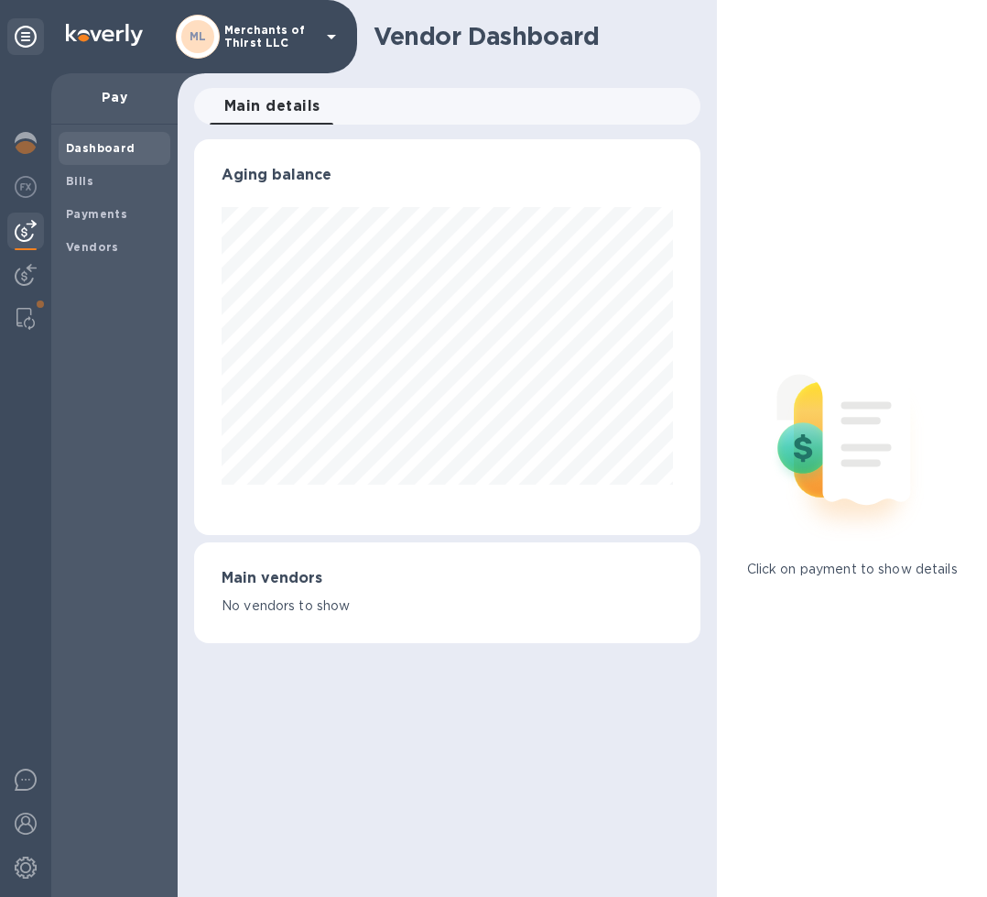
scroll to position [396, 507]
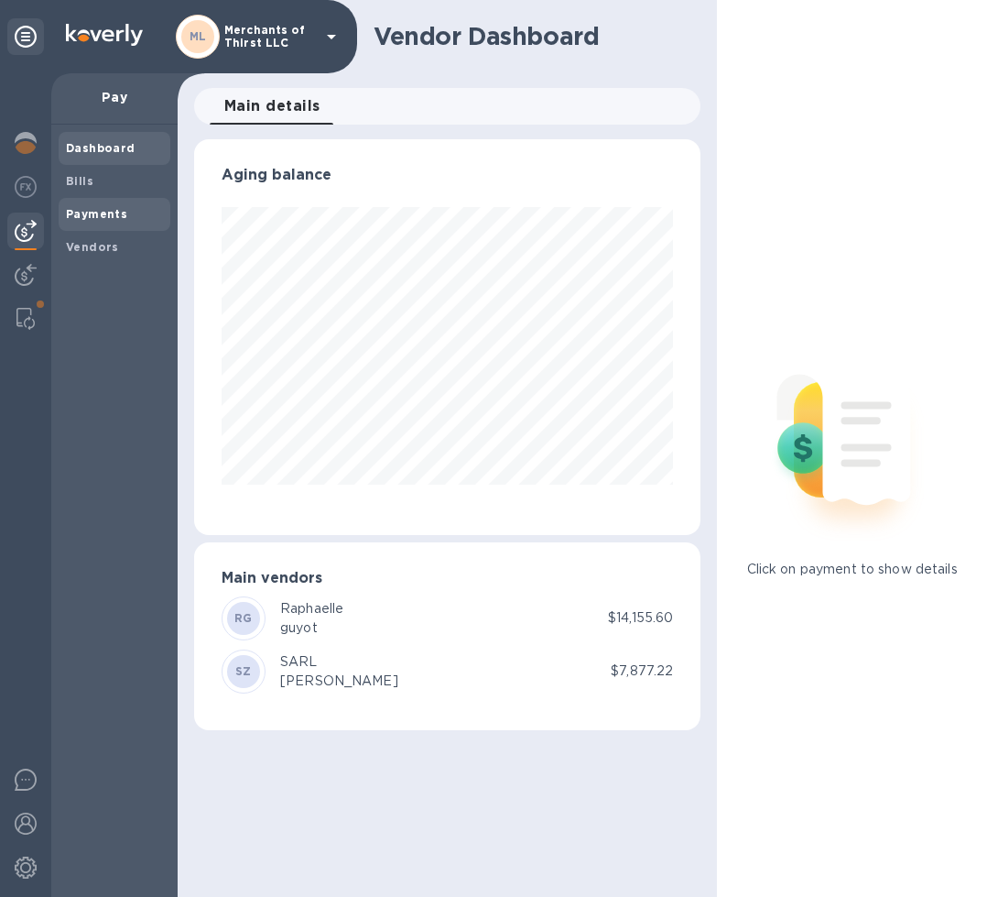
click at [86, 220] on b "Payments" at bounding box center [96, 214] width 61 height 14
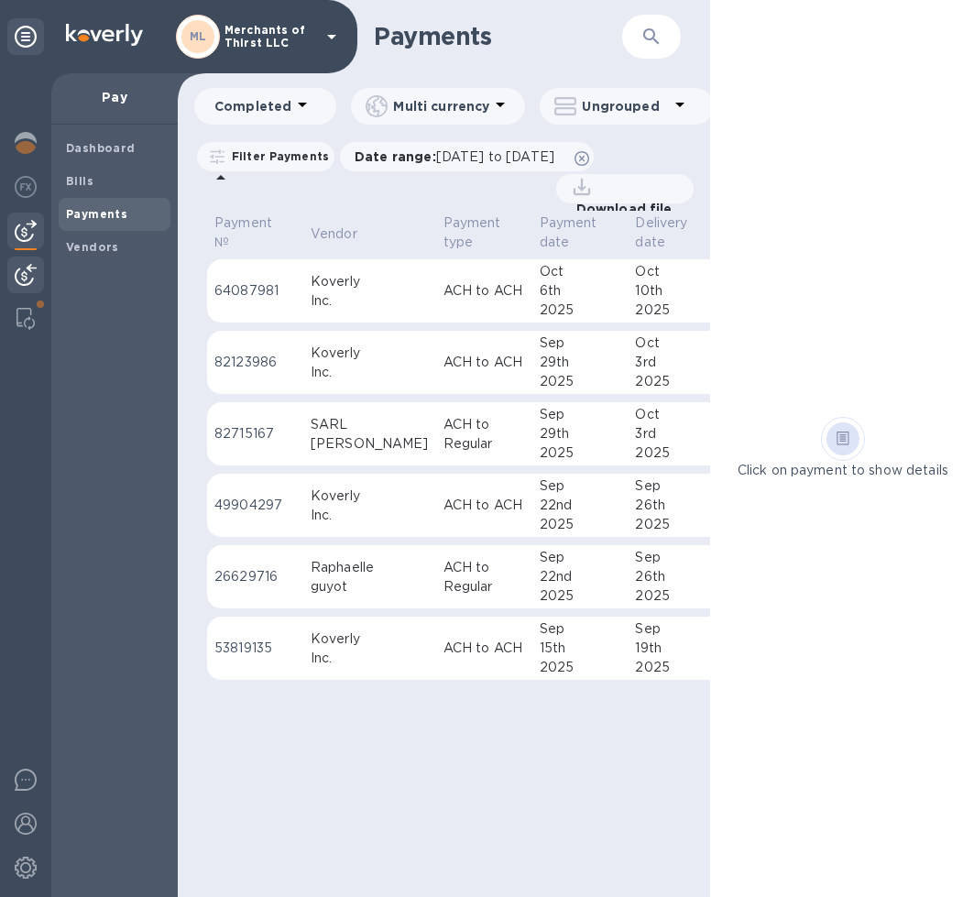
click at [16, 285] on img at bounding box center [26, 275] width 22 height 22
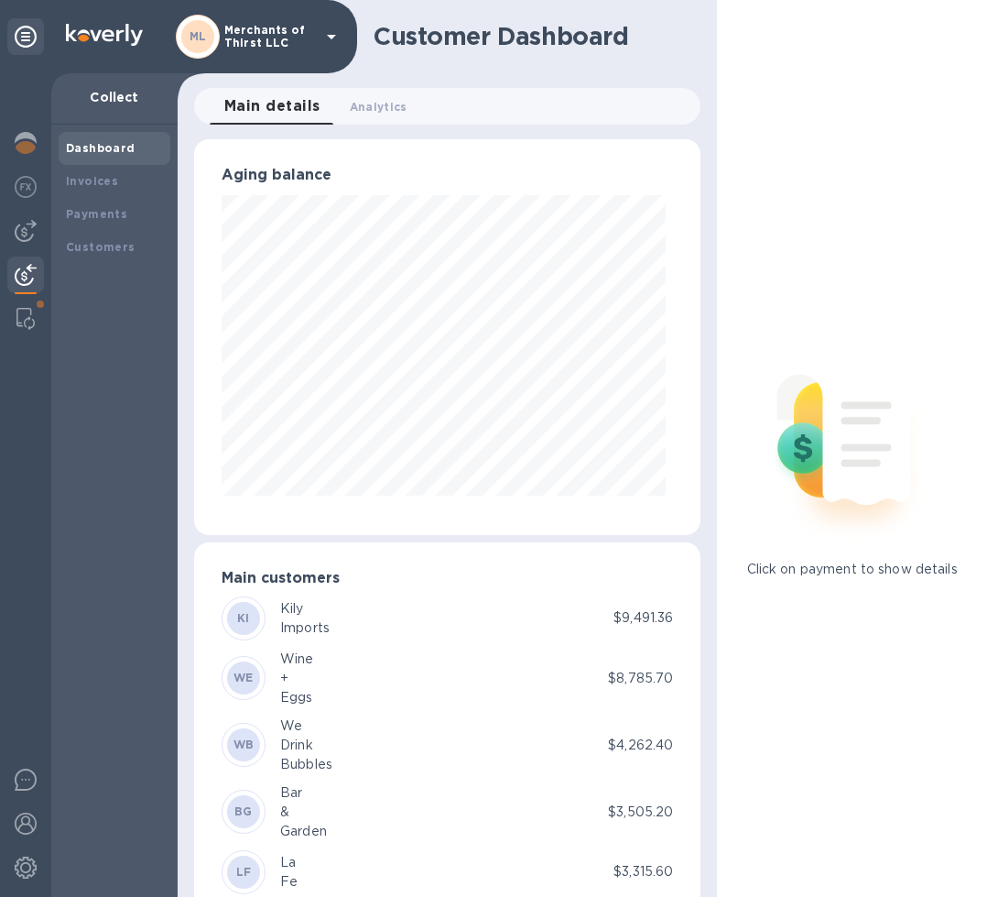
scroll to position [915582, 915478]
click at [35, 180] on img at bounding box center [26, 187] width 22 height 22
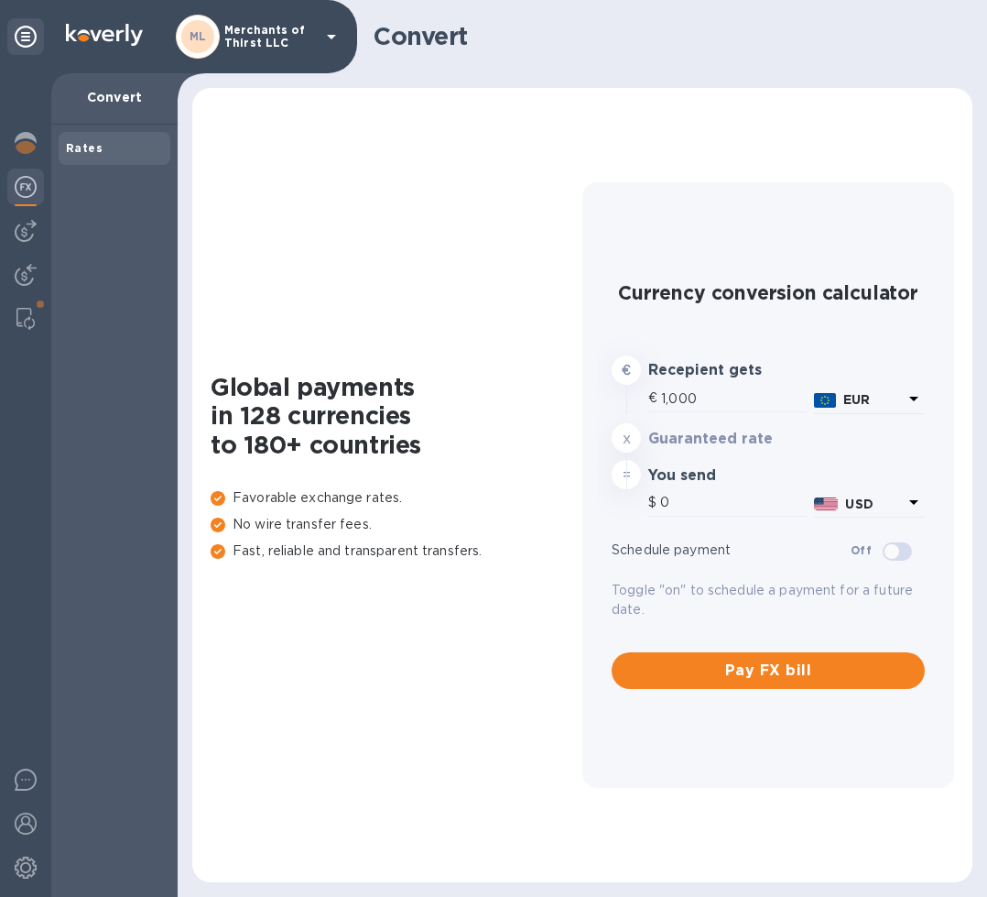
type input "1,162.49"
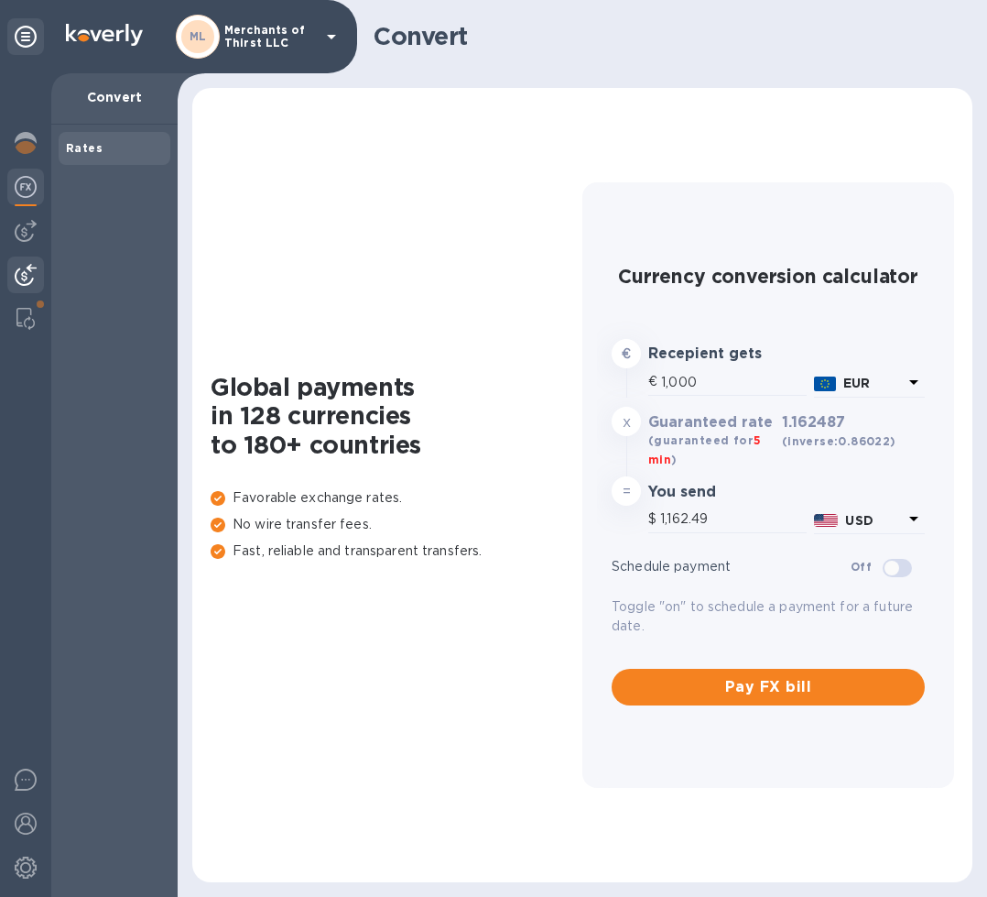
click at [24, 273] on img at bounding box center [26, 275] width 22 height 22
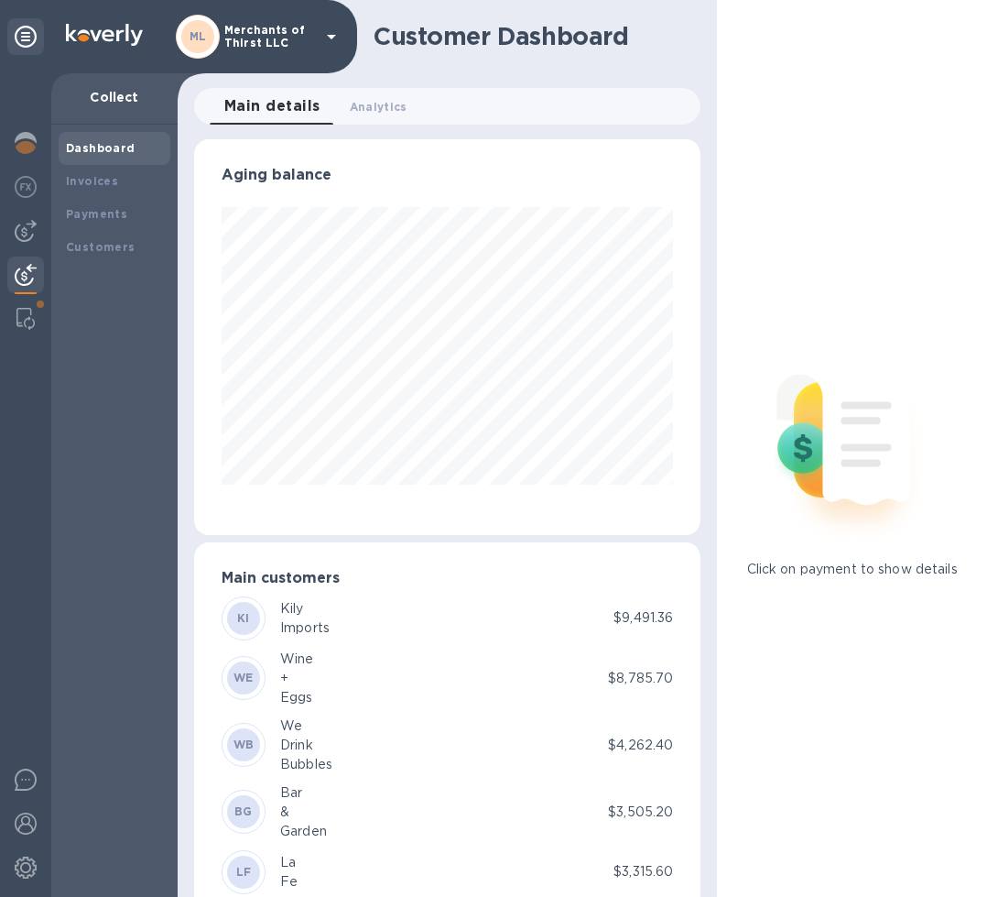
scroll to position [915582, 915478]
click at [22, 228] on img at bounding box center [26, 231] width 22 height 22
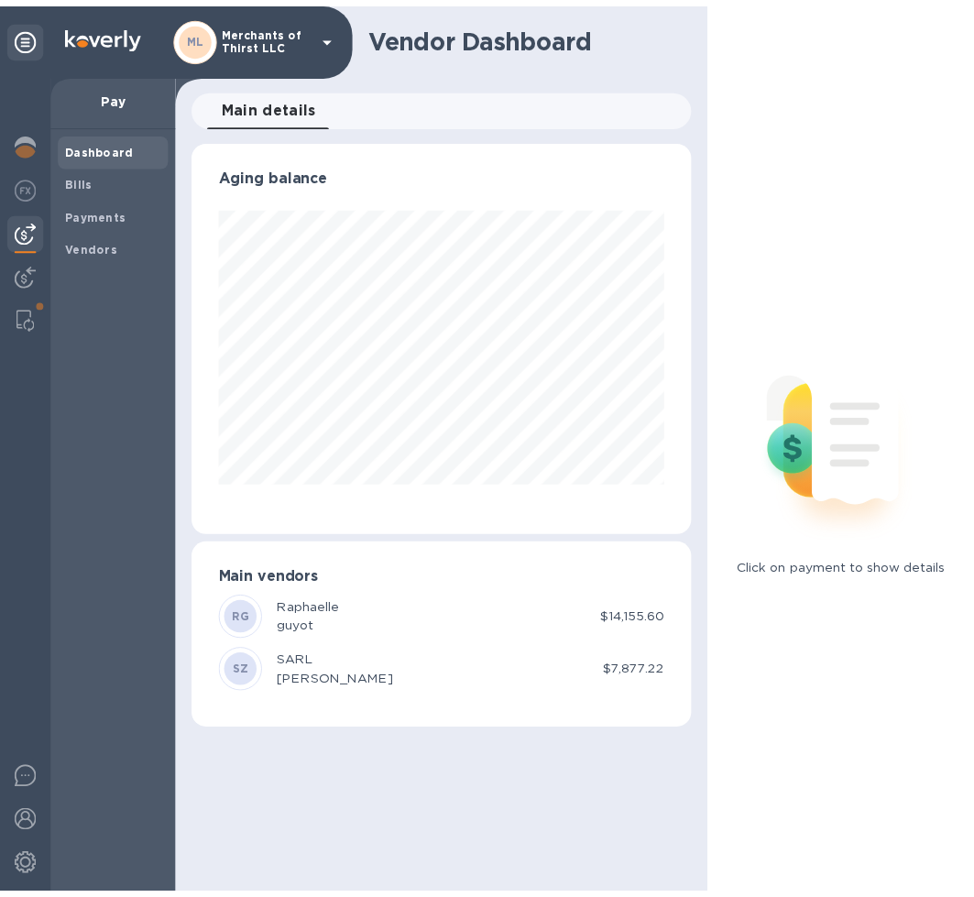
scroll to position [396, 507]
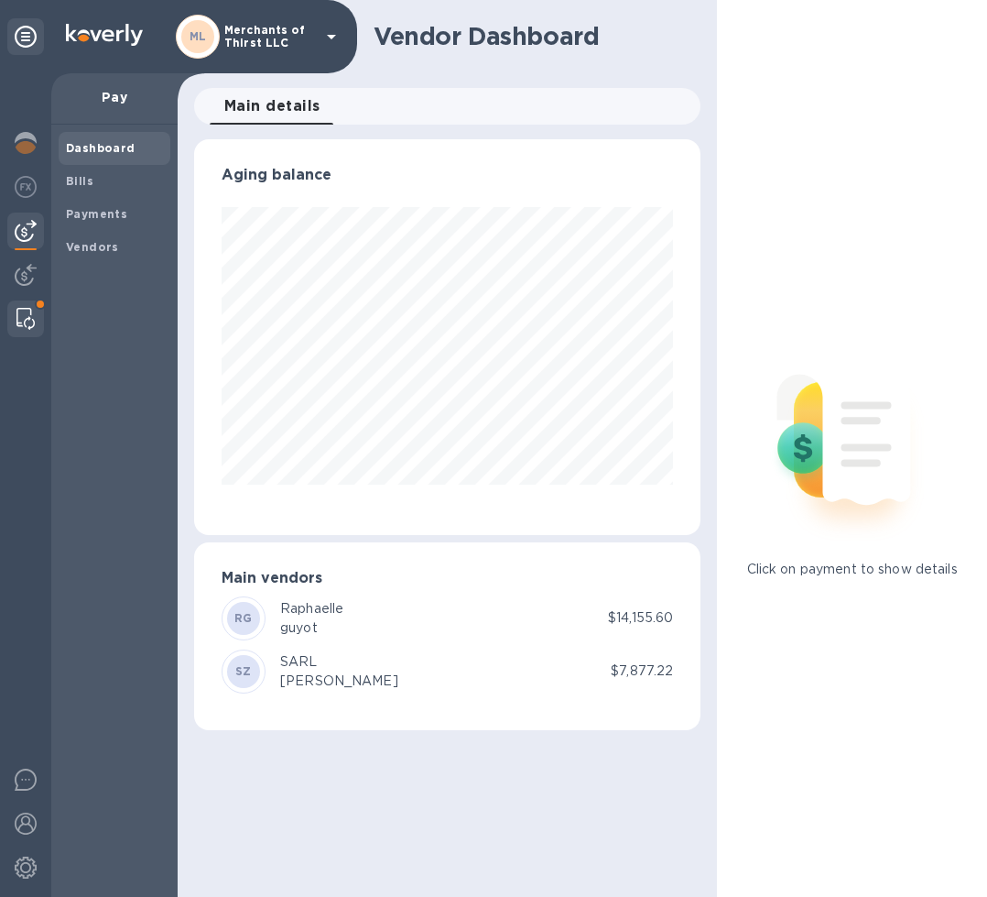
click at [22, 313] on img at bounding box center [25, 319] width 18 height 22
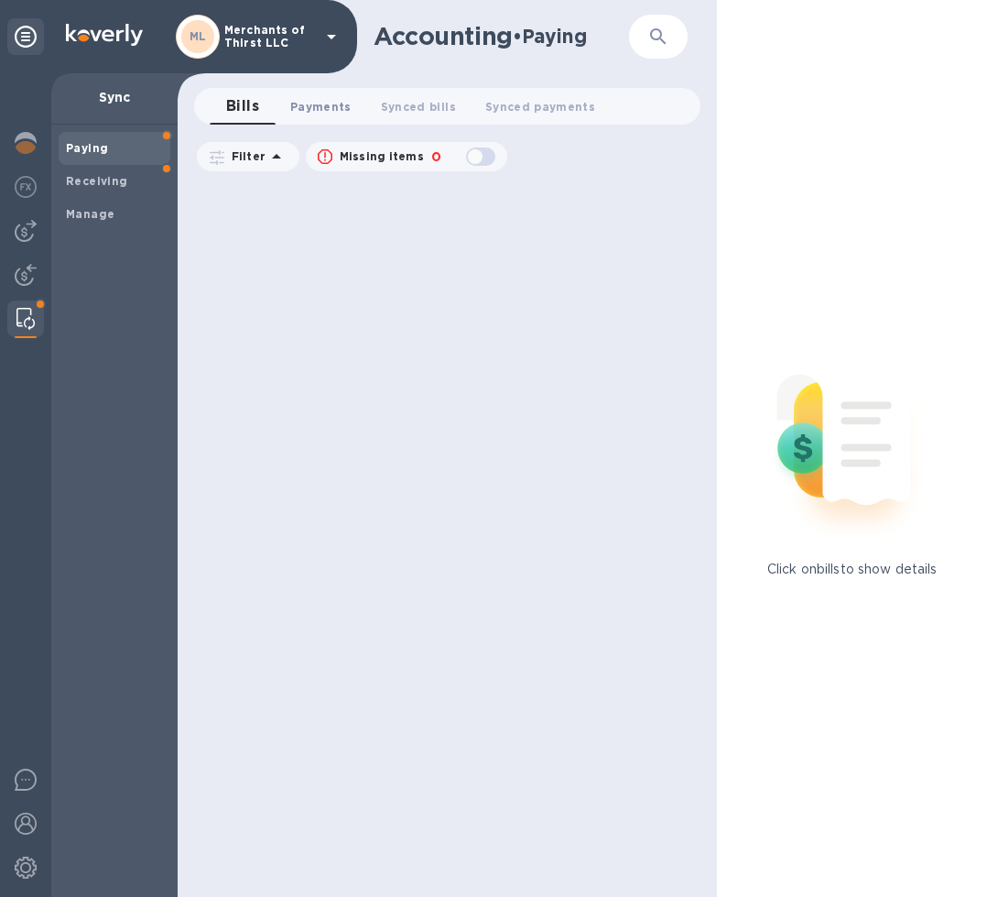
click at [306, 104] on span "Payments 0" at bounding box center [320, 106] width 61 height 19
click at [440, 98] on button "Synced bills 0" at bounding box center [436, 106] width 104 height 37
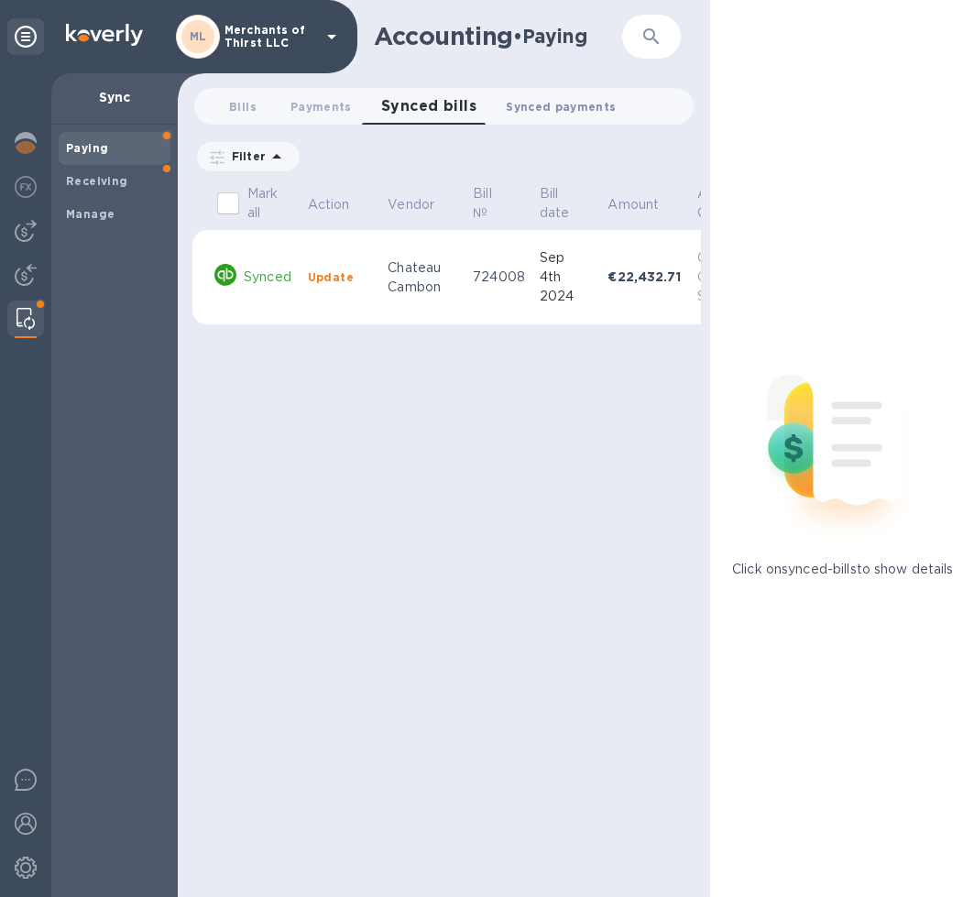
click at [535, 97] on span "Synced payments 0" at bounding box center [561, 106] width 110 height 19
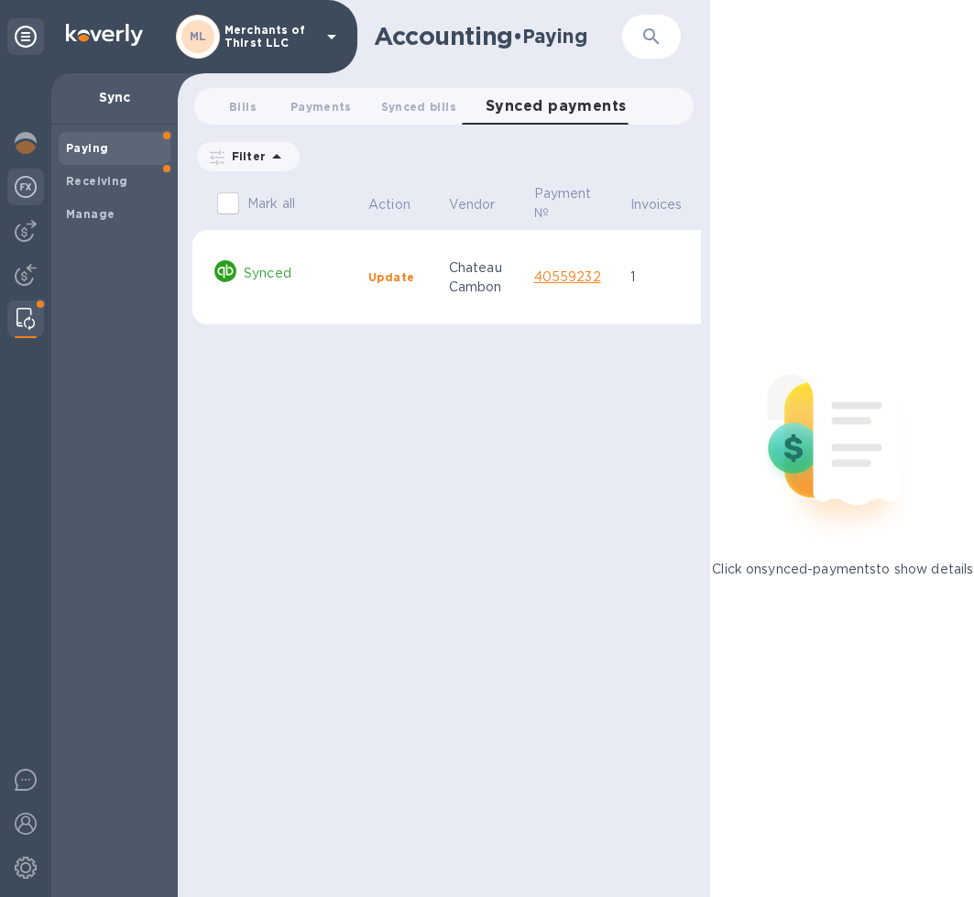
click at [29, 185] on img at bounding box center [26, 187] width 22 height 22
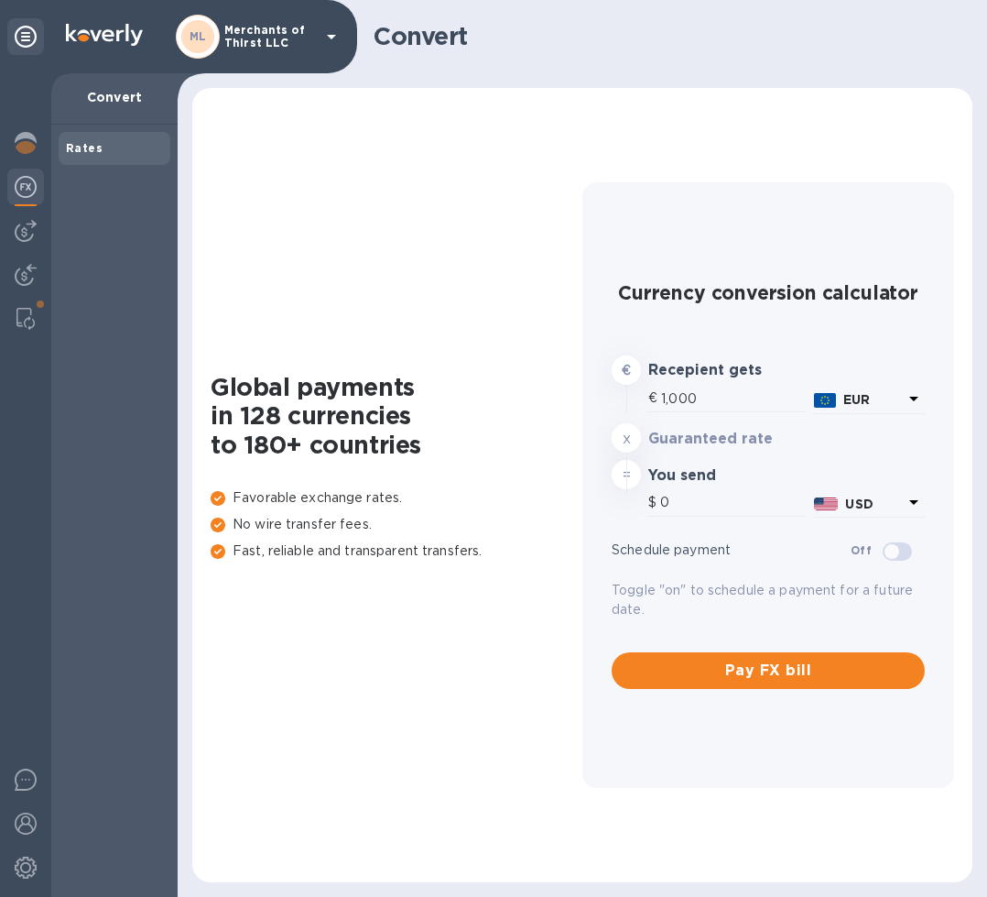
type input "1,162.49"
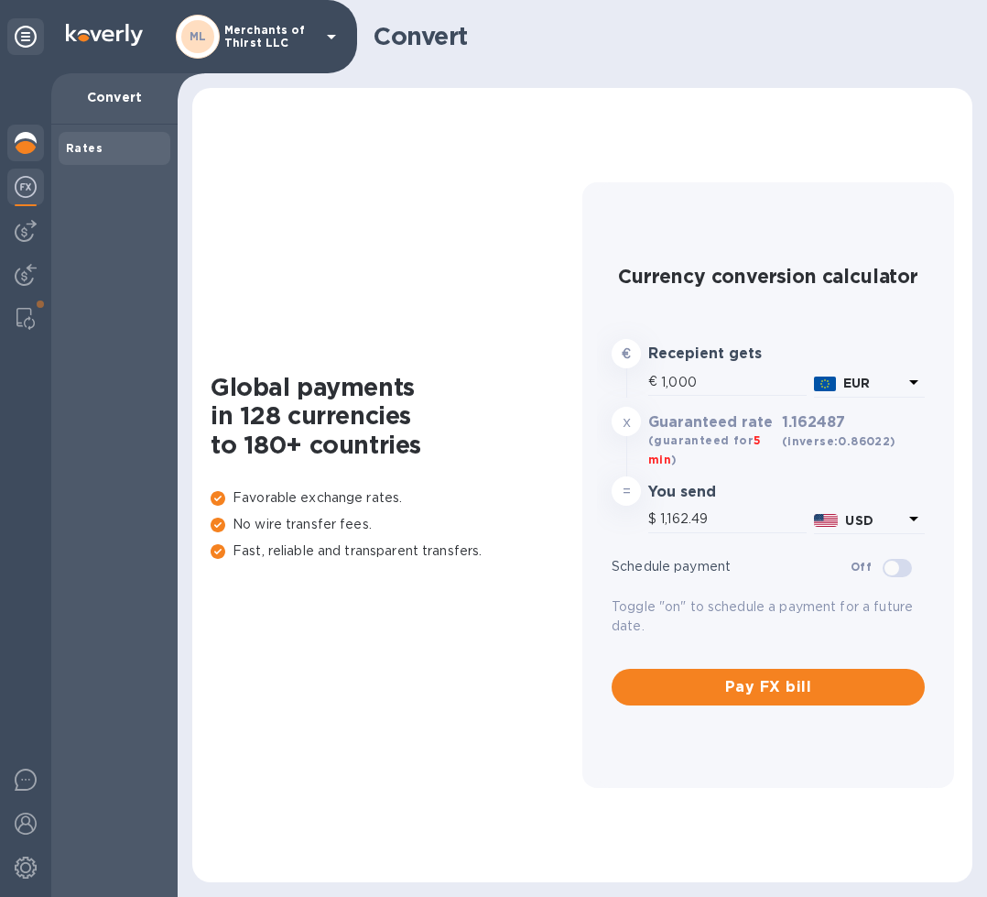
click at [27, 141] on img at bounding box center [26, 143] width 22 height 22
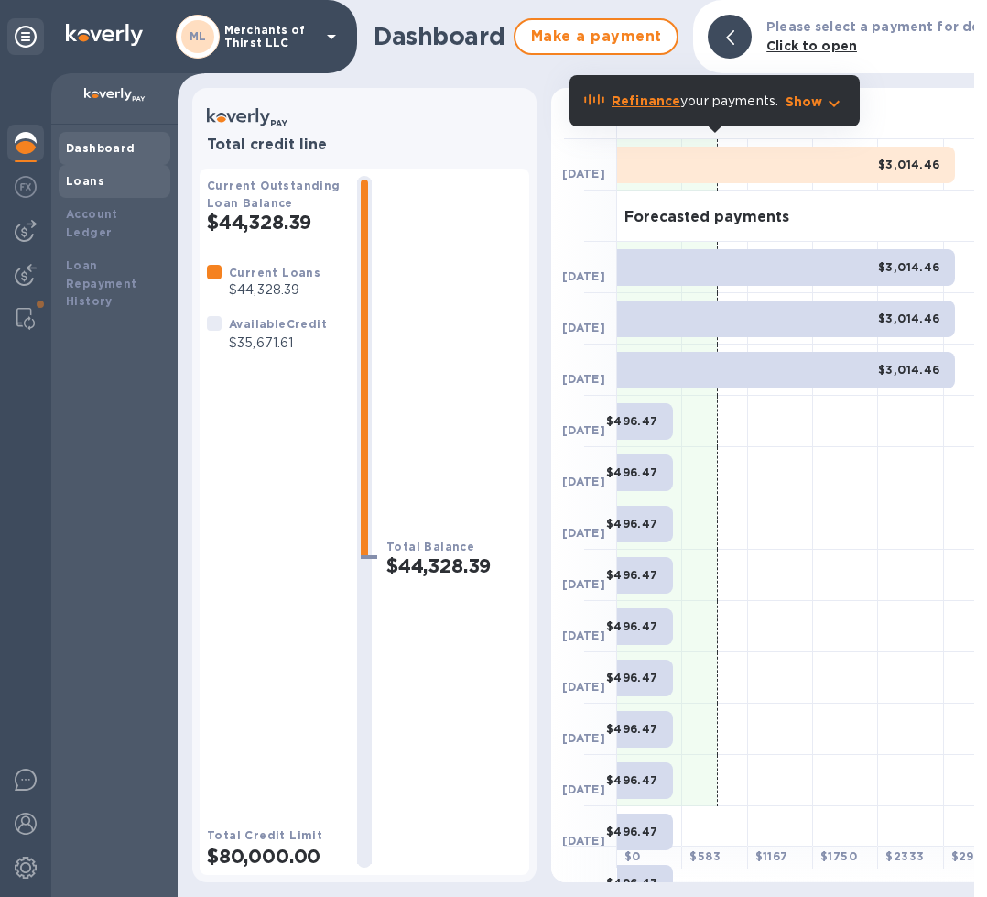
click at [70, 175] on b "Loans" at bounding box center [85, 181] width 38 height 14
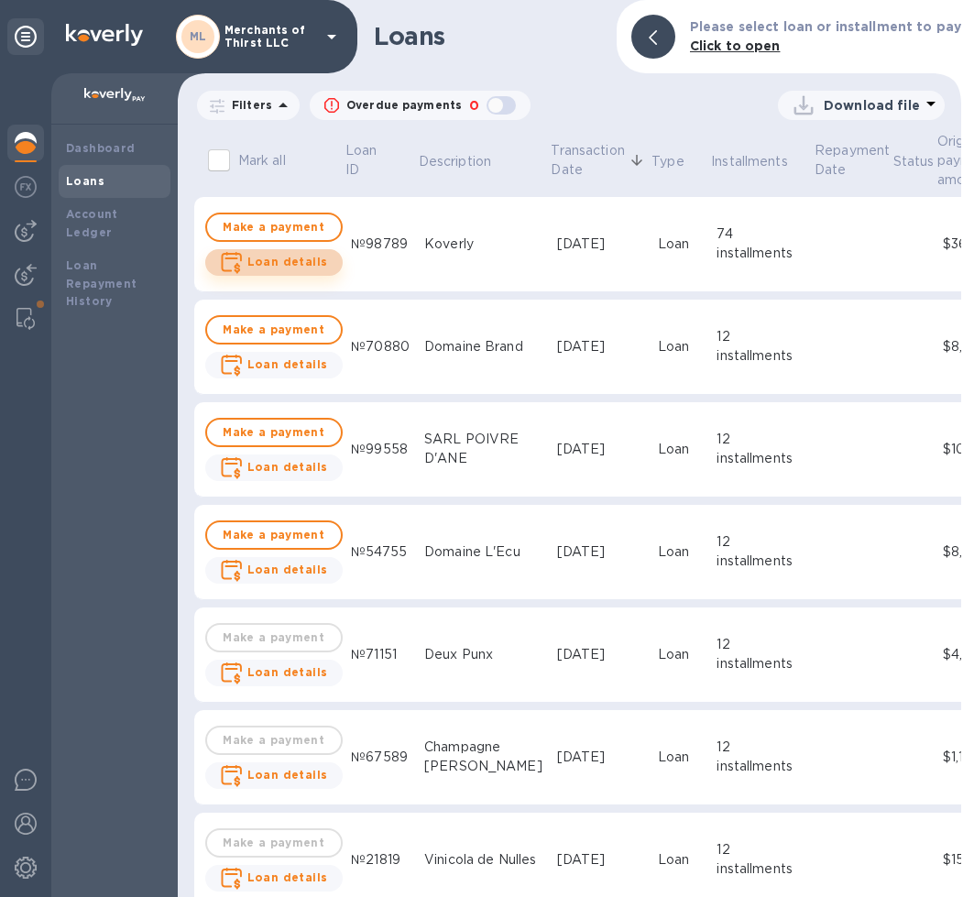
click at [305, 257] on b "Loan details" at bounding box center [287, 262] width 81 height 14
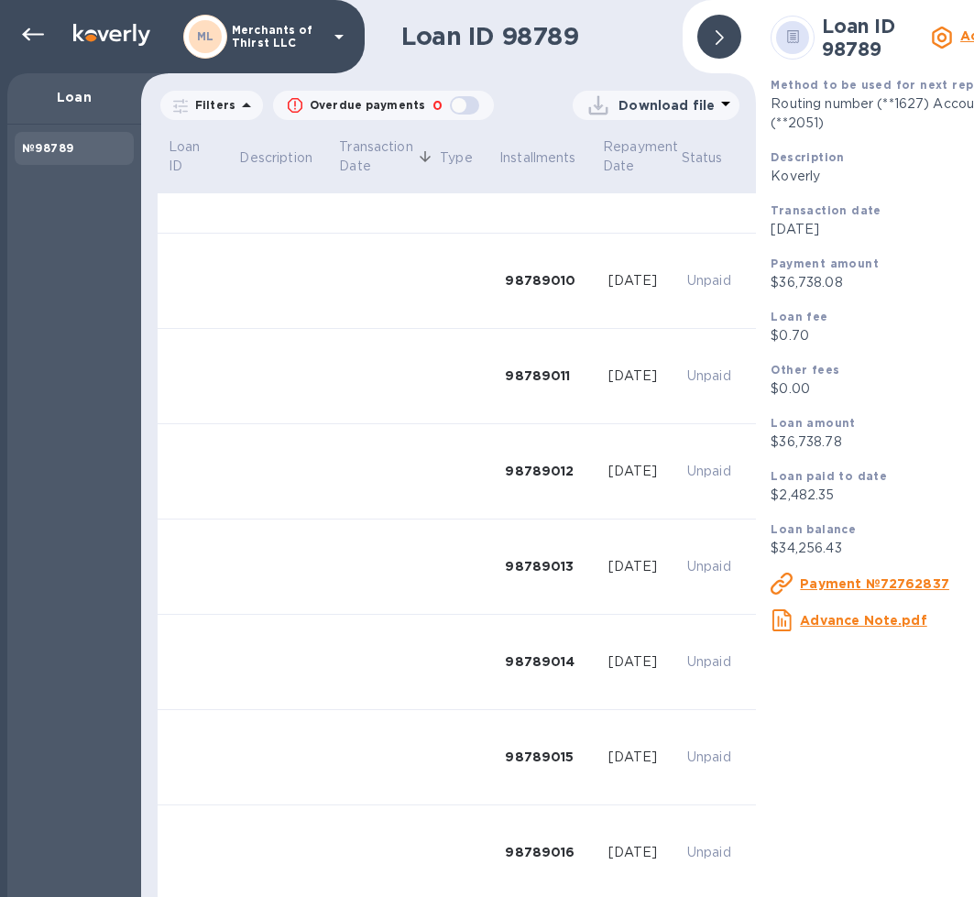
scroll to position [824, 0]
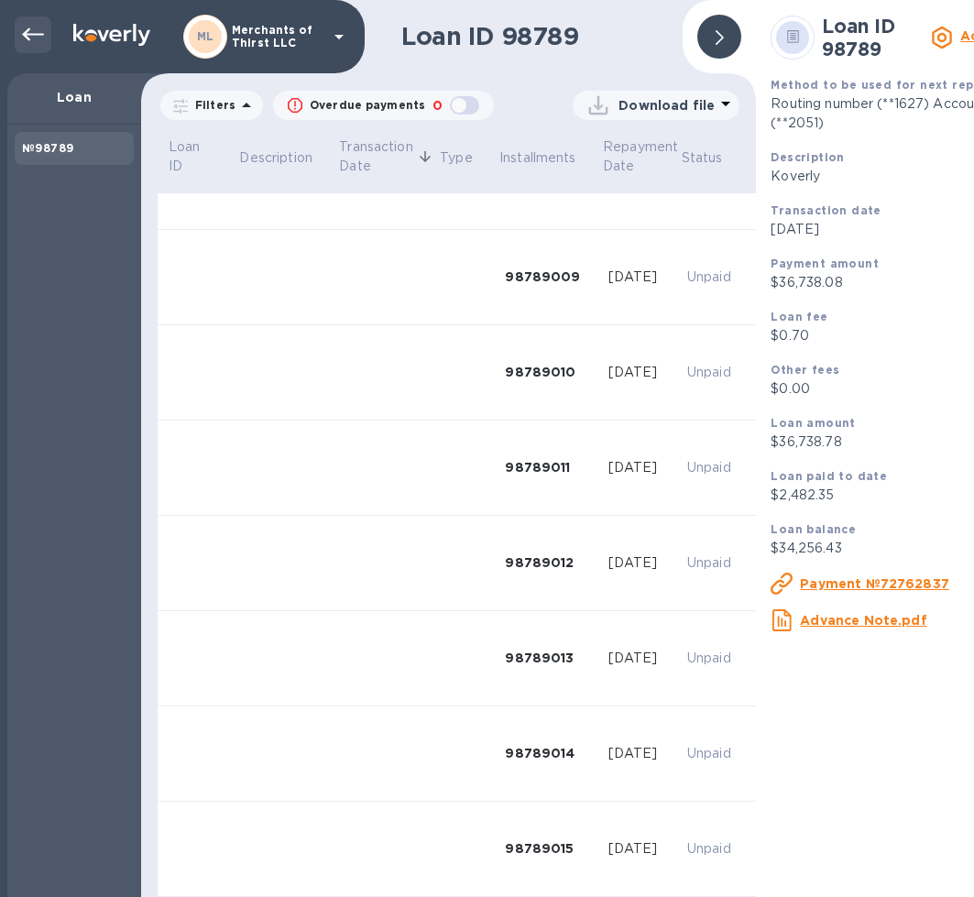
click at [41, 42] on icon at bounding box center [33, 35] width 22 height 22
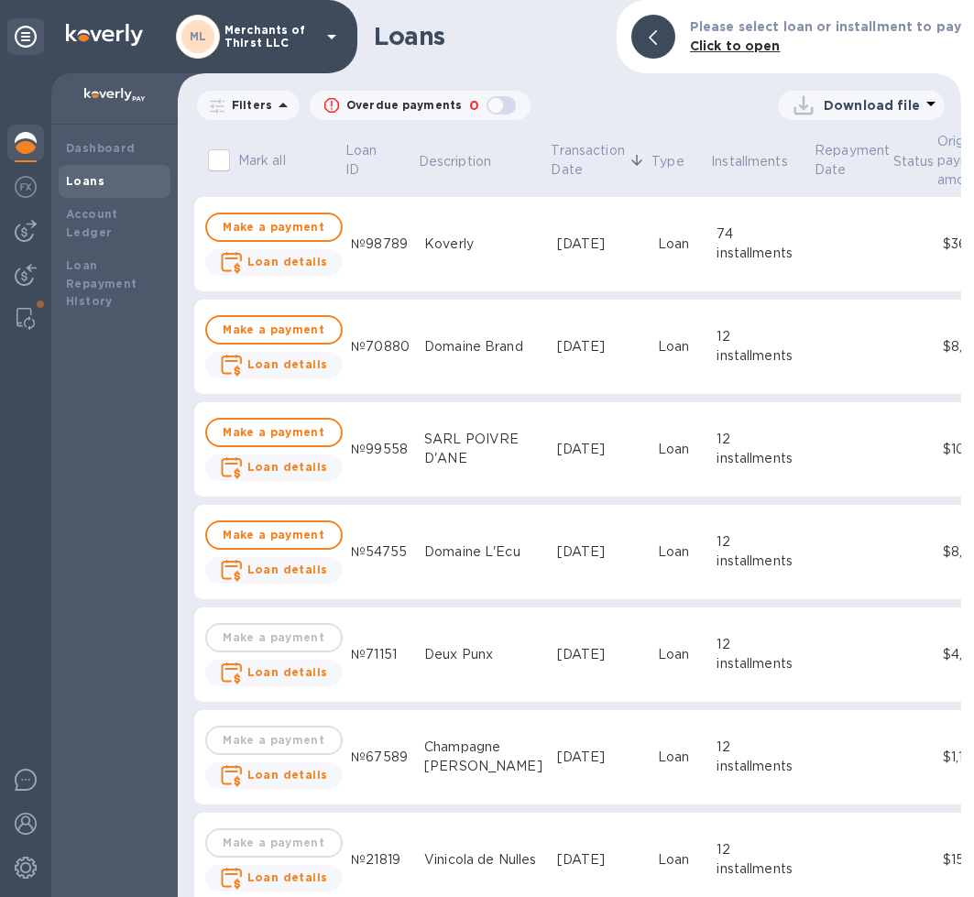
click at [119, 180] on div "Loans" at bounding box center [114, 181] width 97 height 18
click at [18, 233] on img at bounding box center [26, 231] width 22 height 22
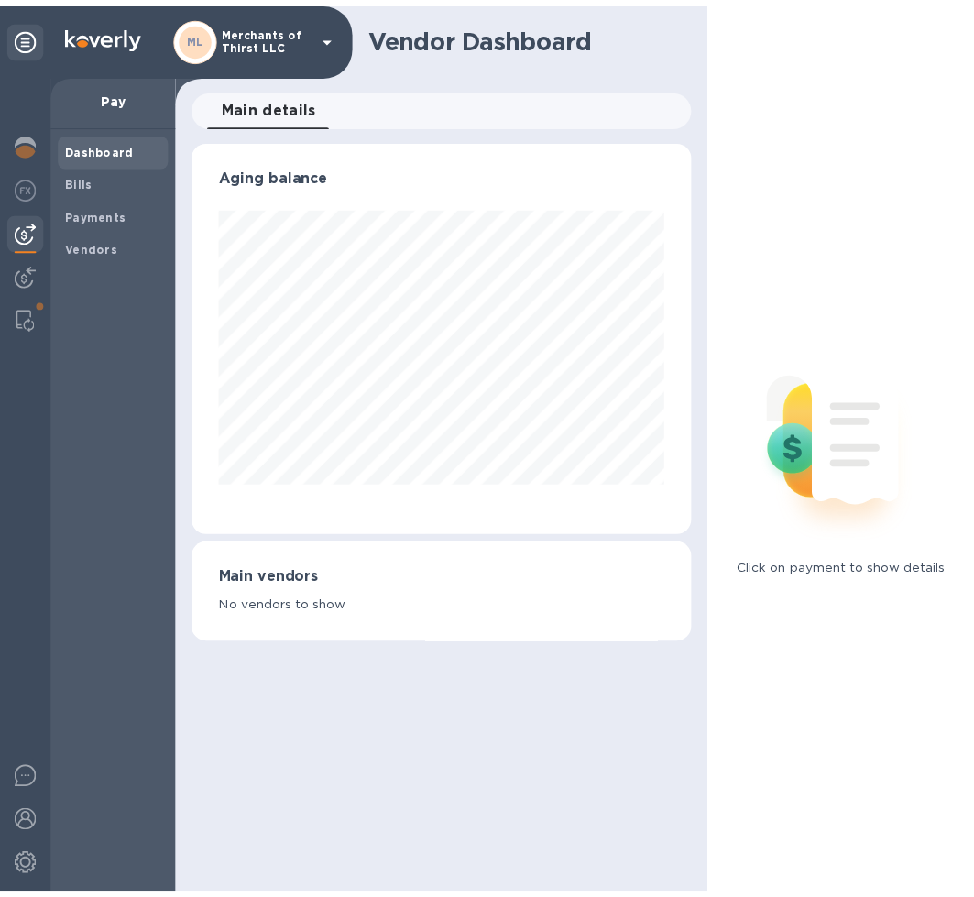
scroll to position [396, 507]
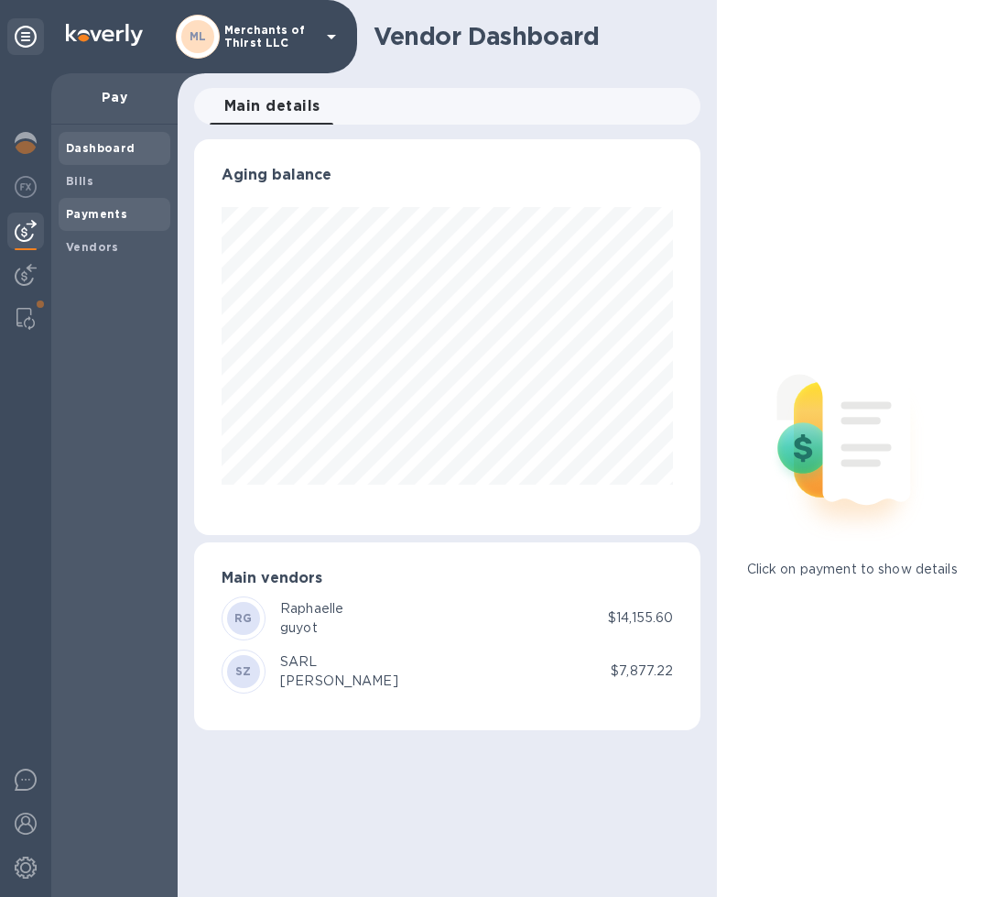
click at [82, 218] on b "Payments" at bounding box center [96, 214] width 61 height 14
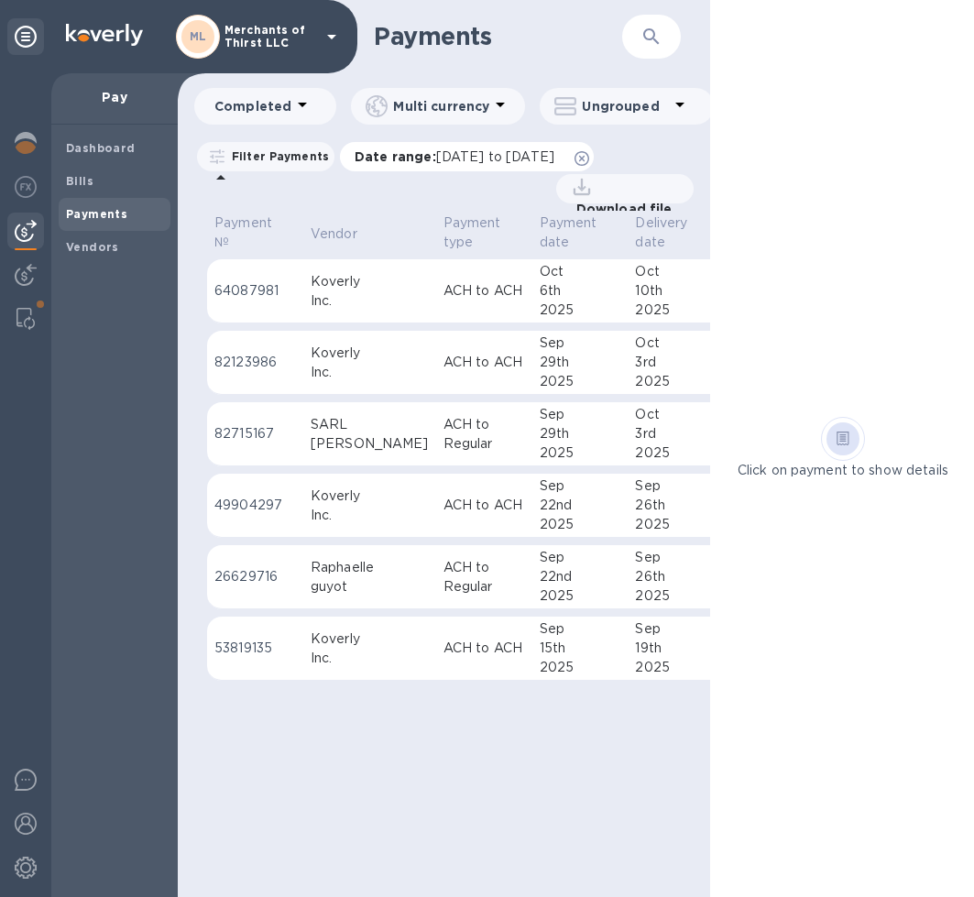
click at [589, 161] on icon at bounding box center [581, 158] width 15 height 15
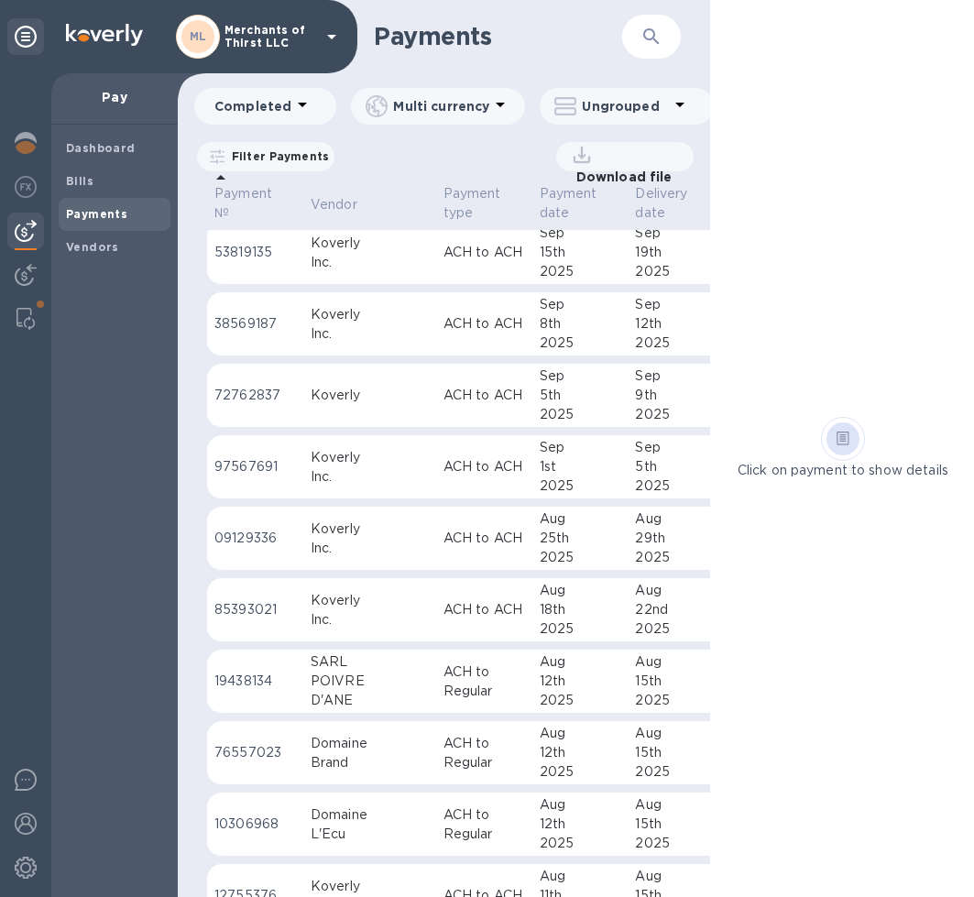
scroll to position [550, 0]
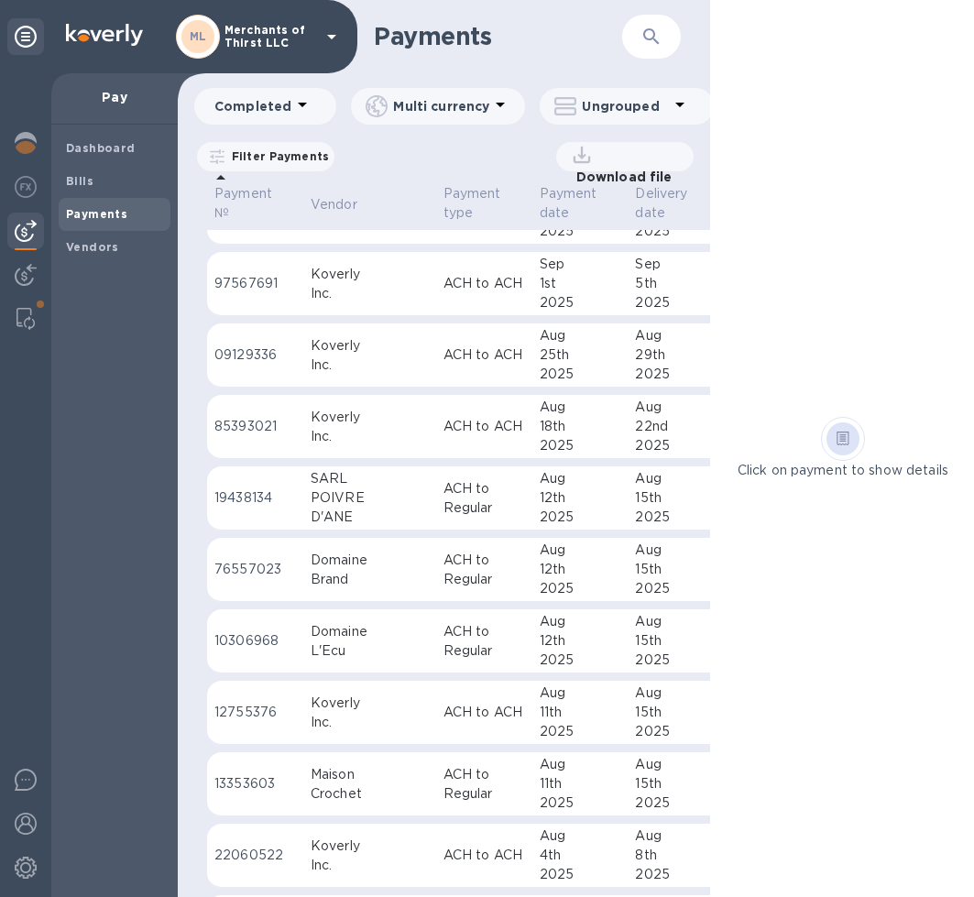
click at [635, 441] on div "2025" at bounding box center [673, 445] width 76 height 19
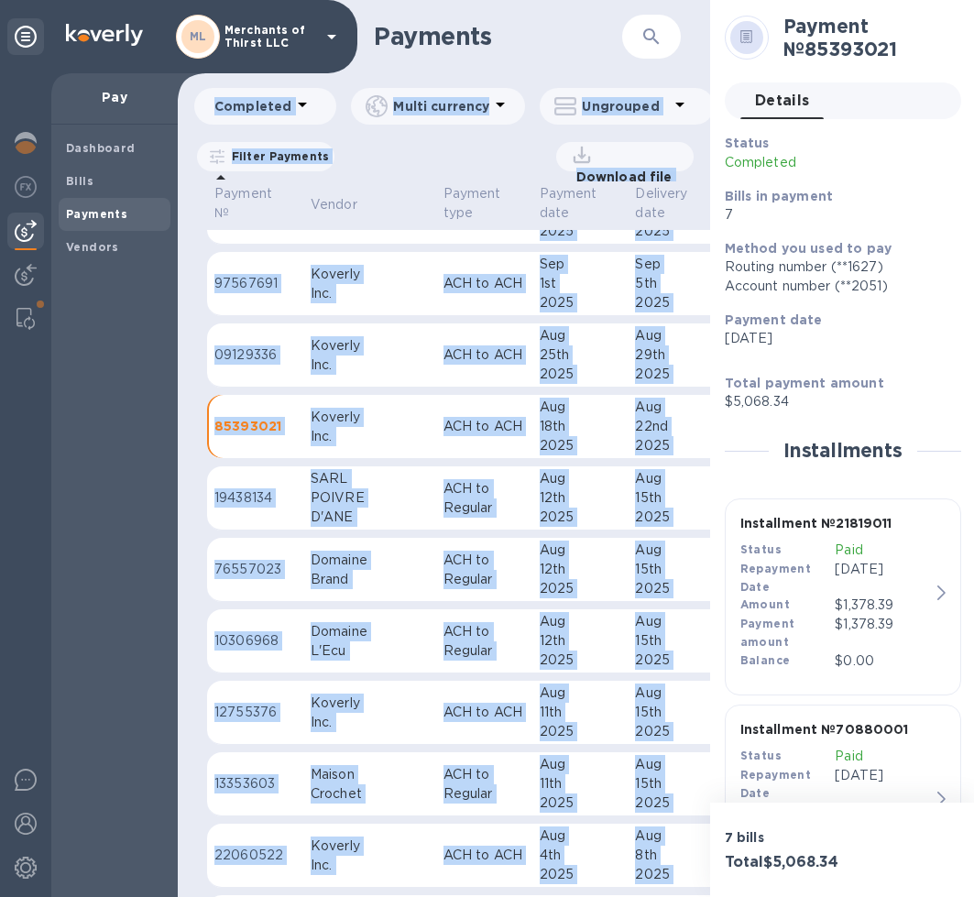
drag, startPoint x: 705, startPoint y: 75, endPoint x: 722, endPoint y: 75, distance: 16.5
click at [722, 75] on div "Payments ​ Completed Multi currency Ungrouped Filter Payments Download file Pay…" at bounding box center [577, 448] width 798 height 897
click at [722, 75] on div "Payment № 85393021 Details 0 Status Completed Bills in payment 7 Method you use…" at bounding box center [843, 401] width 266 height 802
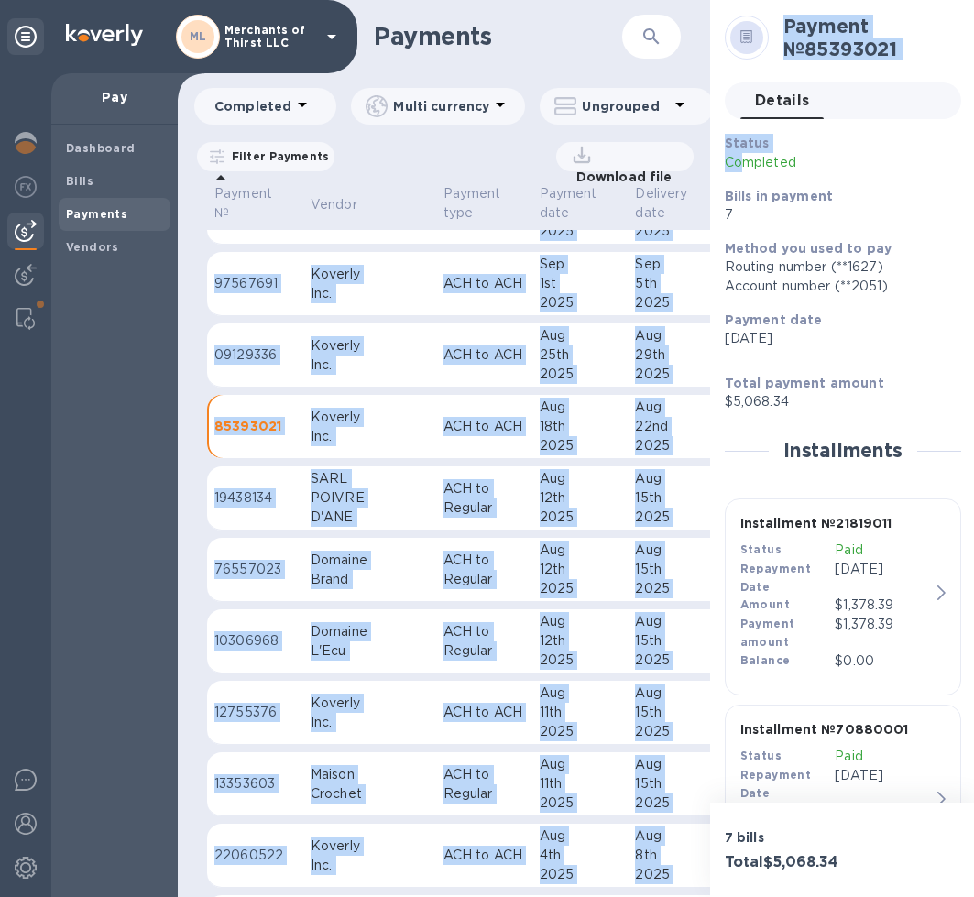
drag, startPoint x: 709, startPoint y: 172, endPoint x: 744, endPoint y: 161, distance: 36.5
click at [744, 161] on div "Payments ​ Completed Multi currency Ungrouped Filter Payments Download file Pay…" at bounding box center [577, 448] width 798 height 897
click at [744, 161] on p "Completed" at bounding box center [799, 162] width 148 height 19
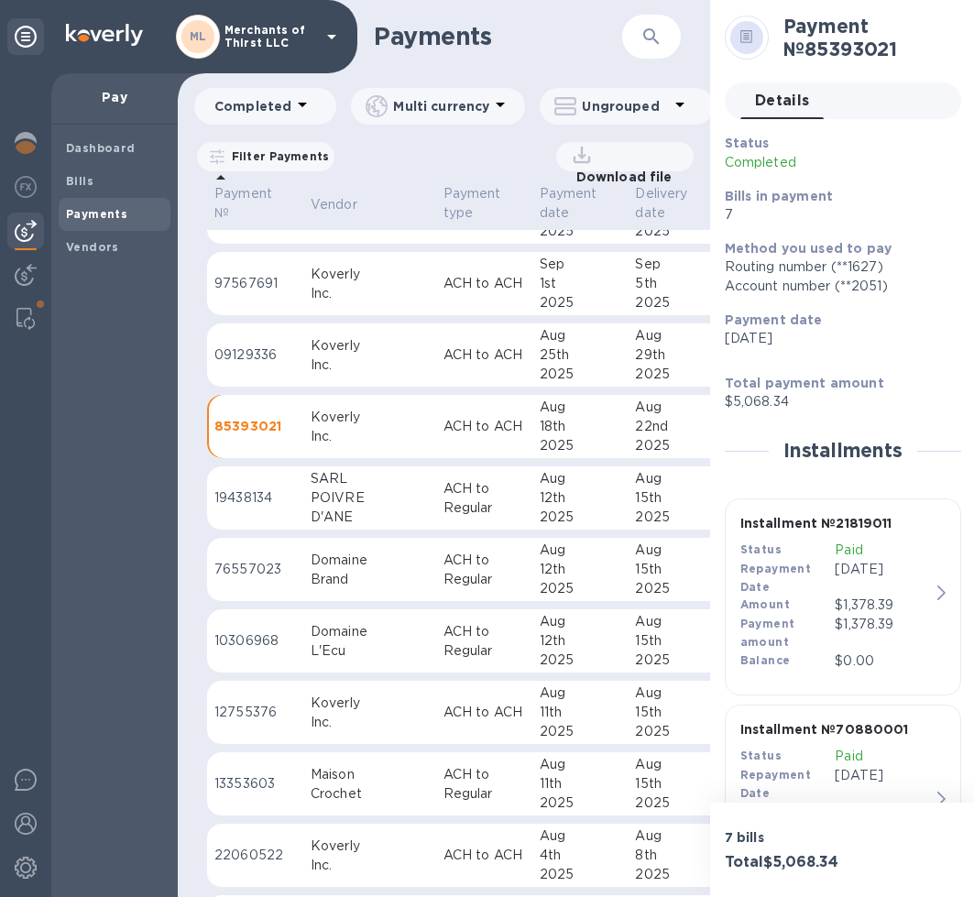
click at [613, 173] on p "Download file" at bounding box center [621, 177] width 104 height 18
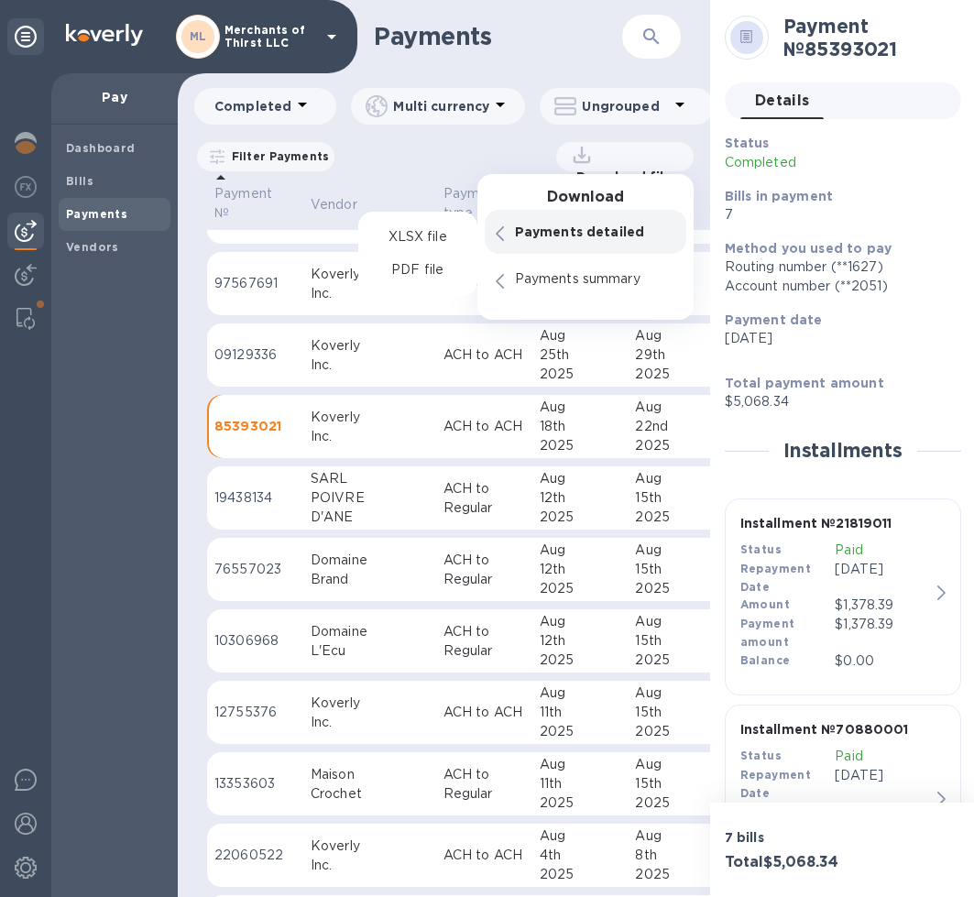
click at [570, 238] on p "Payments detailed" at bounding box center [595, 232] width 160 height 18
click at [418, 263] on p "PDF file" at bounding box center [417, 270] width 54 height 18
click at [414, 268] on p "PDF file" at bounding box center [417, 270] width 54 height 18
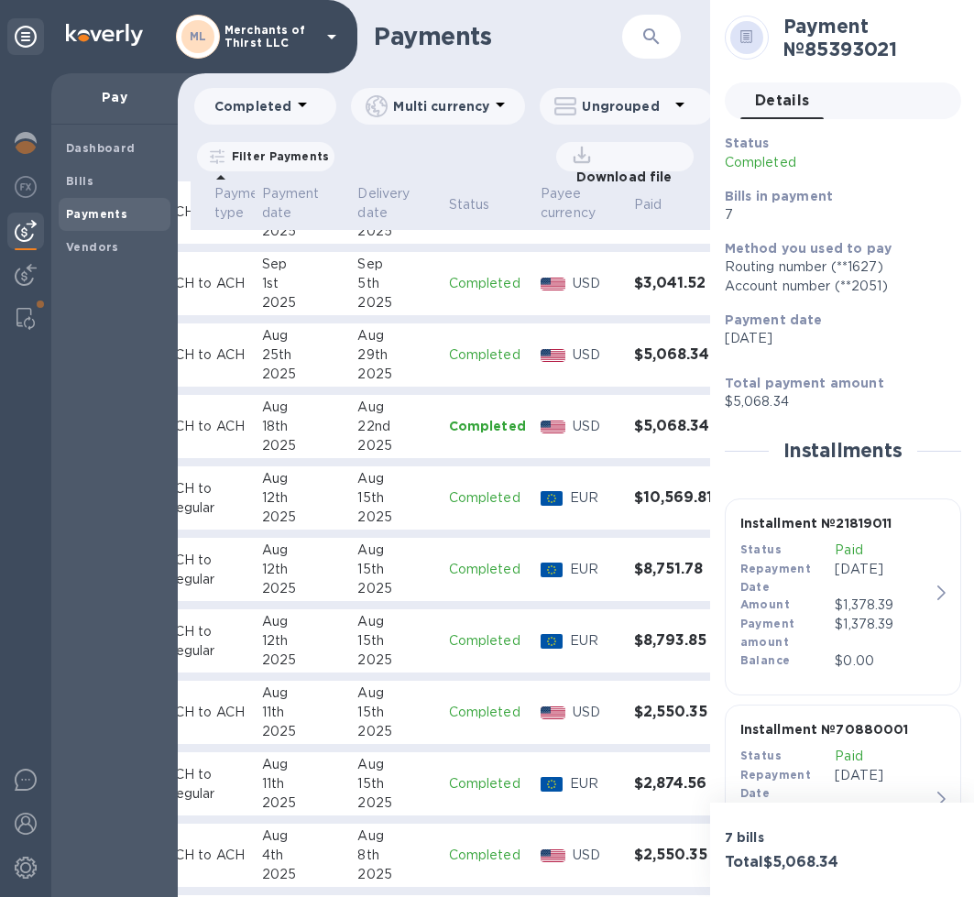
scroll to position [550, 244]
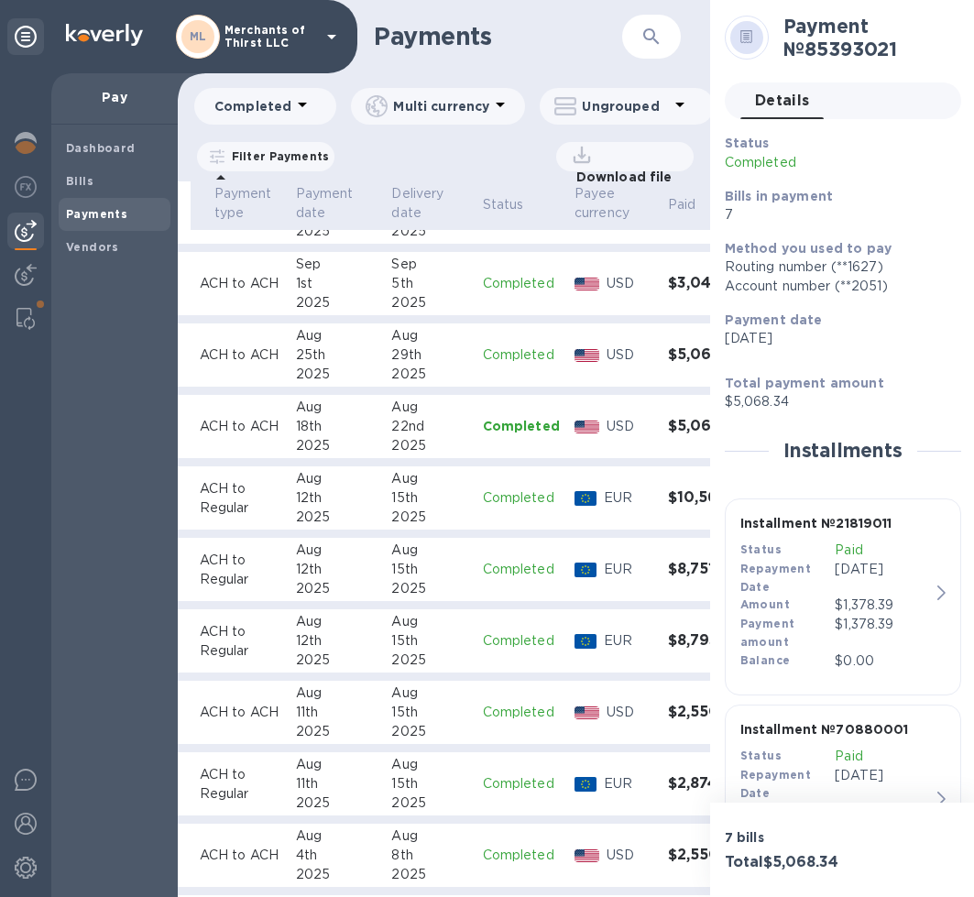
click at [391, 790] on div "15th" at bounding box center [429, 783] width 76 height 19
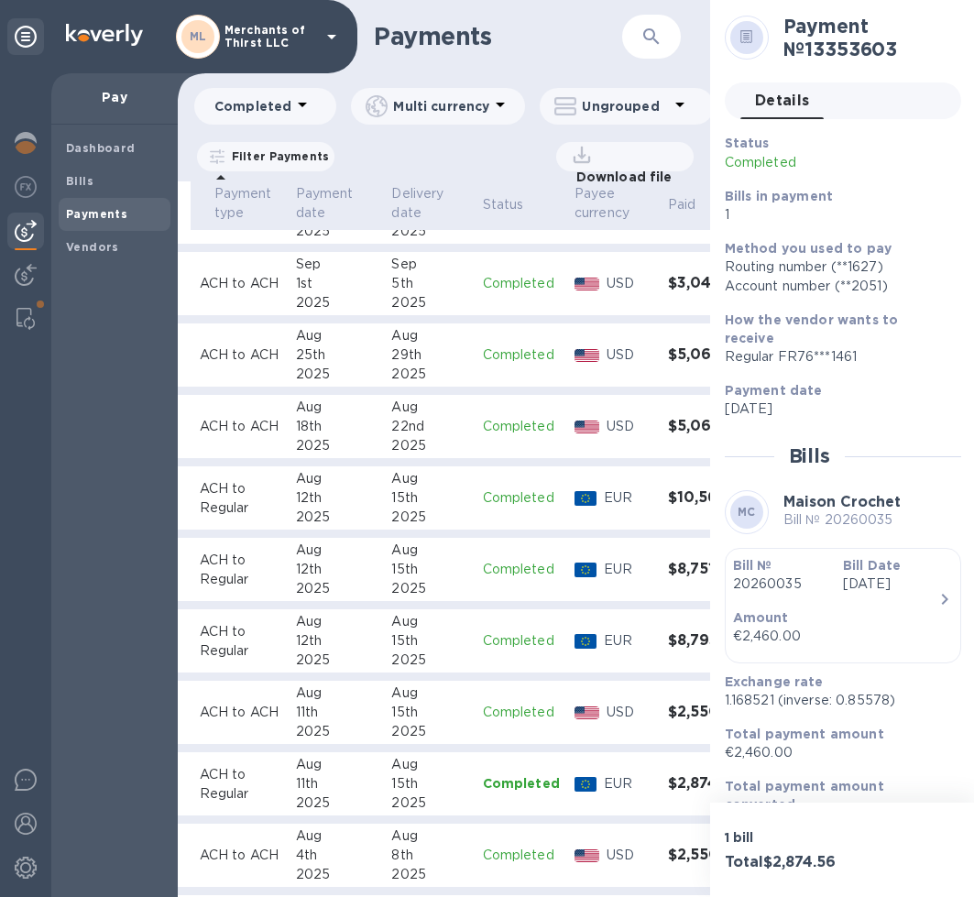
click at [631, 171] on p "Download file" at bounding box center [621, 177] width 104 height 18
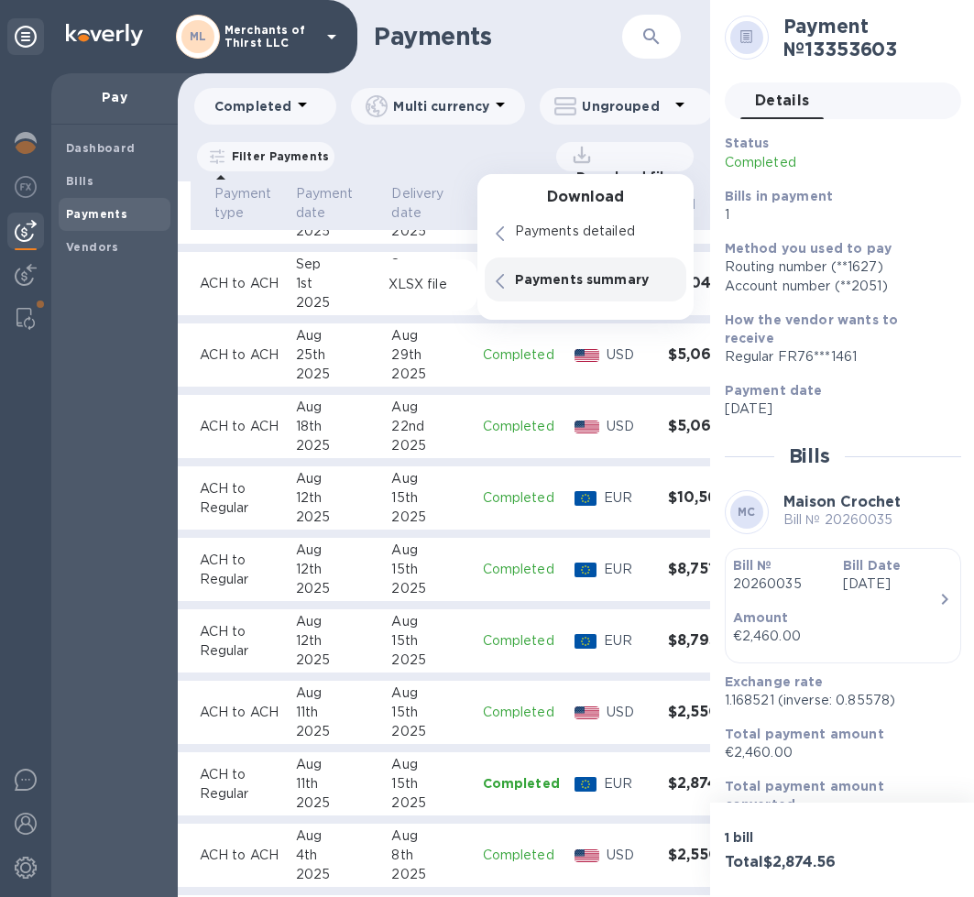
click at [540, 284] on p "Payments summary" at bounding box center [595, 279] width 160 height 18
click at [414, 285] on p "XLSX file" at bounding box center [417, 285] width 61 height 18
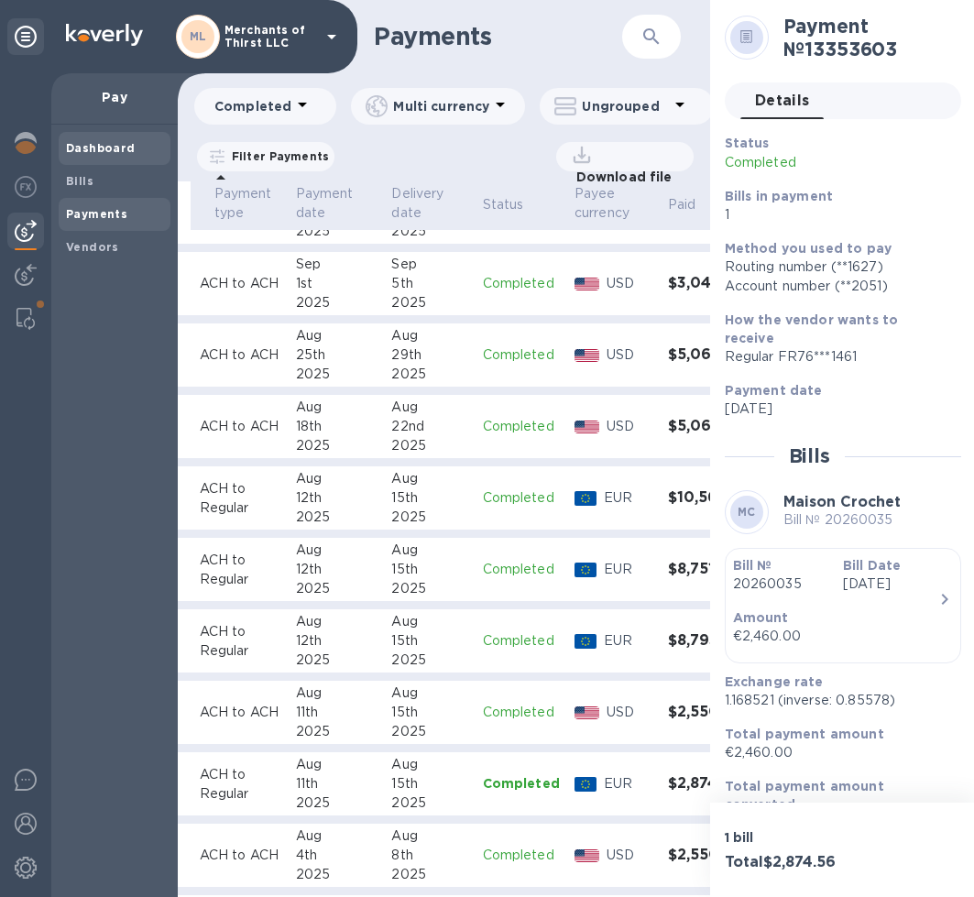
click at [104, 149] on b "Dashboard" at bounding box center [101, 148] width 70 height 14
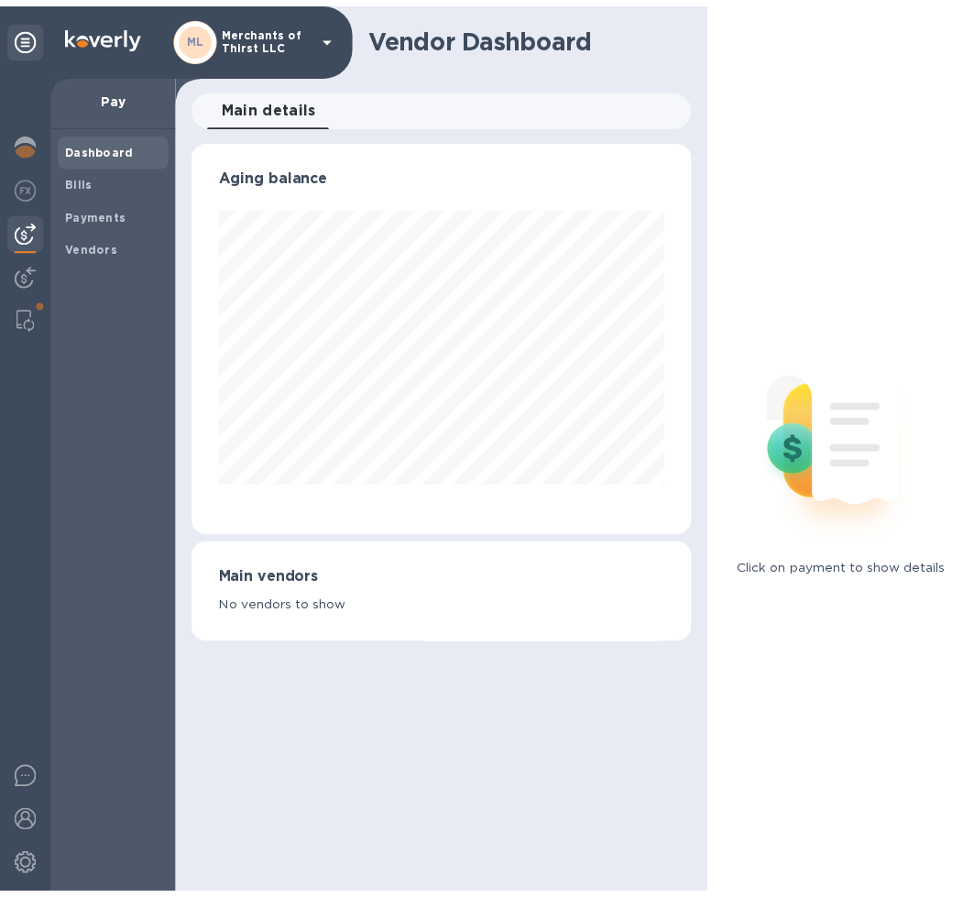
scroll to position [396, 507]
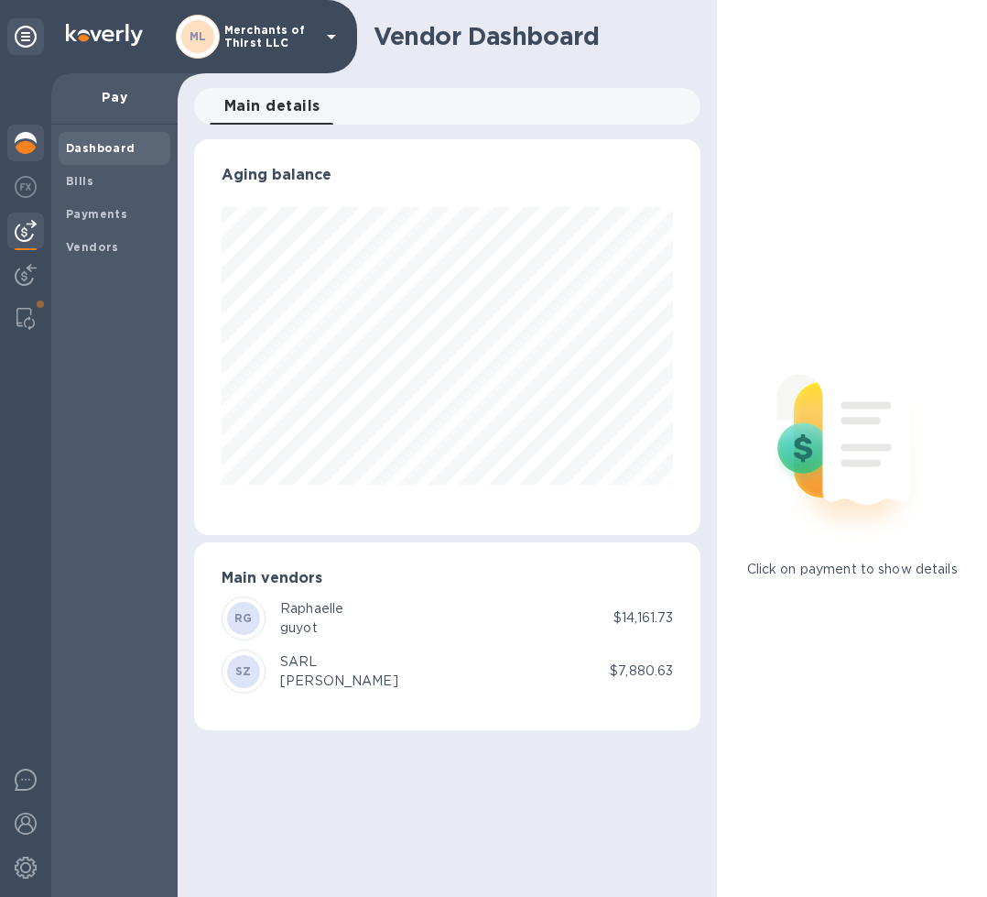
click at [27, 145] on img at bounding box center [26, 143] width 22 height 22
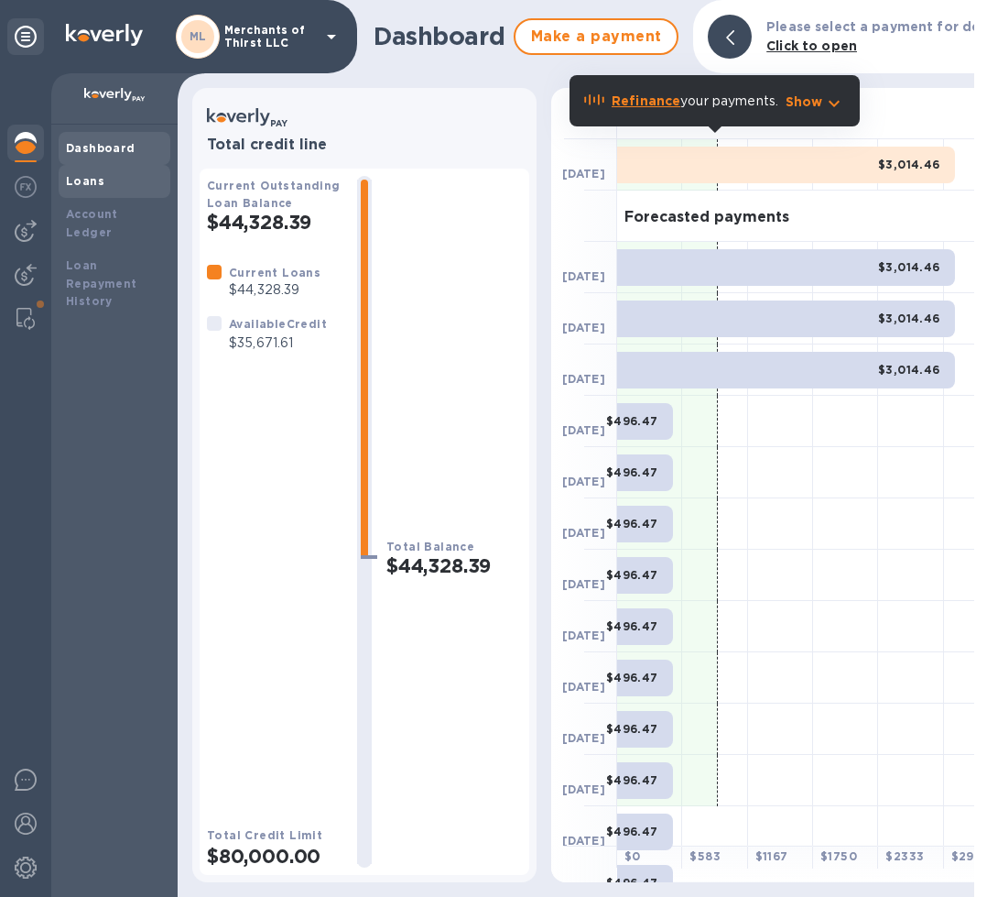
click at [81, 177] on b "Loans" at bounding box center [85, 181] width 38 height 14
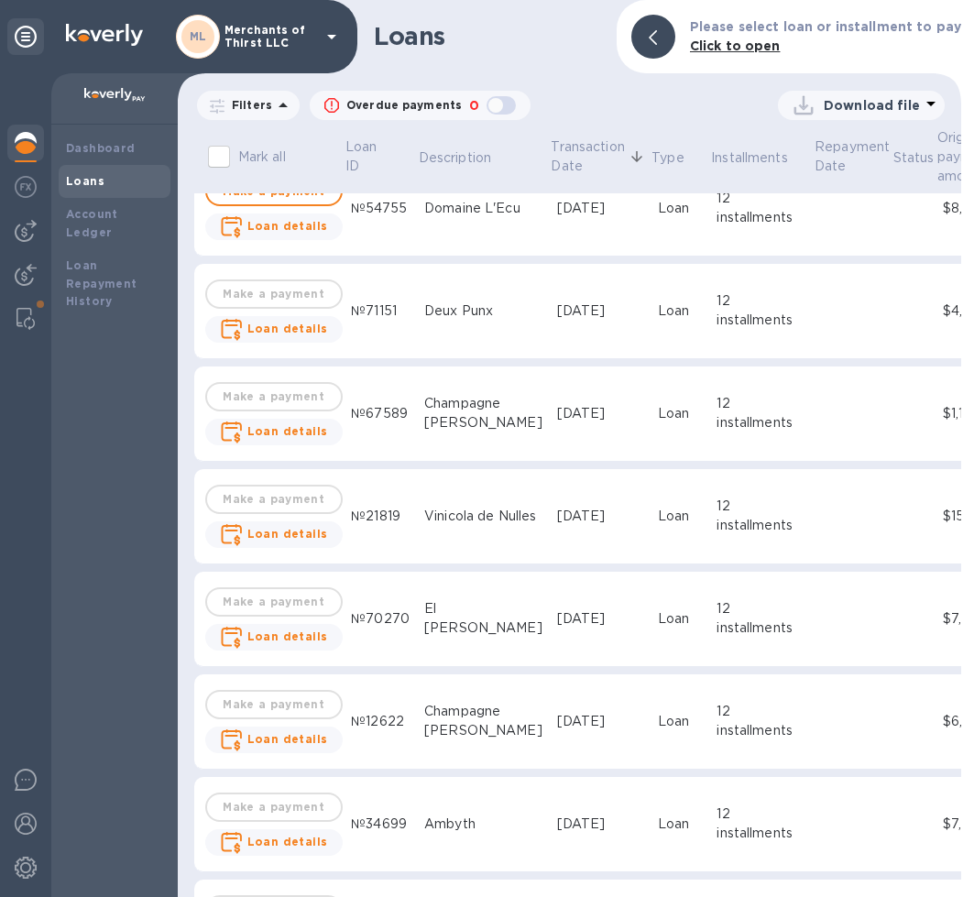
scroll to position [252, 0]
